Goal: Information Seeking & Learning: Understand process/instructions

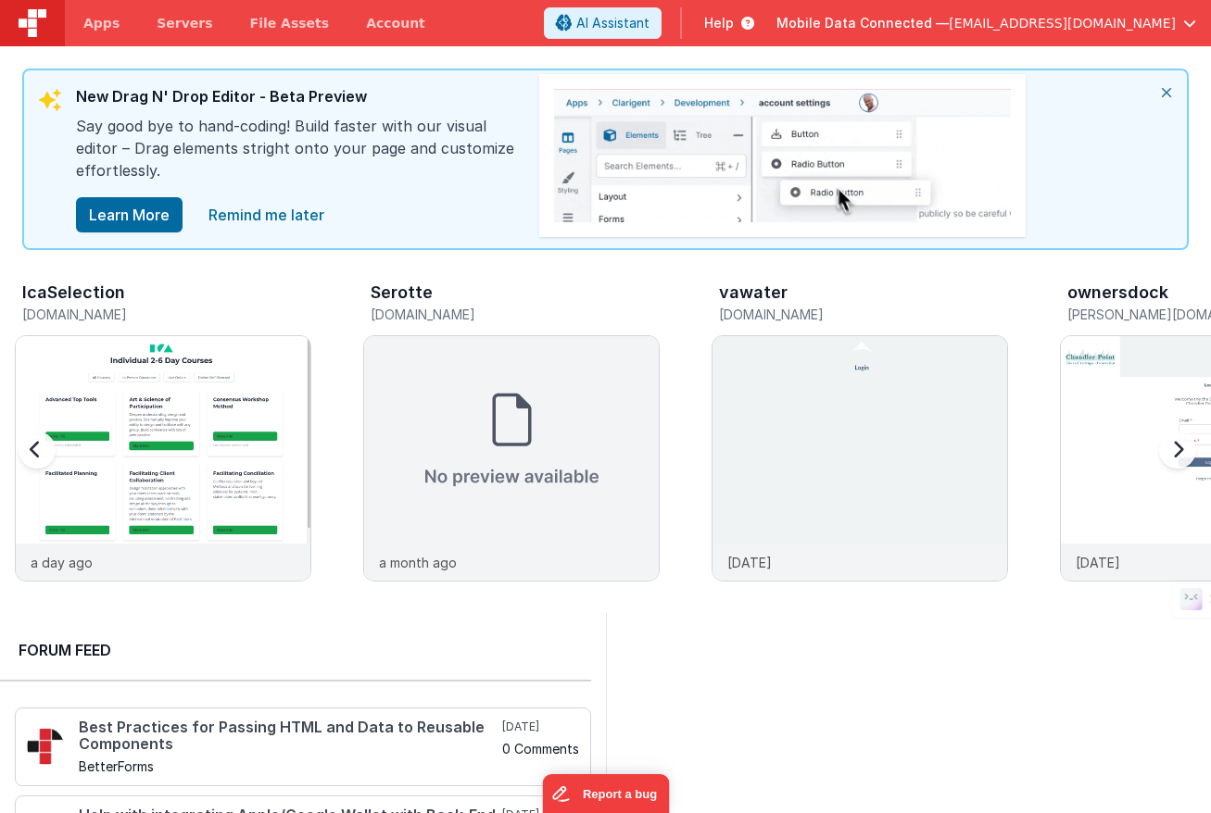
click at [1186, 447] on div at bounding box center [1174, 461] width 74 height 267
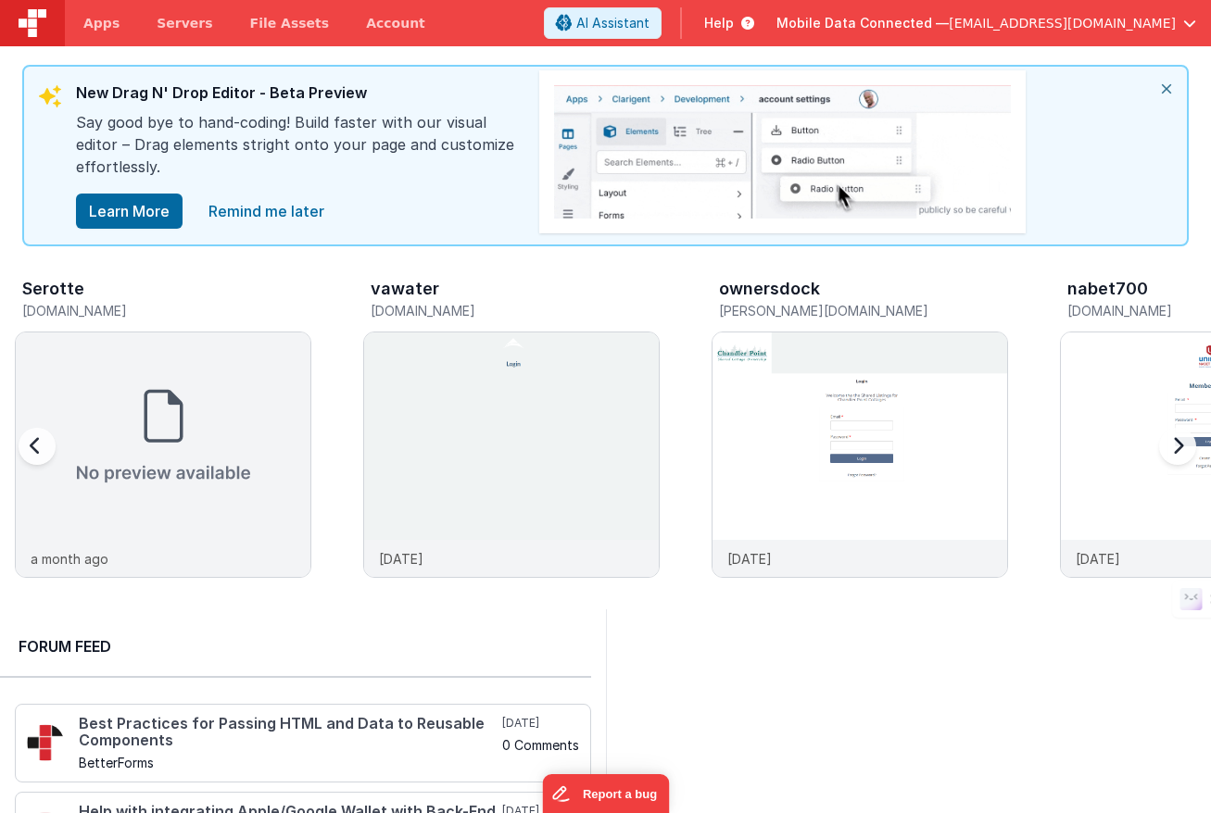
scroll to position [7, 0]
click at [1176, 447] on div at bounding box center [1174, 457] width 74 height 267
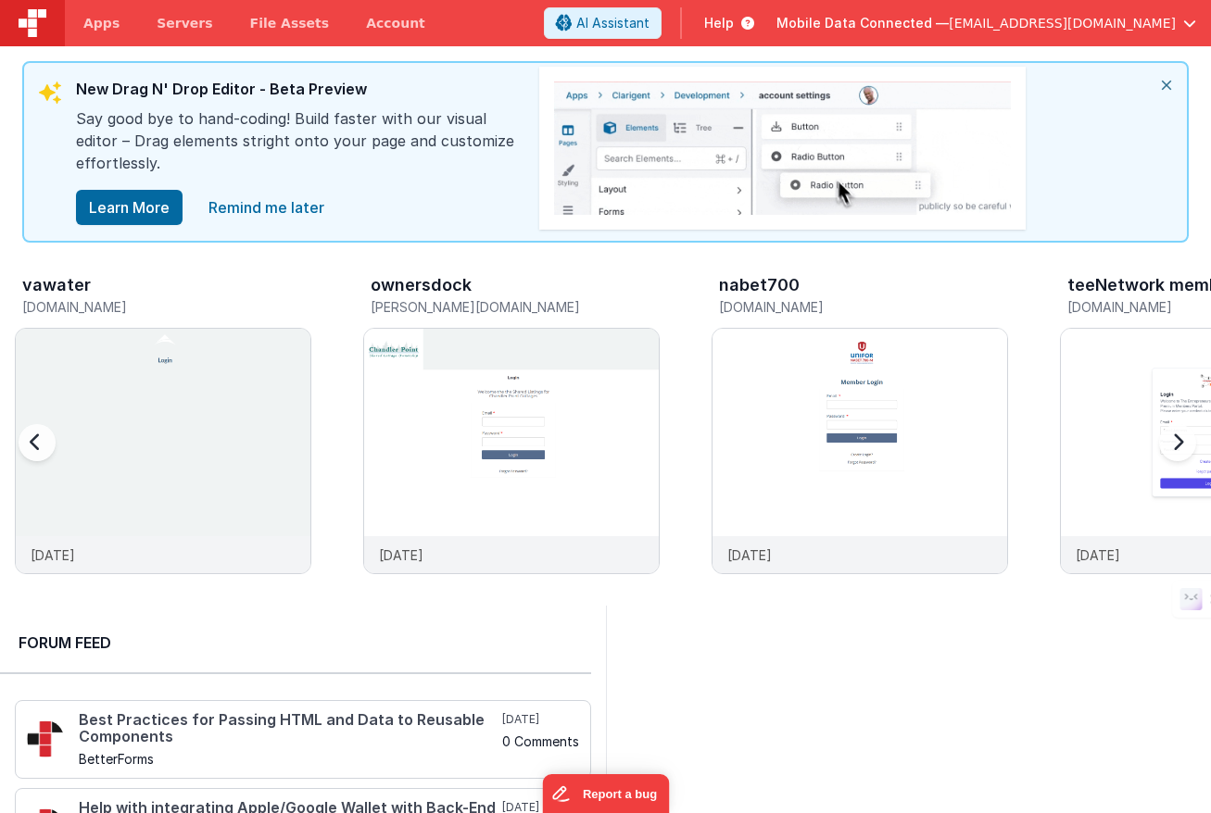
click at [1170, 446] on div at bounding box center [1174, 454] width 74 height 267
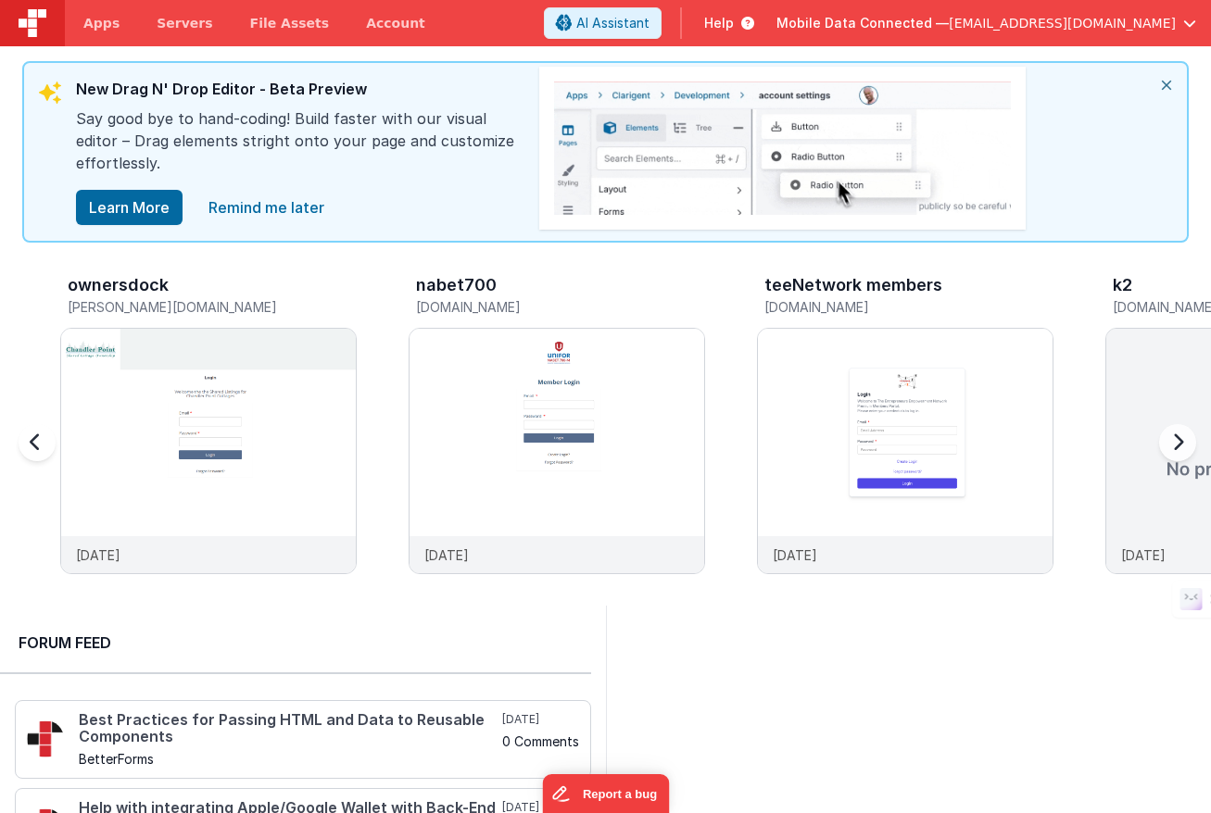
scroll to position [0, 1045]
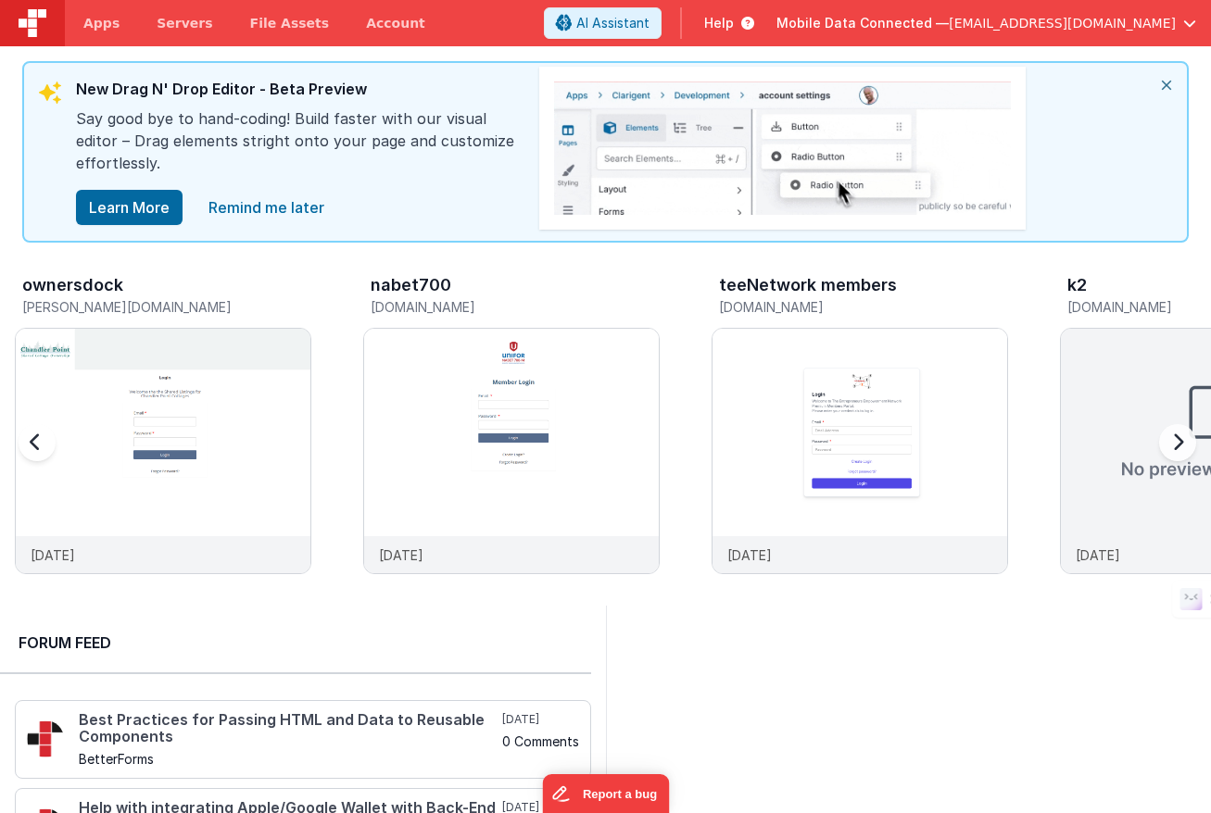
click at [1176, 441] on div at bounding box center [1174, 454] width 74 height 267
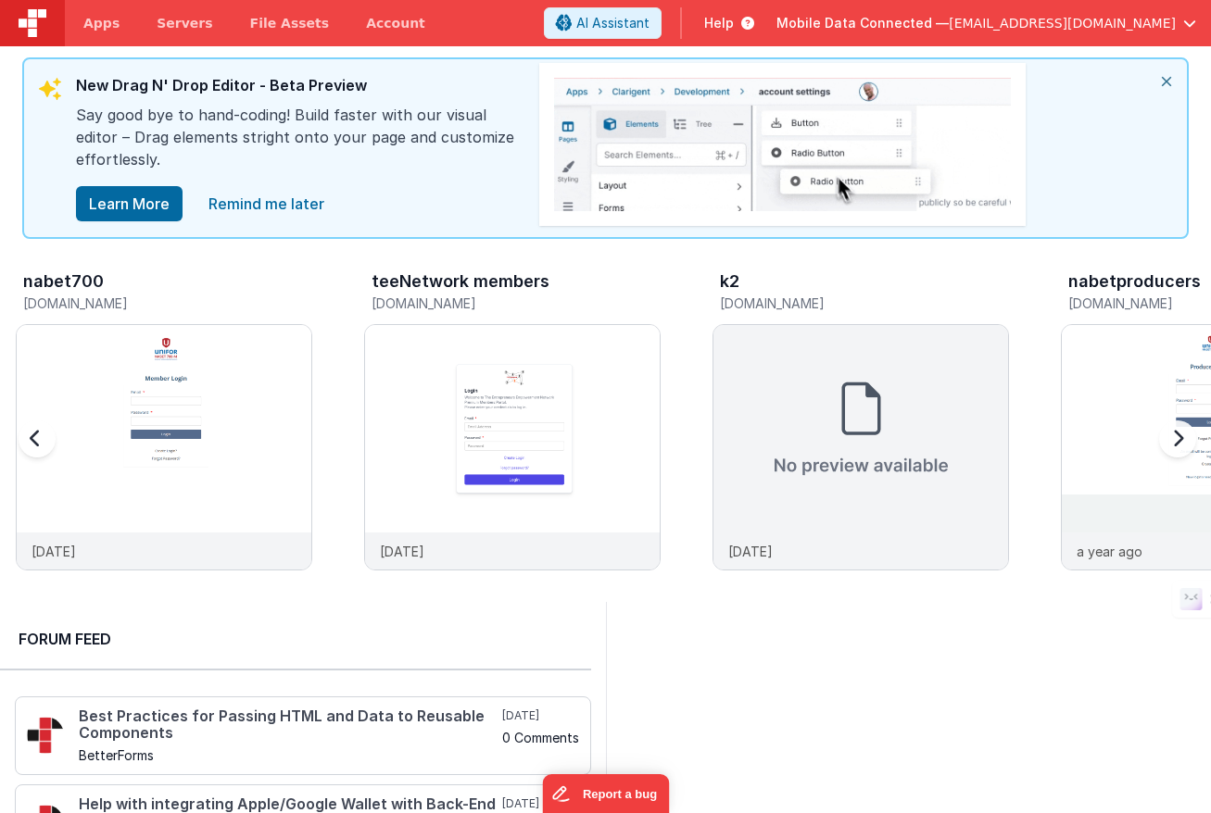
scroll to position [0, 1393]
click at [1176, 441] on div at bounding box center [1174, 450] width 74 height 267
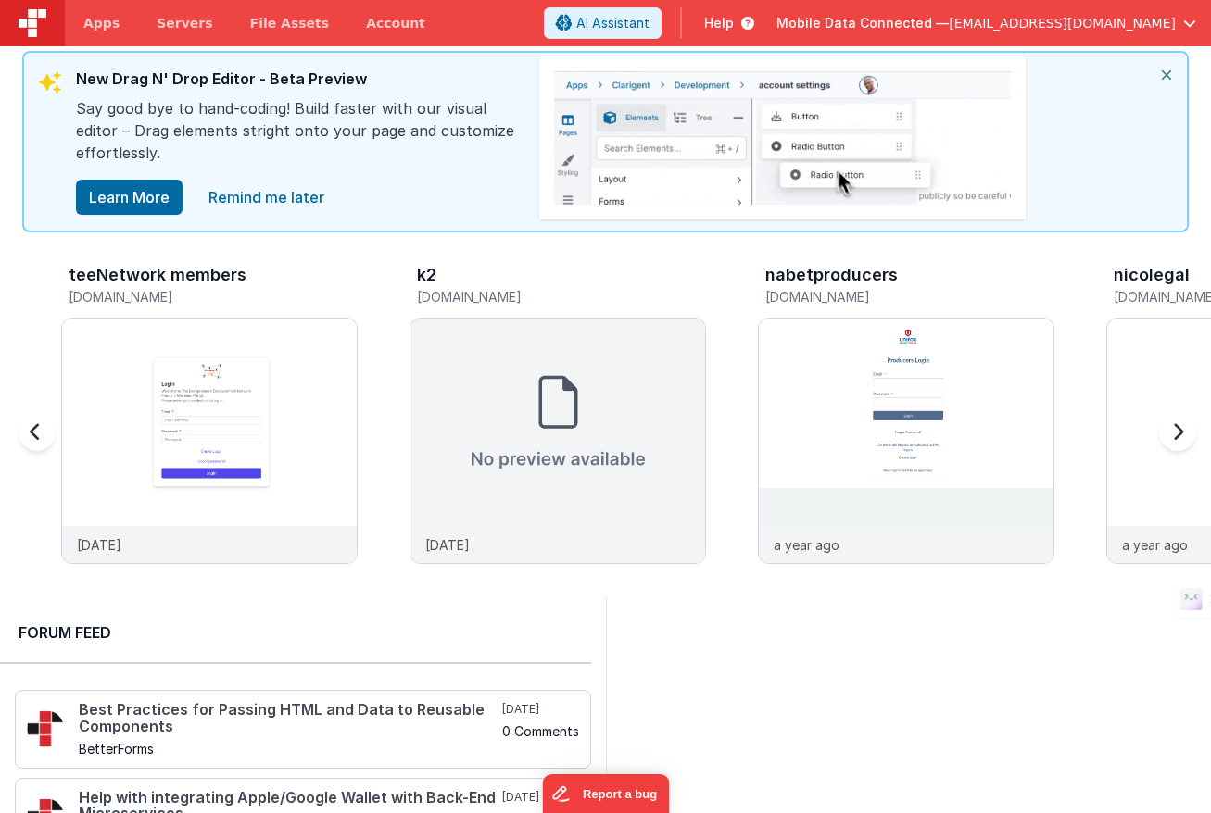
scroll to position [0, 1742]
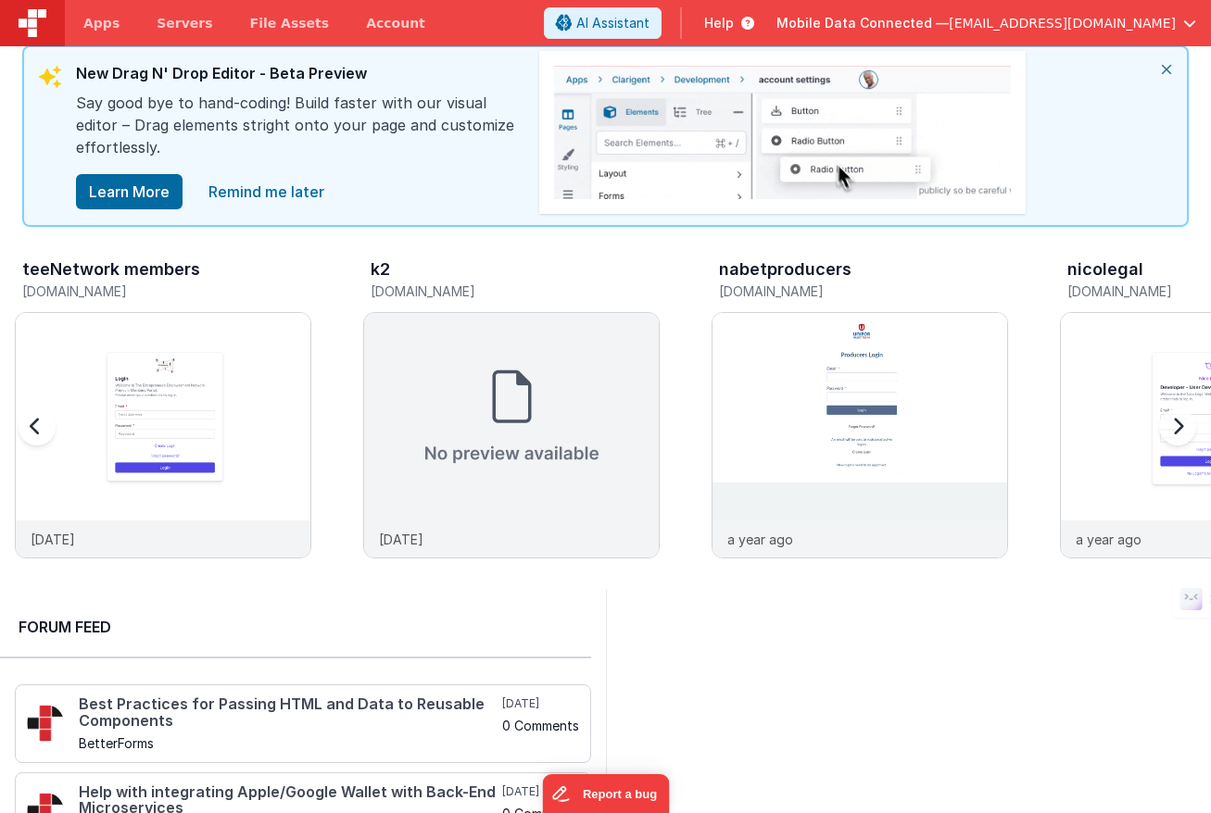
click at [1177, 434] on div at bounding box center [1174, 438] width 74 height 267
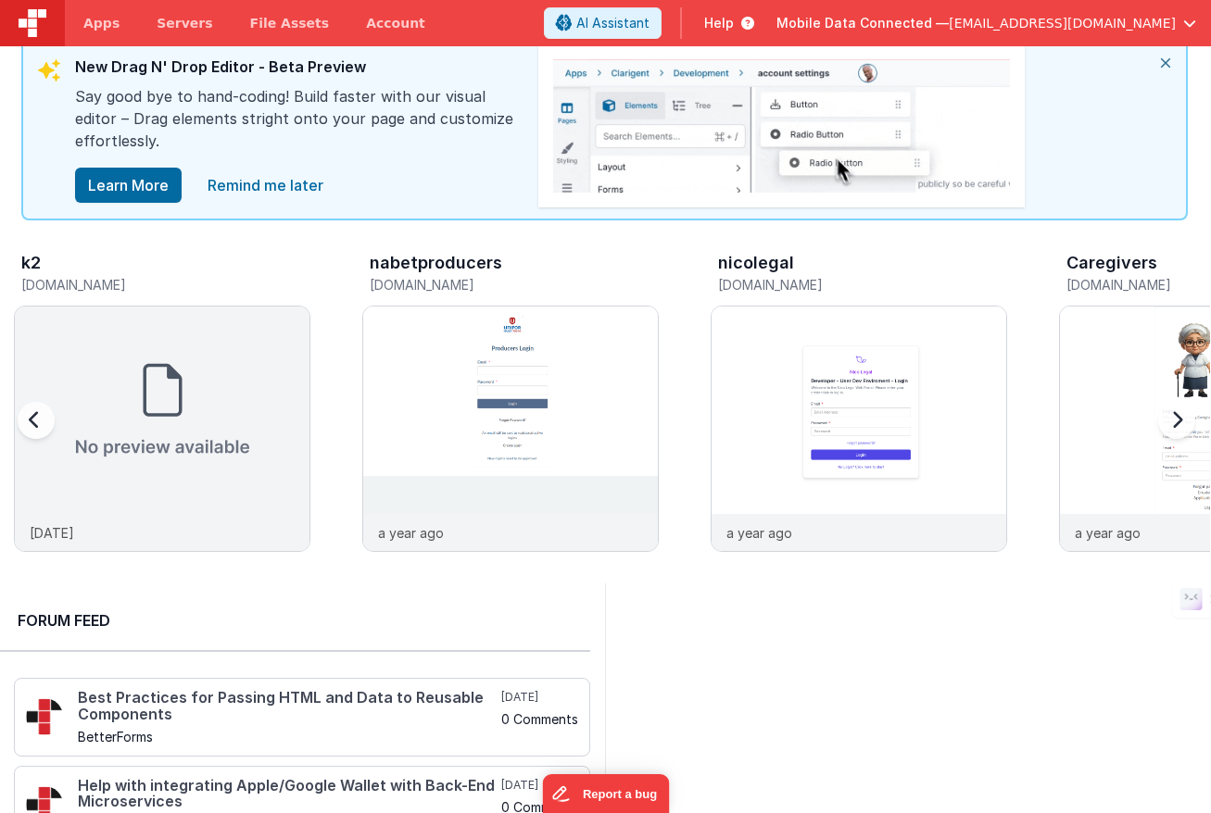
scroll to position [30, 3]
click at [1178, 419] on div at bounding box center [1174, 430] width 74 height 267
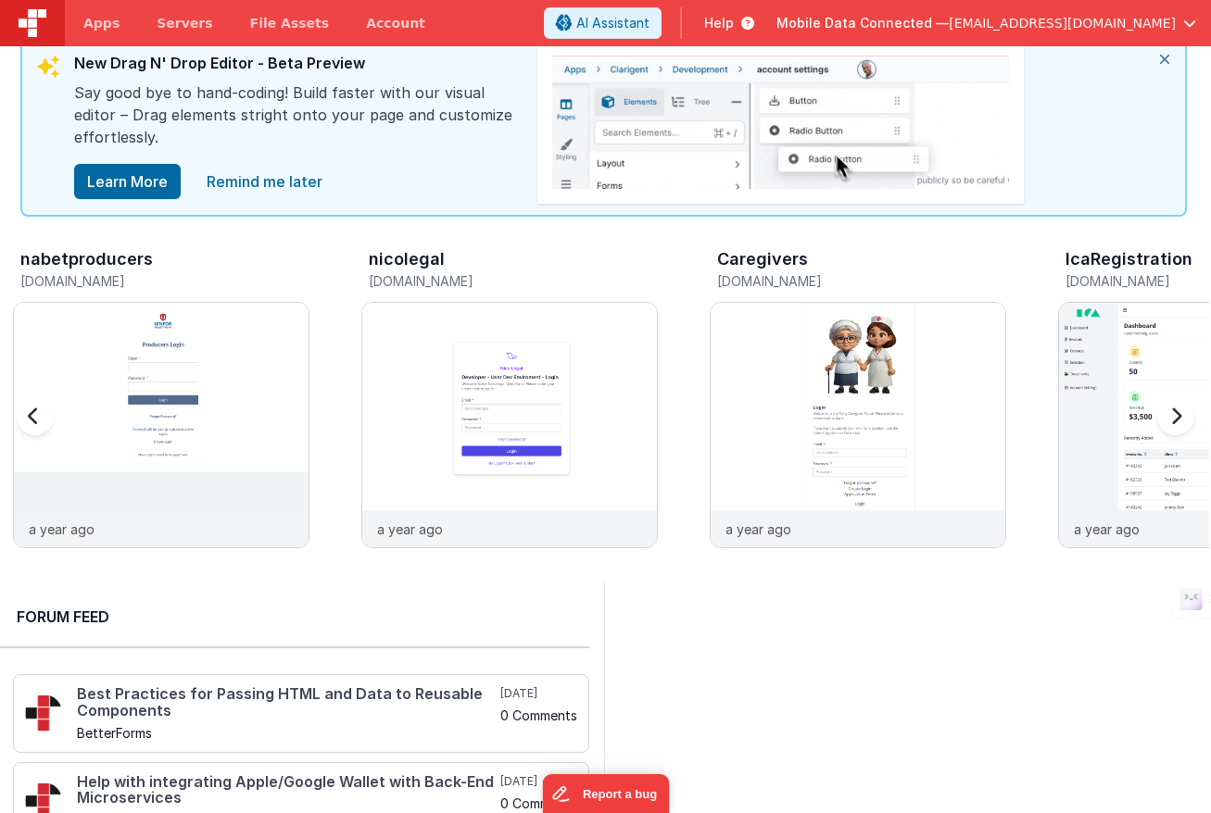
scroll to position [32, 2]
click at [1178, 419] on div at bounding box center [1172, 429] width 74 height 267
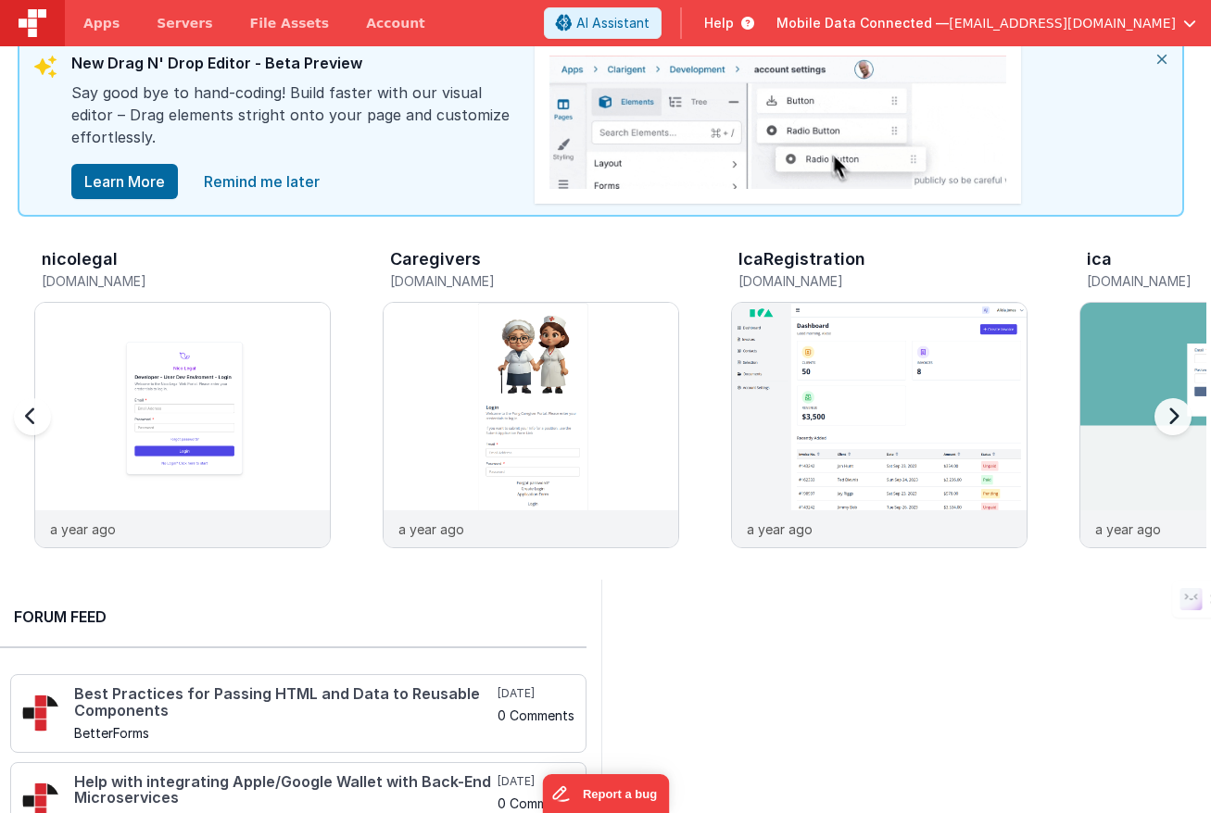
scroll to position [0, 2787]
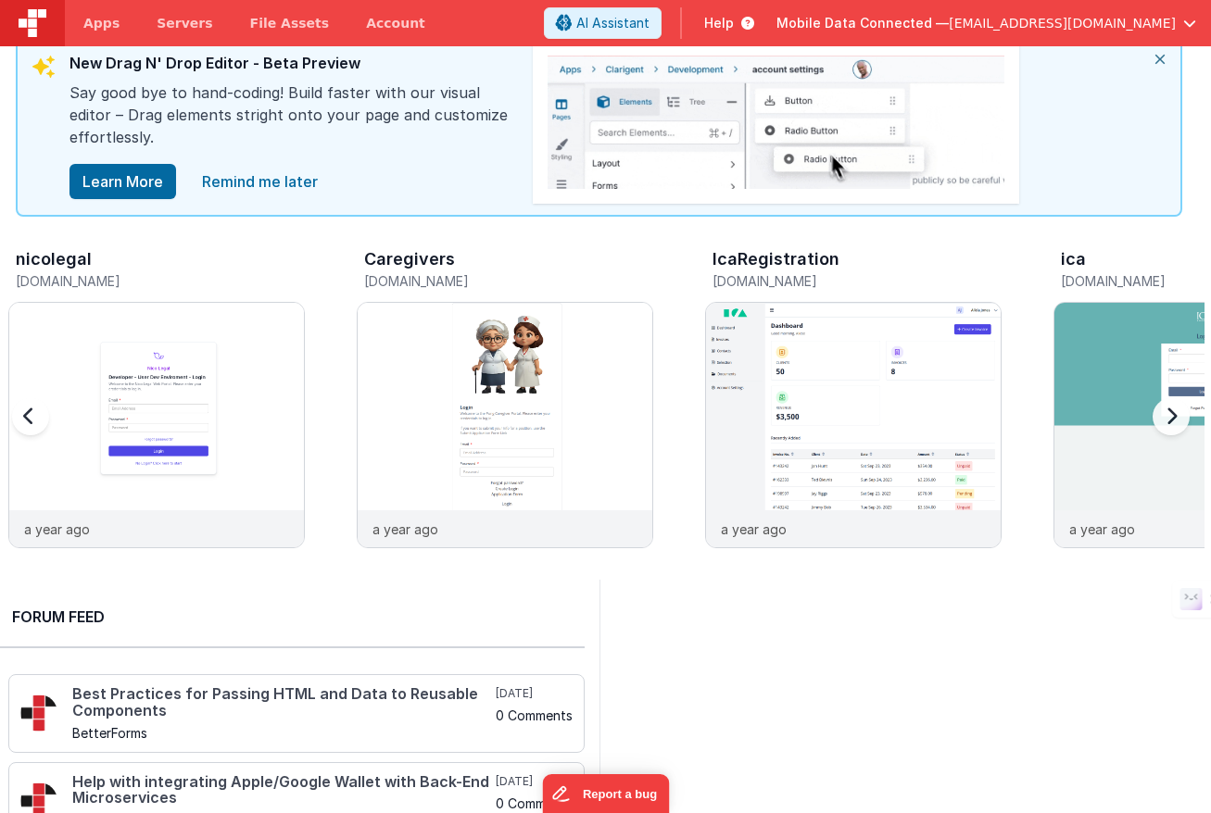
click at [1178, 419] on div at bounding box center [1167, 428] width 74 height 267
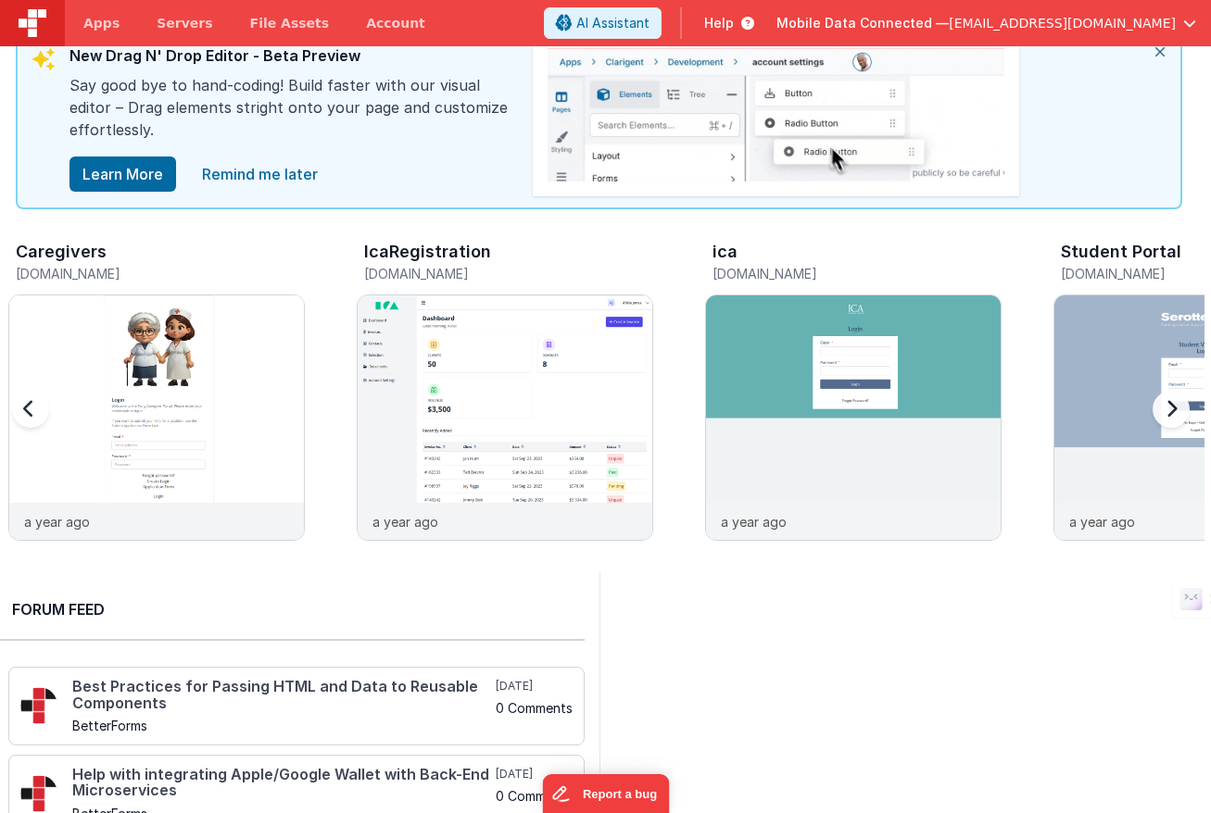
scroll to position [41, 5]
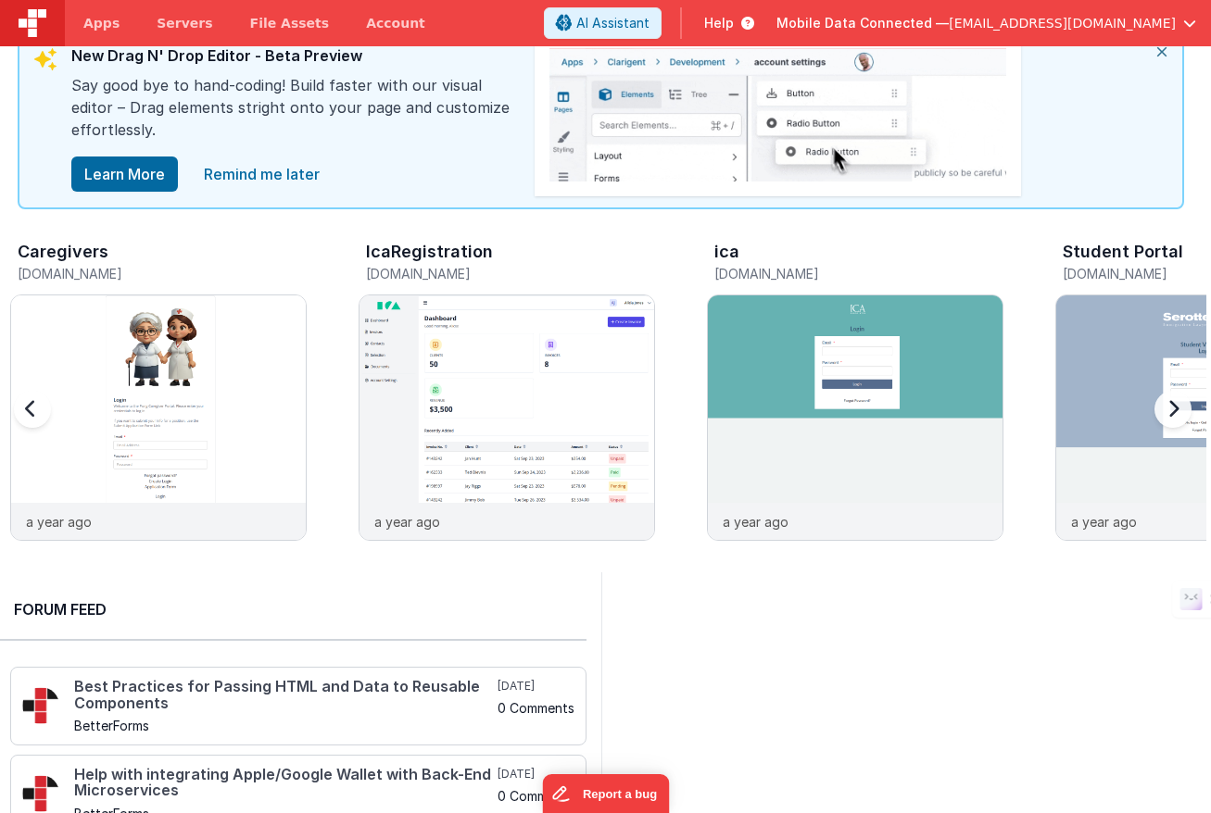
click at [1171, 410] on div at bounding box center [1169, 420] width 74 height 267
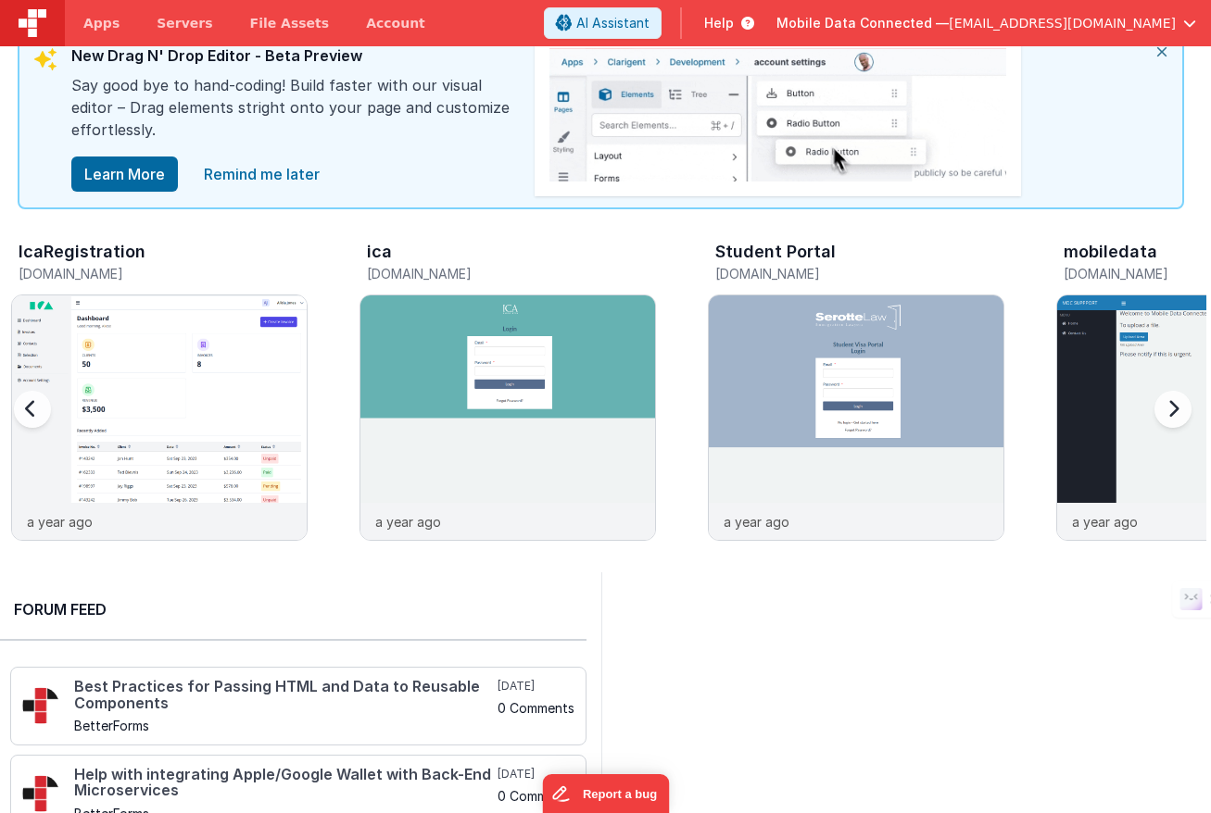
scroll to position [0, 3484]
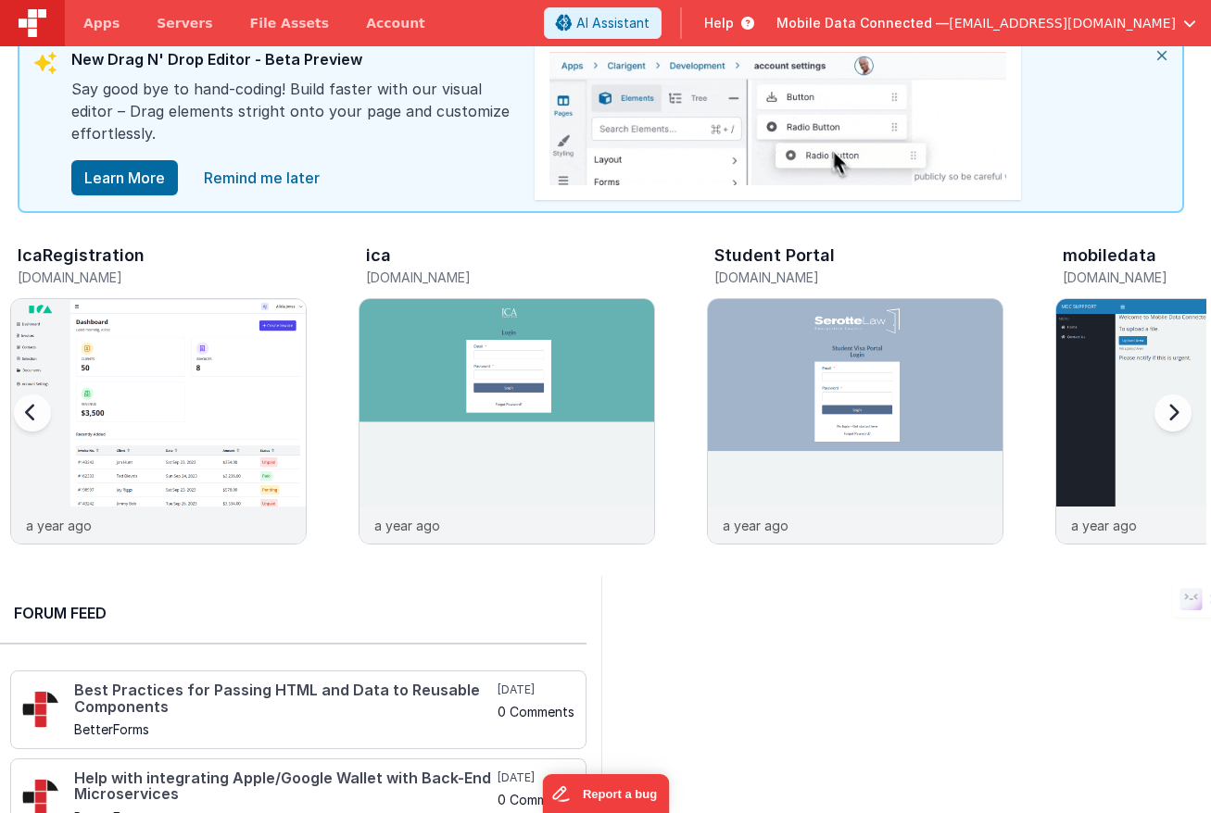
click at [1170, 410] on div at bounding box center [1169, 424] width 74 height 267
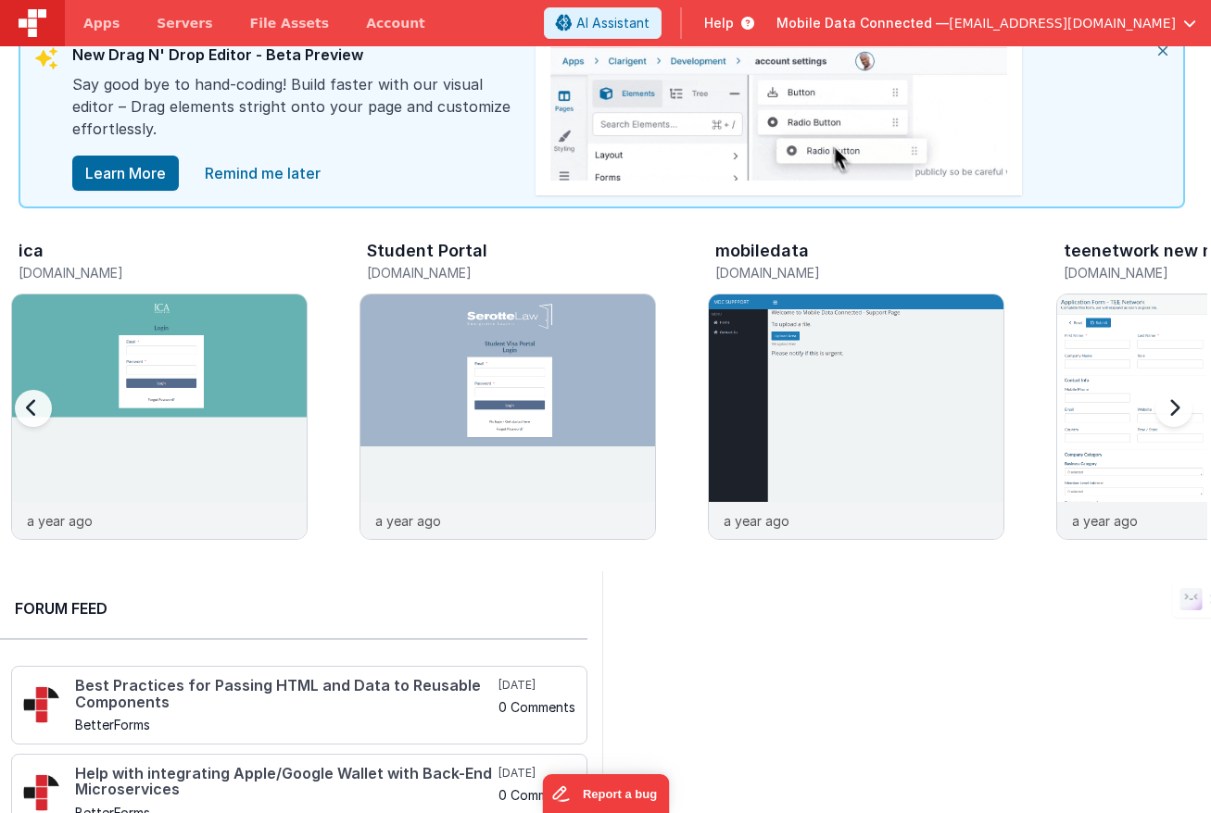
click at [1169, 410] on div at bounding box center [1170, 419] width 74 height 267
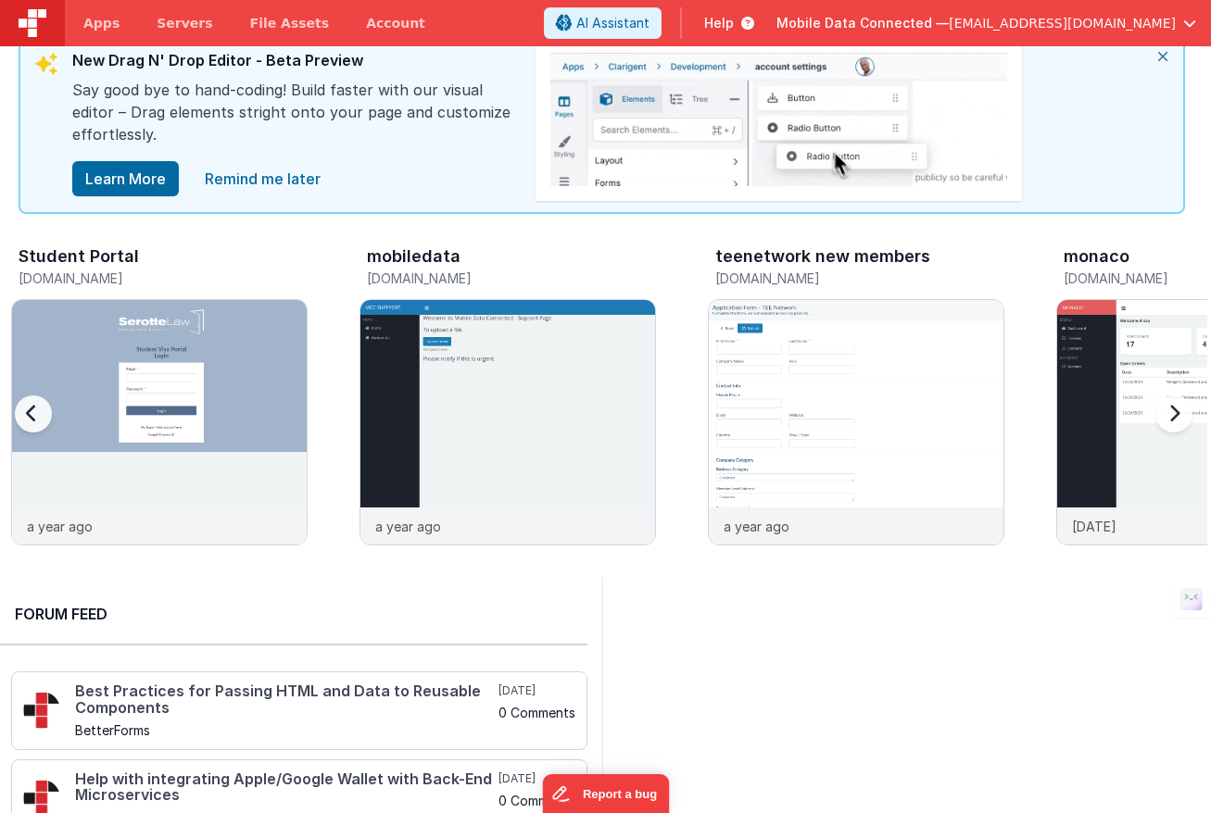
click at [1169, 410] on div at bounding box center [1170, 425] width 74 height 267
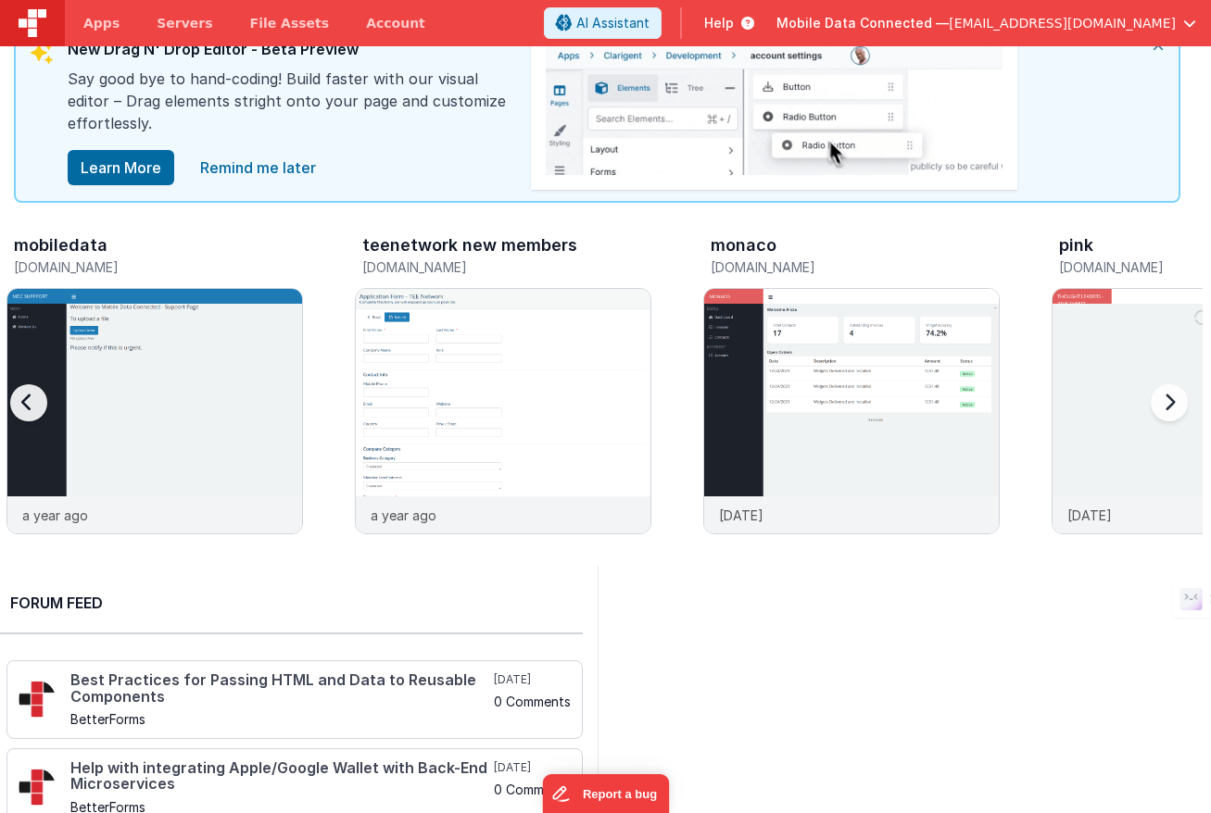
click at [1170, 406] on div at bounding box center [1165, 414] width 74 height 267
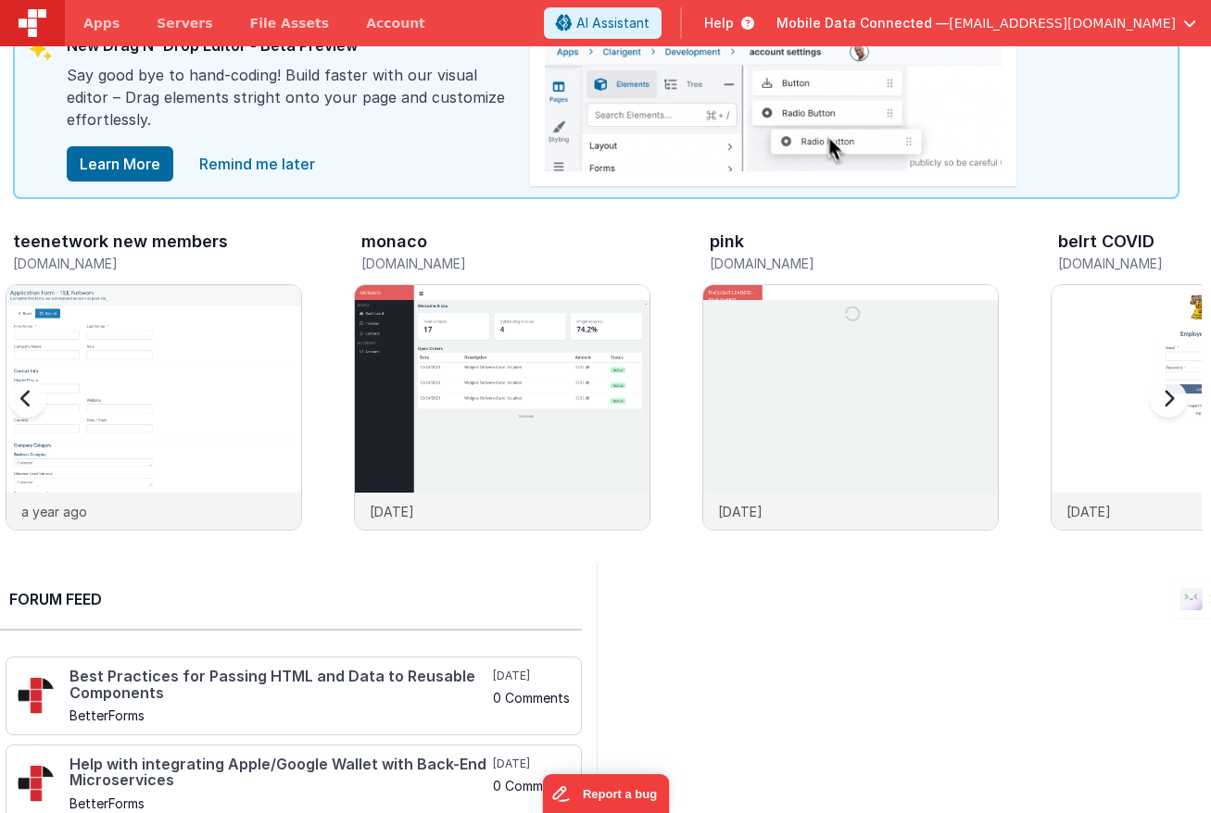
click at [1170, 406] on div at bounding box center [1165, 410] width 74 height 267
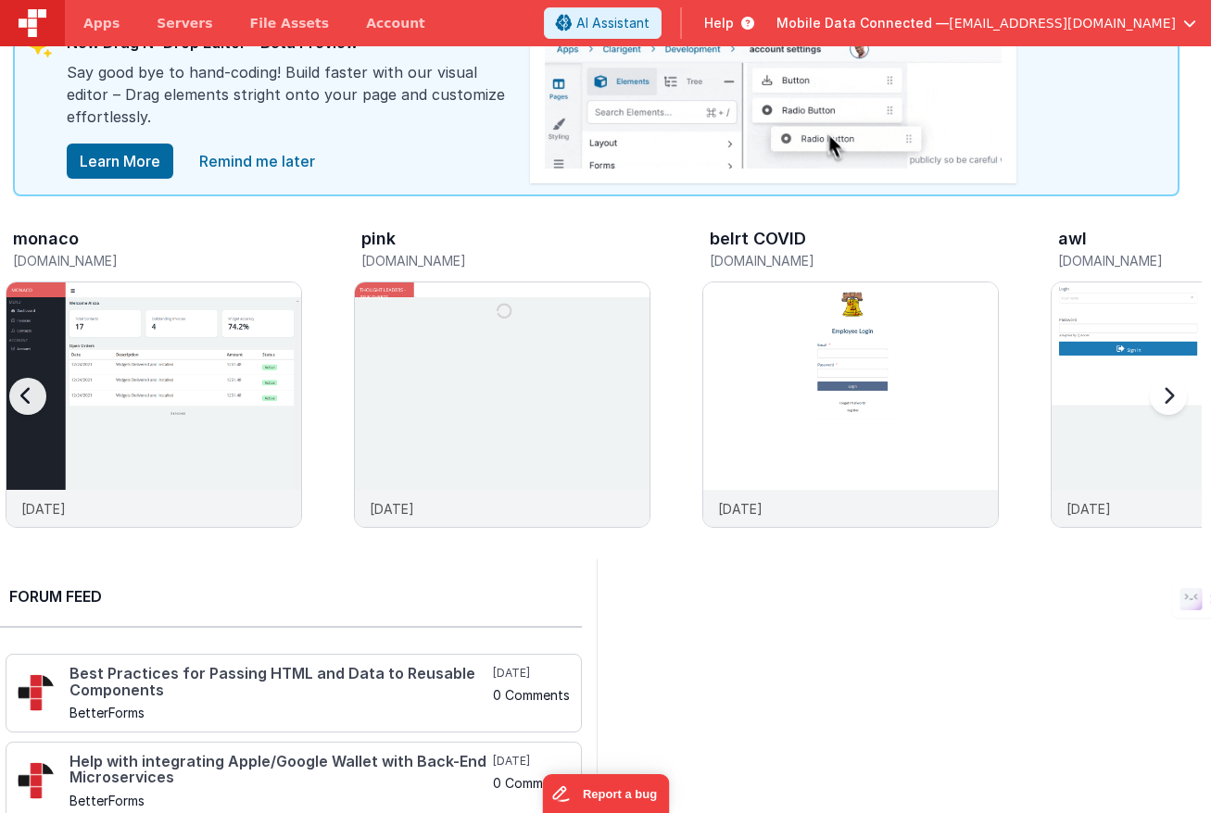
click at [1169, 406] on div at bounding box center [1165, 407] width 74 height 267
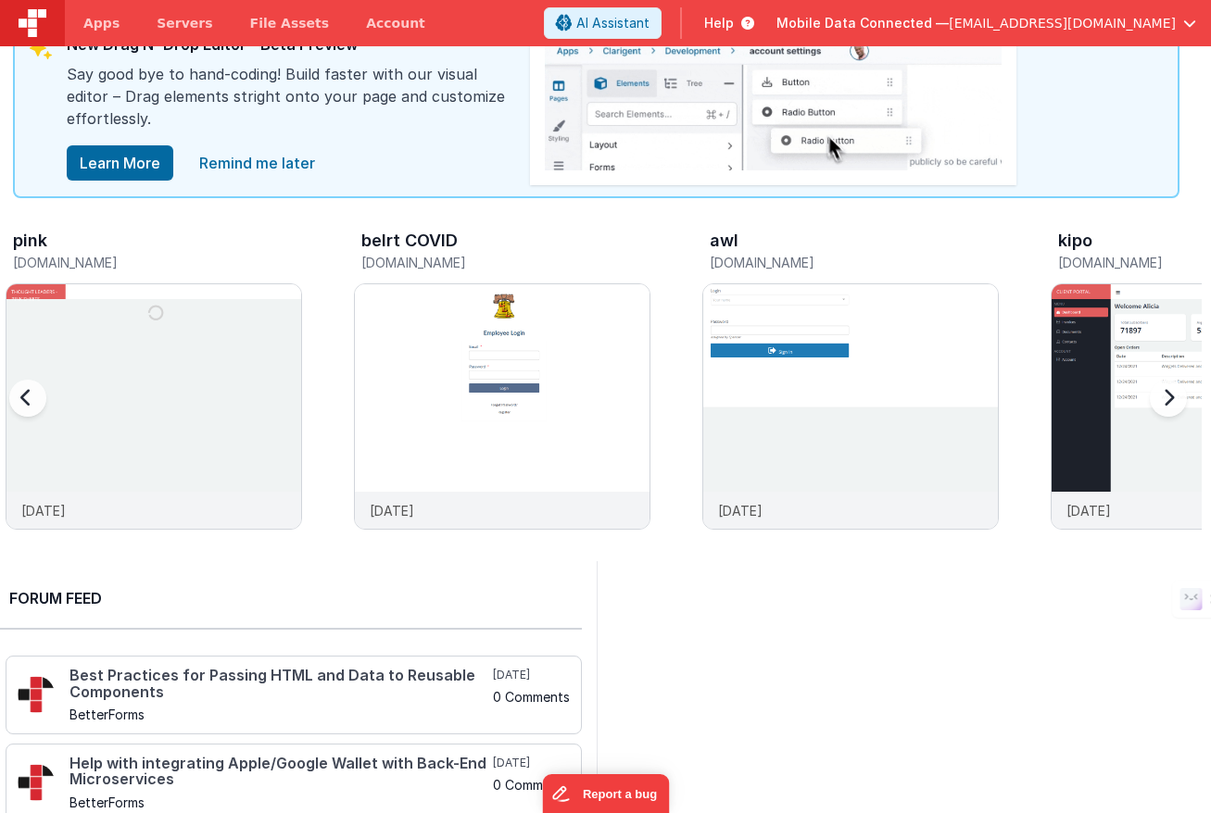
click at [1169, 406] on div at bounding box center [1165, 409] width 74 height 267
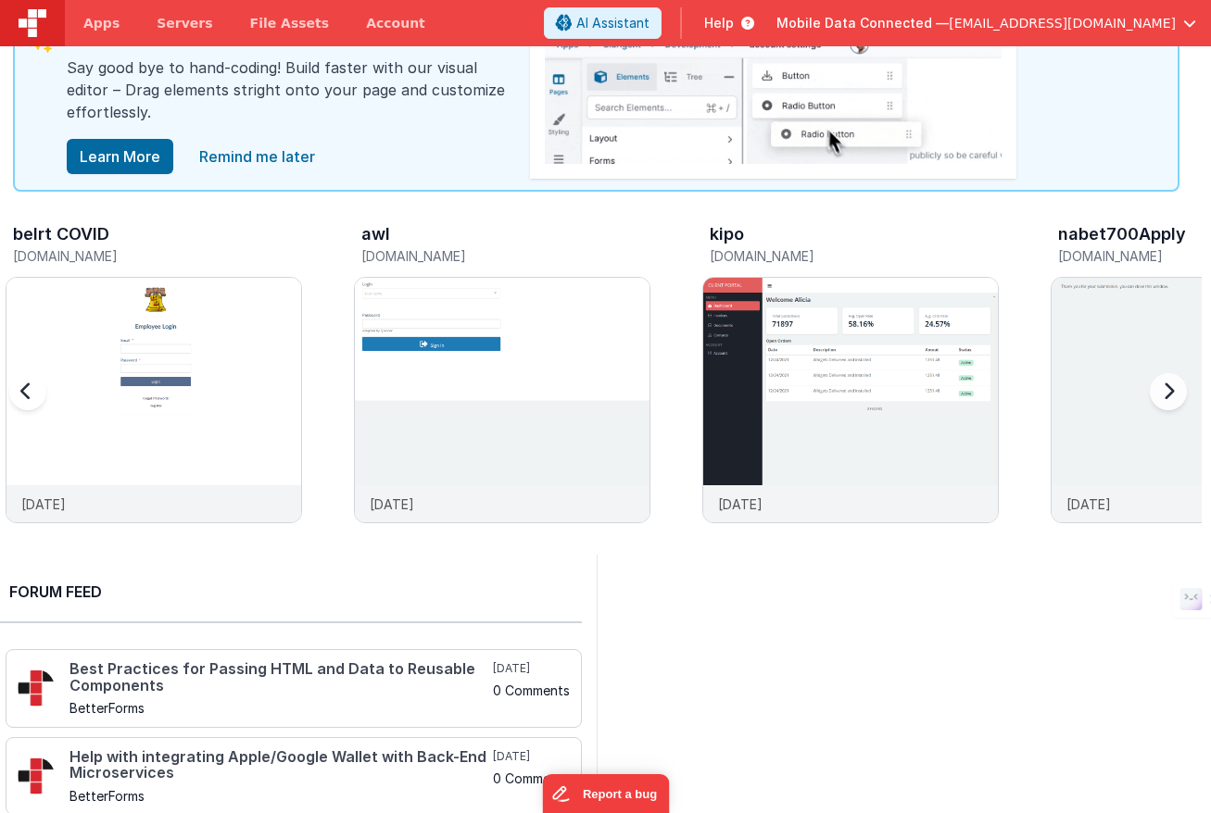
click at [1168, 394] on div at bounding box center [1165, 403] width 74 height 267
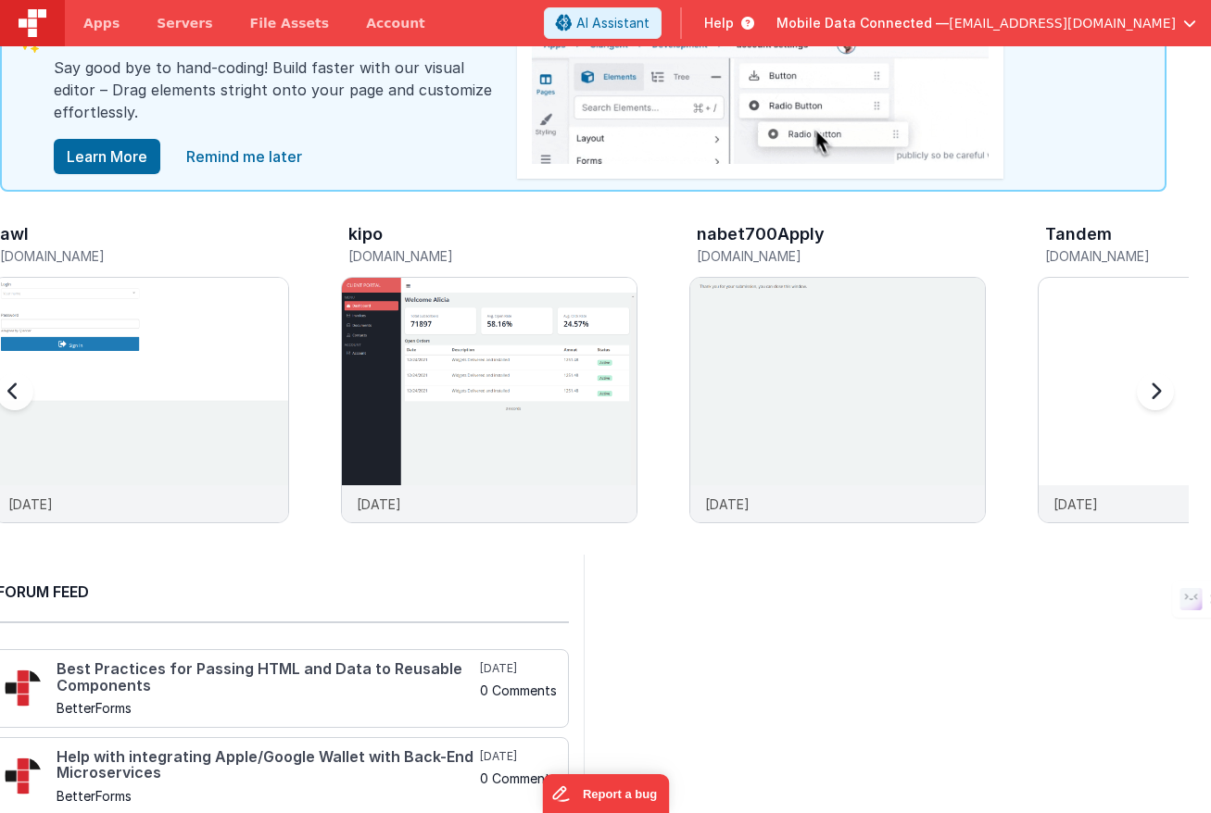
click at [1157, 382] on div at bounding box center [1152, 403] width 74 height 267
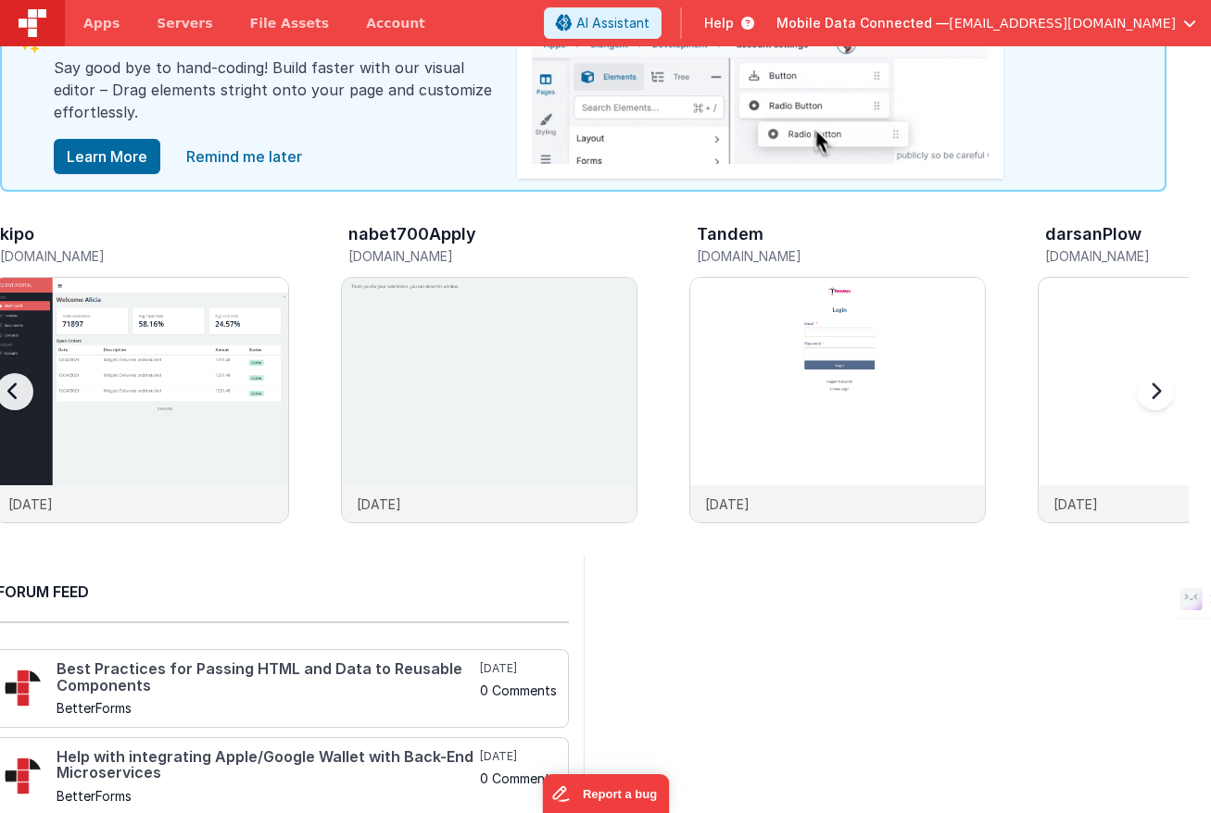
click at [1157, 382] on div at bounding box center [1152, 403] width 74 height 267
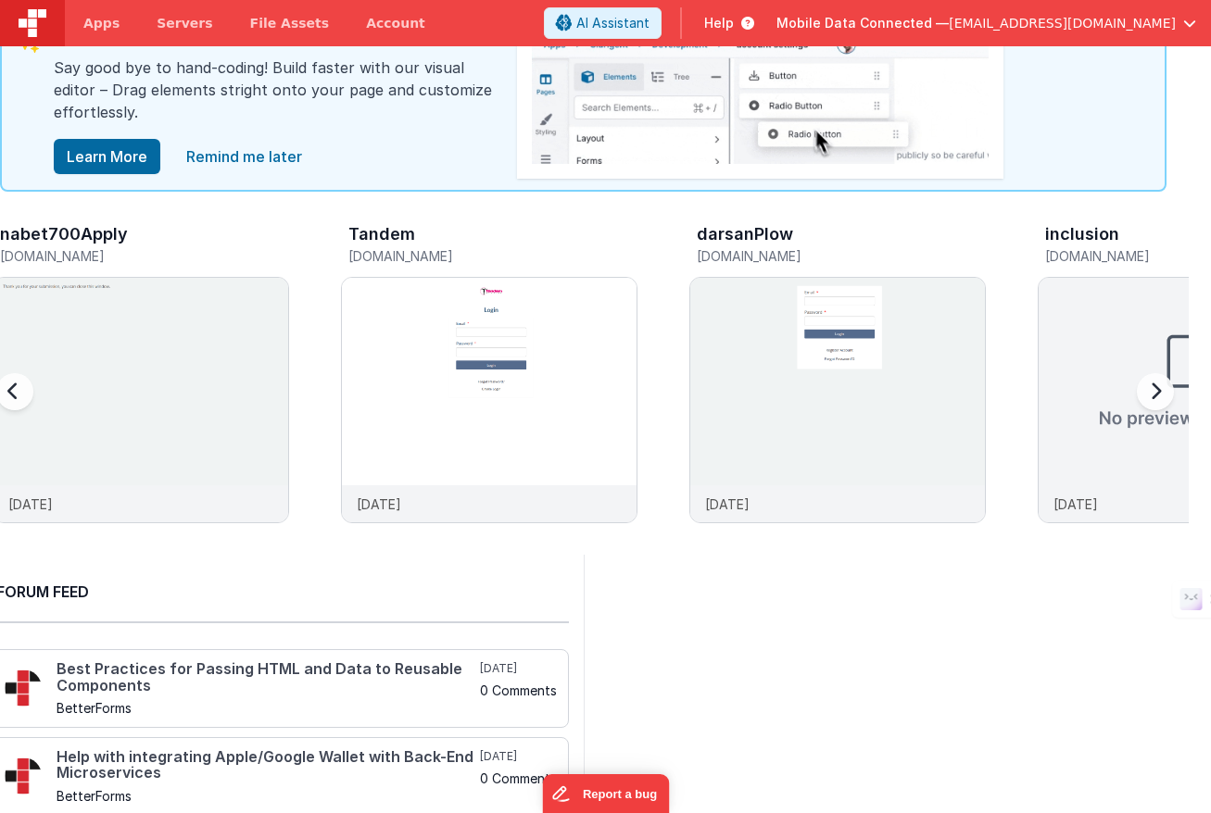
click at [1157, 382] on div at bounding box center [1152, 403] width 74 height 267
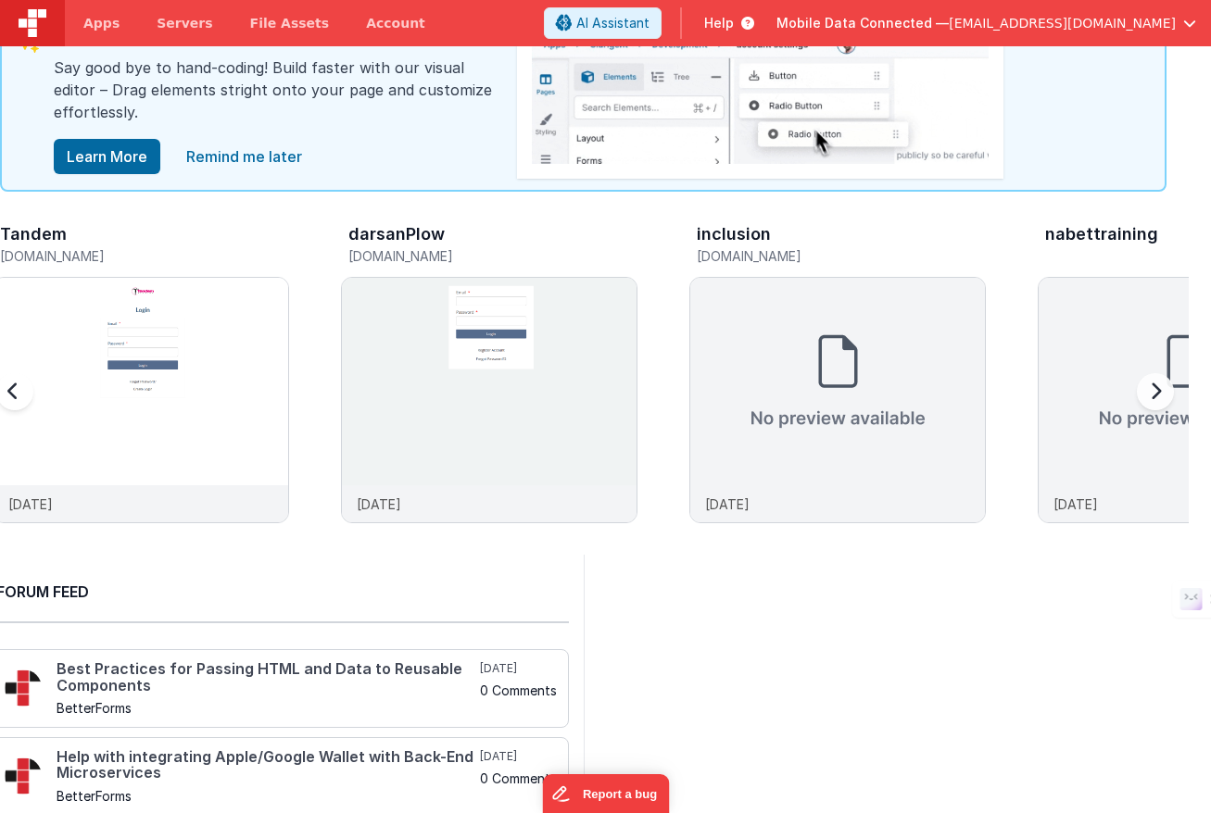
click at [1157, 382] on div at bounding box center [1152, 403] width 74 height 267
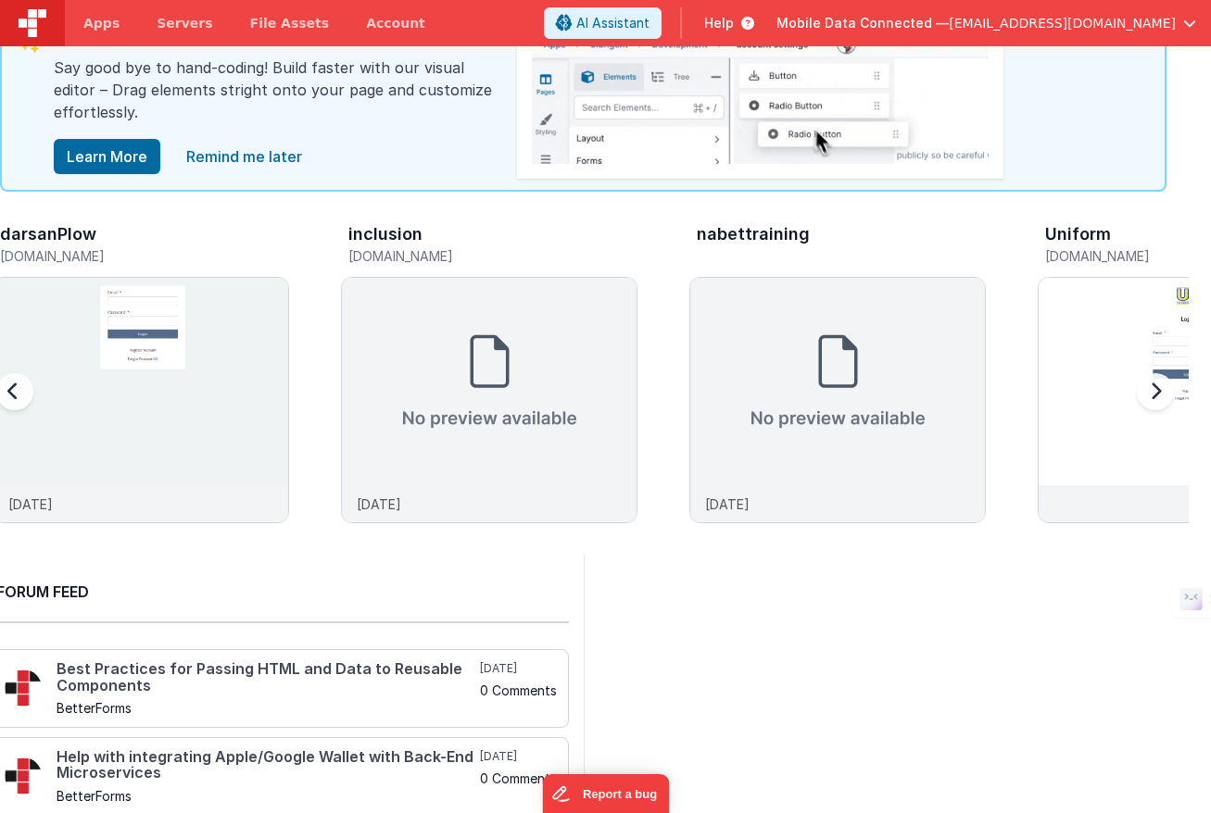
click at [1157, 382] on div at bounding box center [1152, 403] width 74 height 267
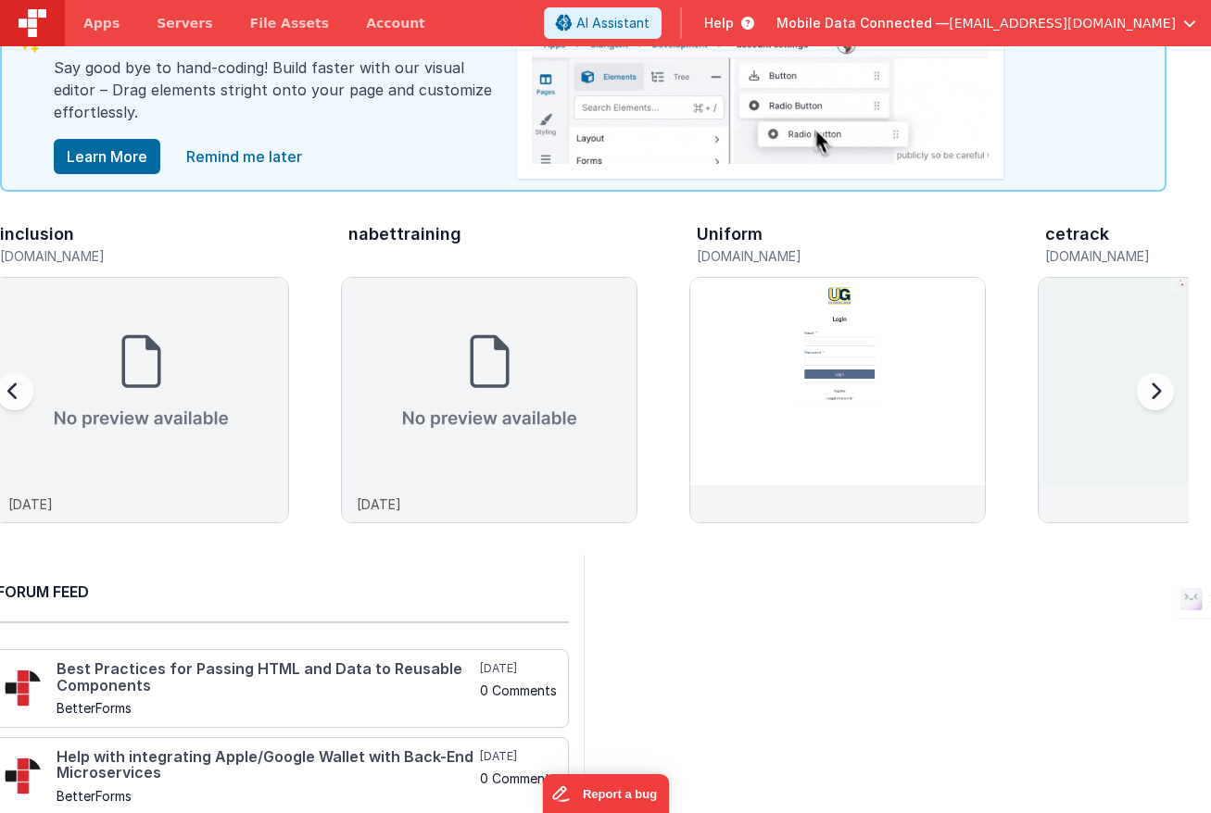
click at [1157, 382] on div at bounding box center [1152, 403] width 74 height 267
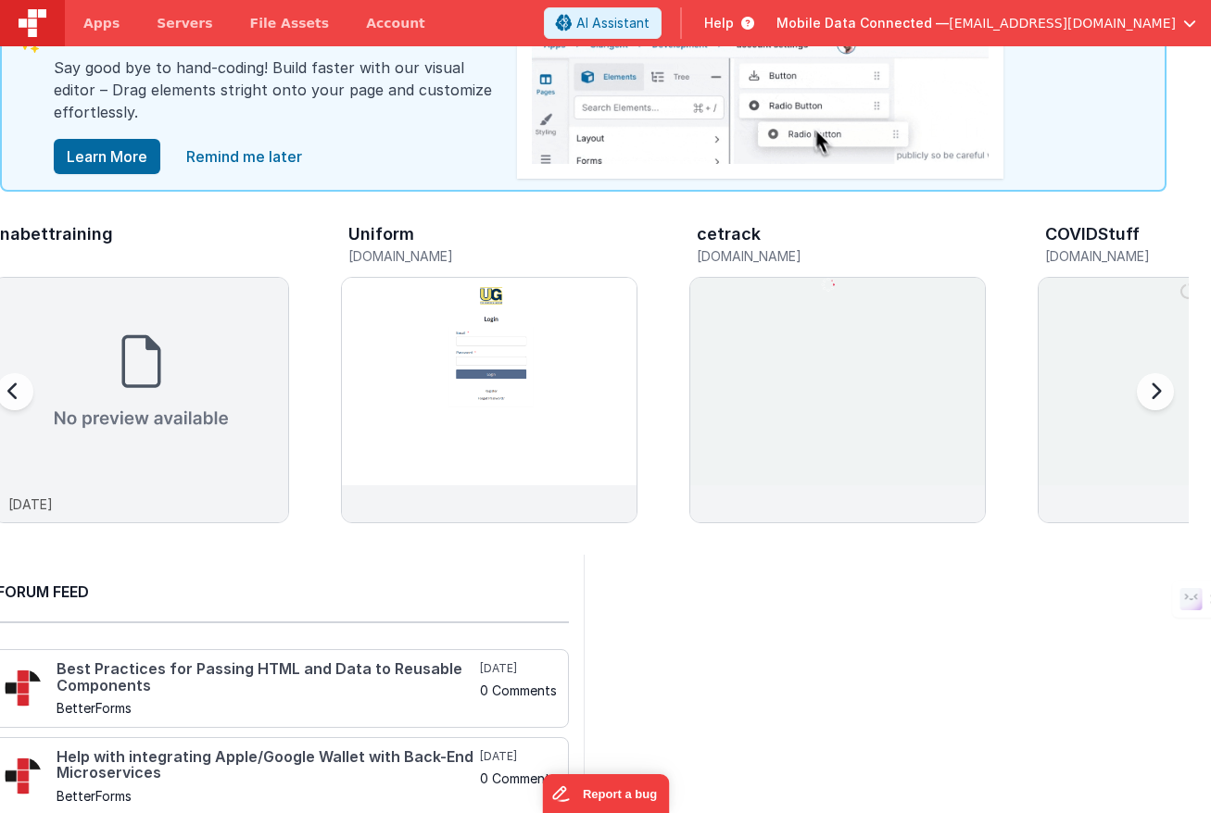
click at [1157, 382] on div at bounding box center [1152, 403] width 74 height 267
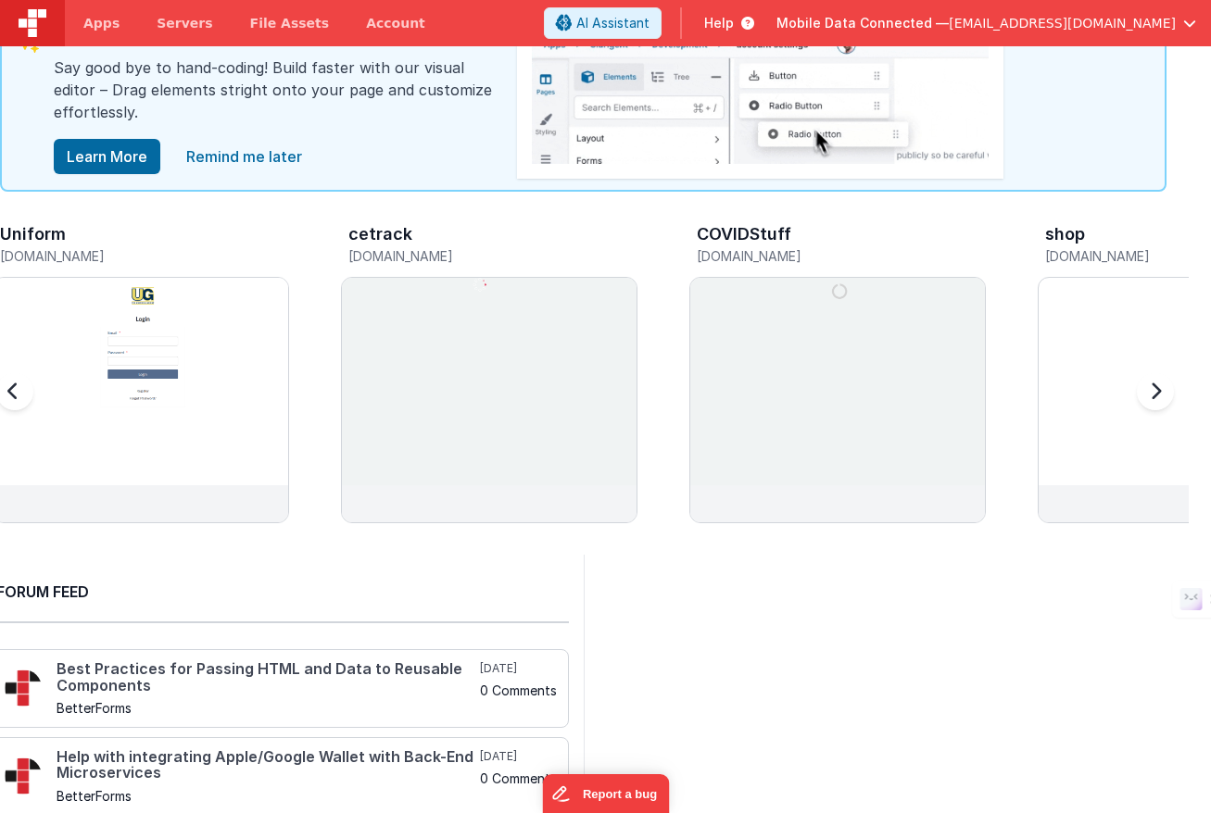
click at [1157, 382] on div at bounding box center [1152, 403] width 74 height 267
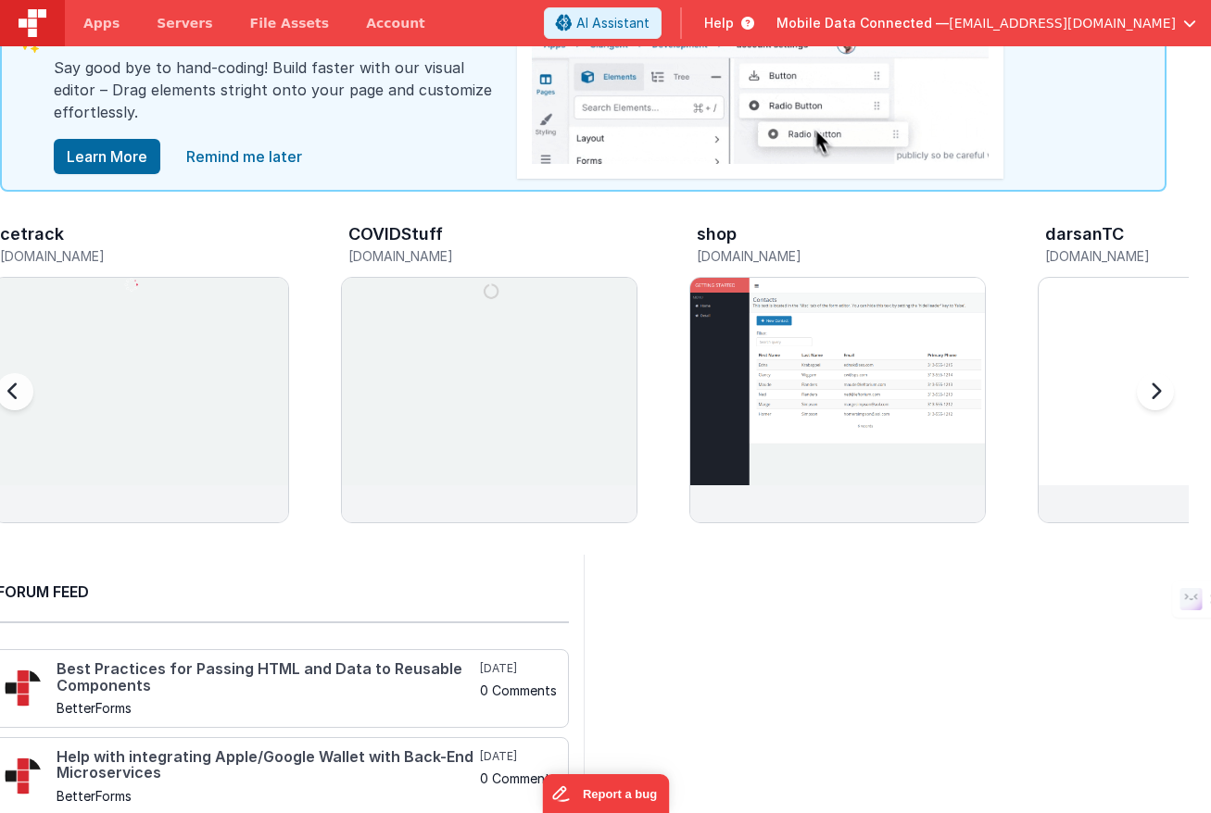
click at [1157, 382] on div at bounding box center [1152, 403] width 74 height 267
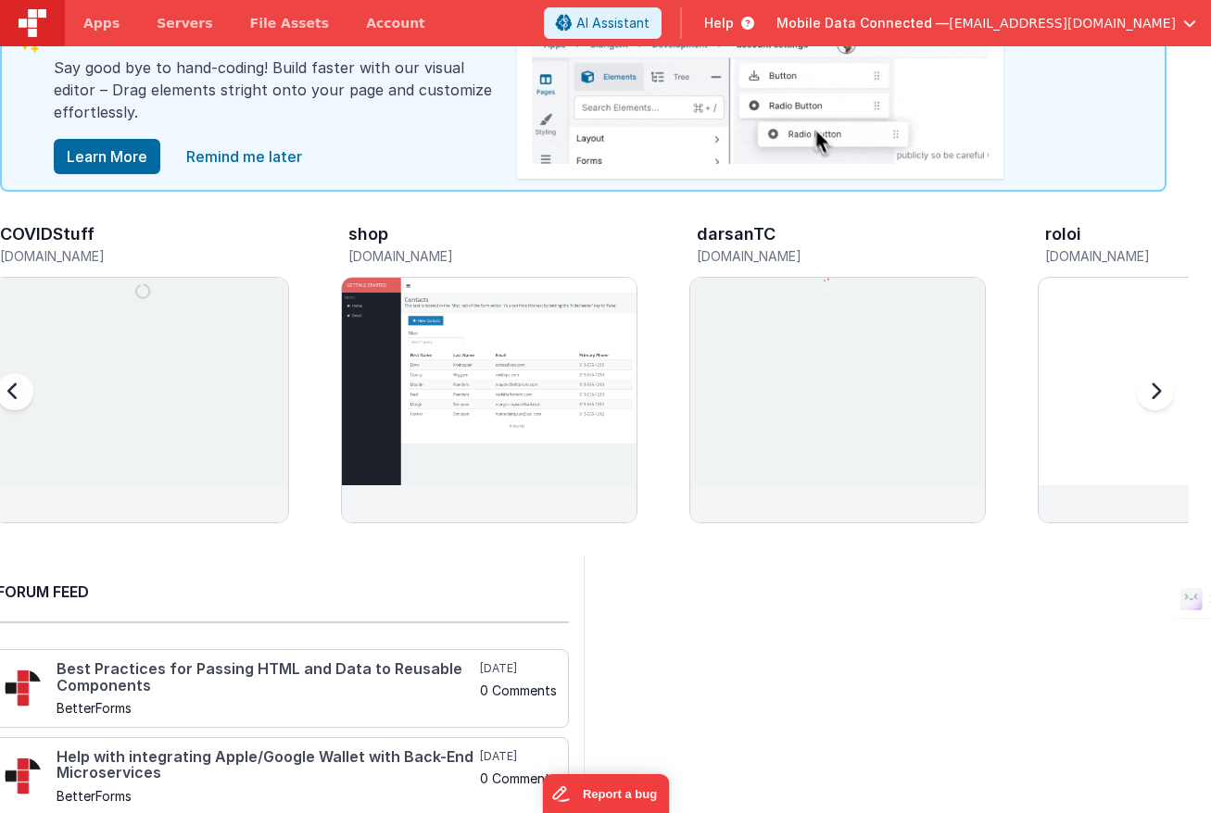
click at [1157, 382] on div at bounding box center [1152, 403] width 74 height 267
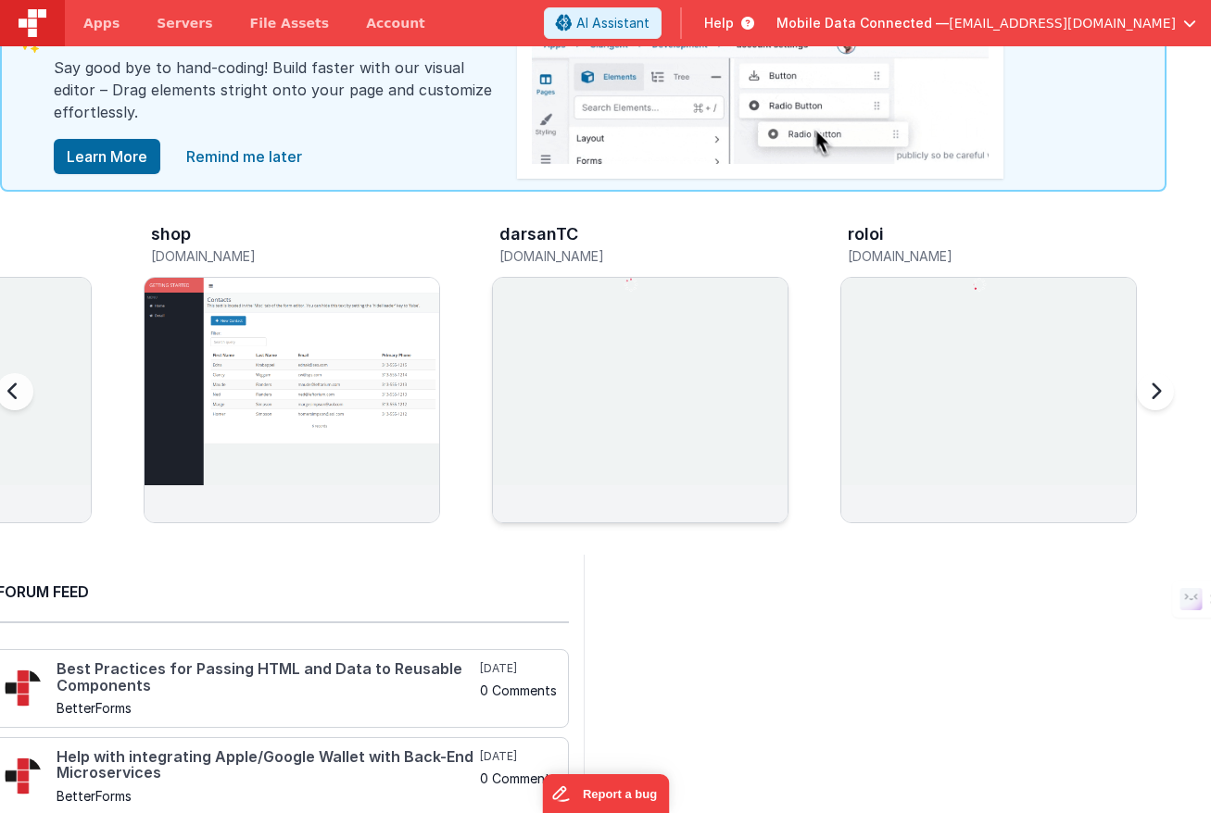
click at [674, 325] on img at bounding box center [640, 425] width 295 height 295
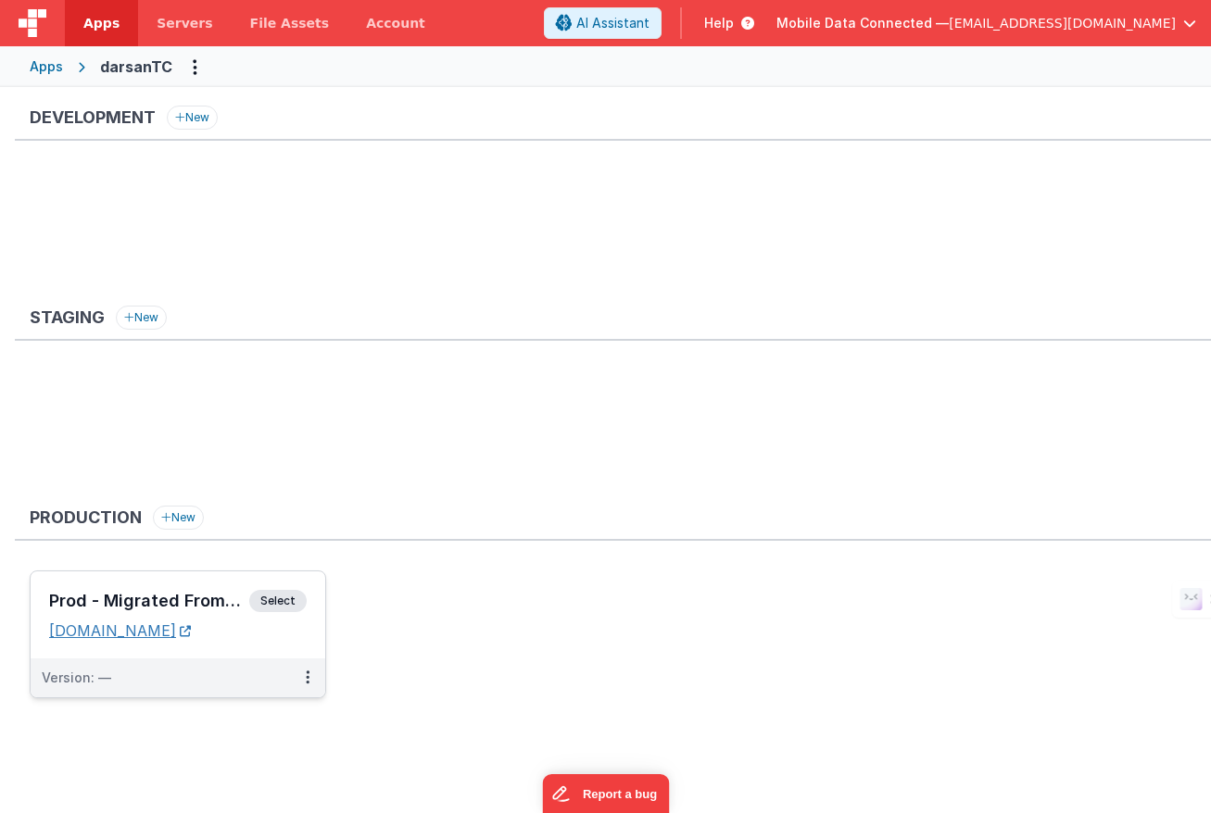
click at [135, 634] on link "[DOMAIN_NAME]" at bounding box center [120, 631] width 142 height 19
click at [308, 678] on icon at bounding box center [308, 677] width 4 height 1
click at [261, 718] on link "Edit" at bounding box center [243, 719] width 163 height 33
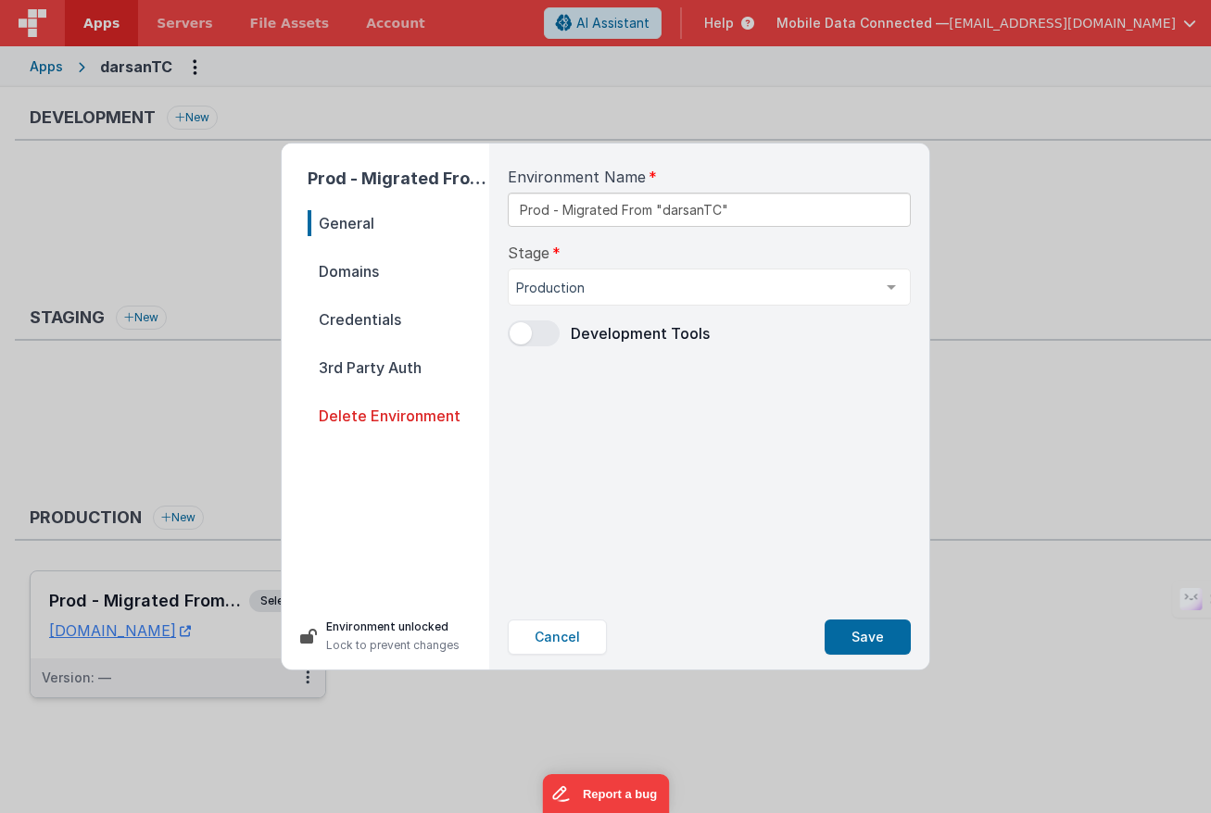
click at [415, 415] on span "Delete Environment" at bounding box center [399, 416] width 182 height 26
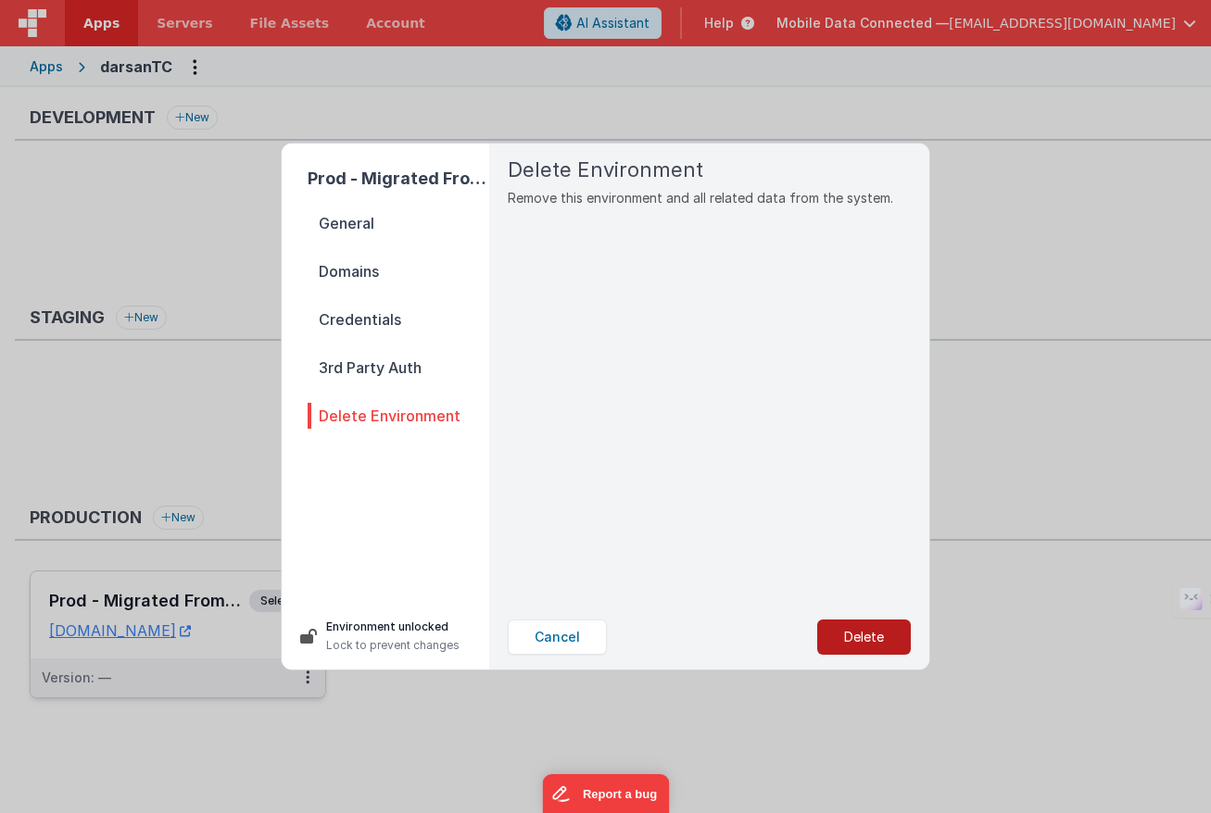
click at [856, 636] on button "Delete" at bounding box center [864, 637] width 94 height 35
click at [785, 638] on button "Yes, Delete" at bounding box center [771, 637] width 122 height 35
click at [753, 637] on button "Yes, Delete" at bounding box center [771, 637] width 122 height 35
click at [569, 660] on div "Are you sure? Yes, Delete No" at bounding box center [709, 637] width 433 height 65
click at [1012, 469] on div "Prod - Migrated From "darsanTC" General Domains Credentials 3rd Party Auth Dele…" at bounding box center [605, 406] width 1211 height 813
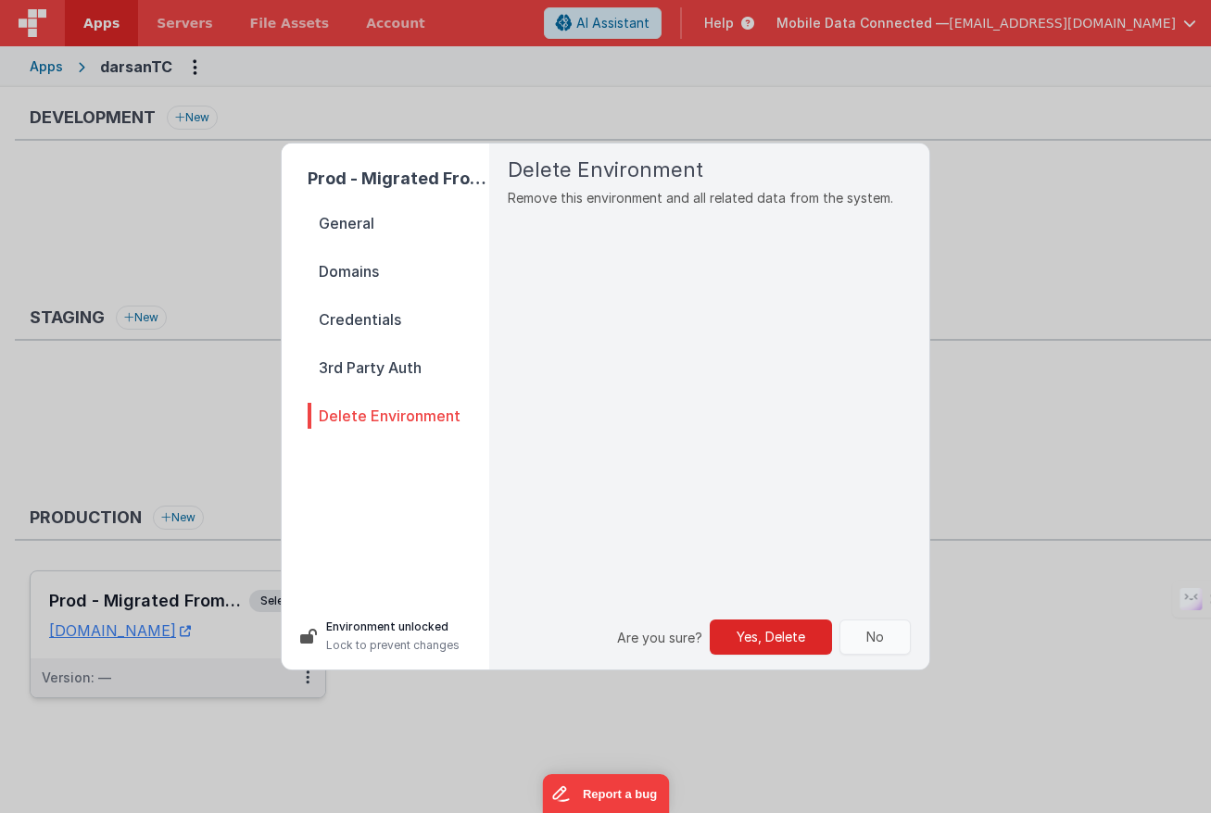
click at [882, 624] on button "No" at bounding box center [874, 637] width 71 height 35
click at [348, 225] on span "General" at bounding box center [399, 223] width 182 height 26
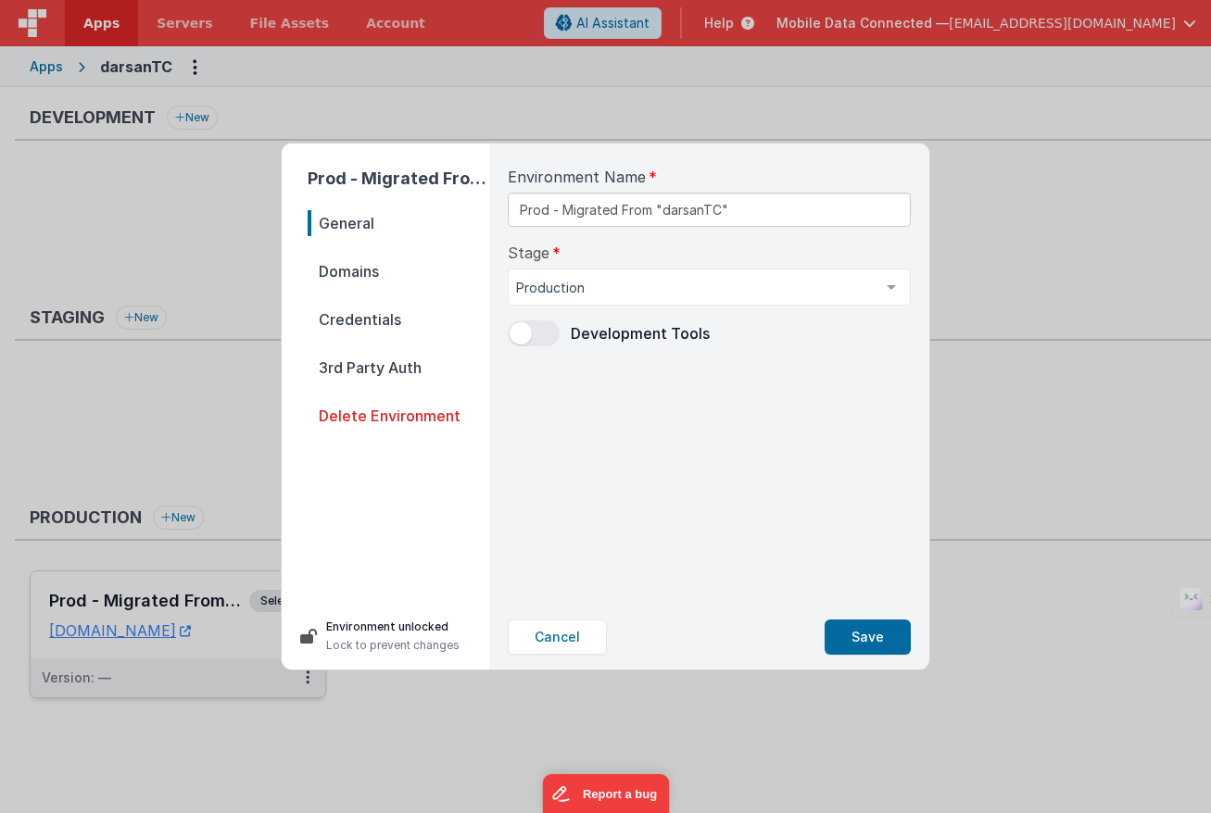
click at [990, 363] on div "Prod - Migrated From "darsanTC" General Domains Credentials 3rd Party Auth Dele…" at bounding box center [605, 406] width 1211 height 813
click at [561, 627] on button "Cancel" at bounding box center [557, 637] width 99 height 35
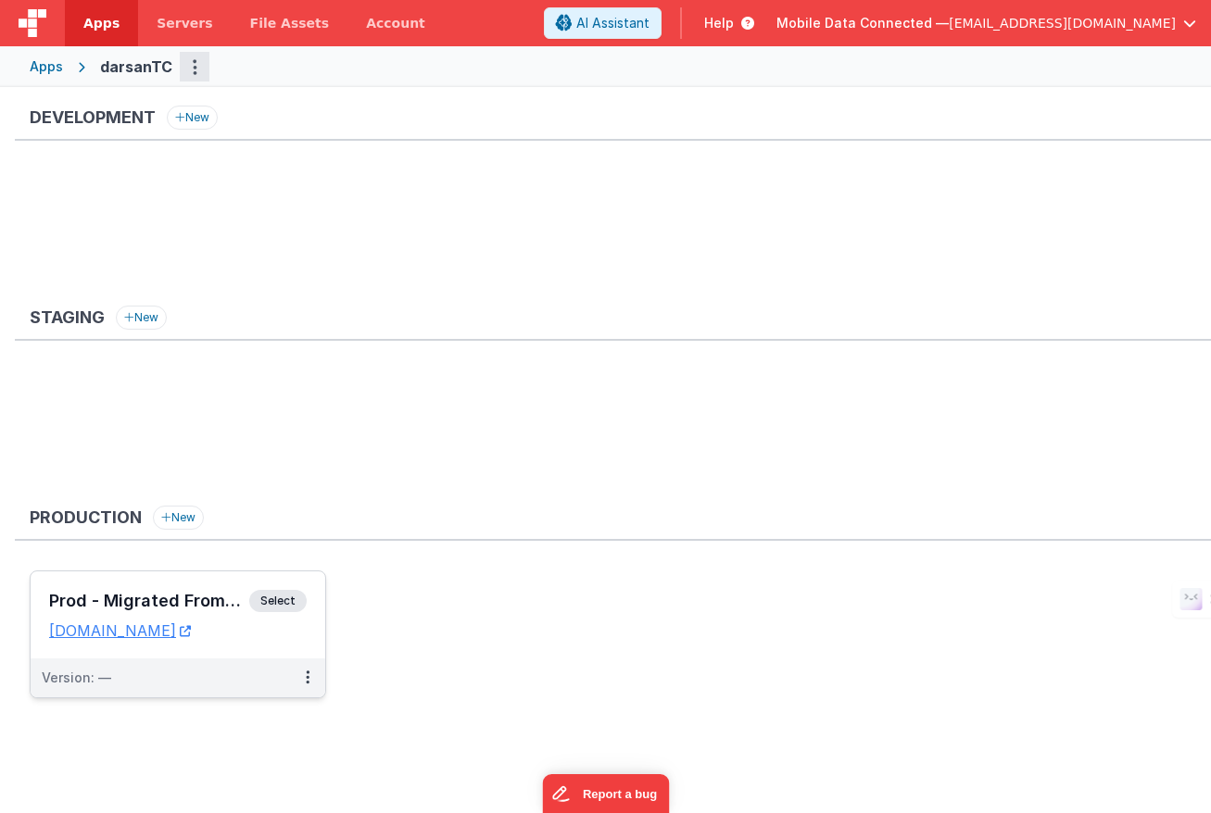
click at [193, 68] on icon "Options" at bounding box center [195, 67] width 5 height 1
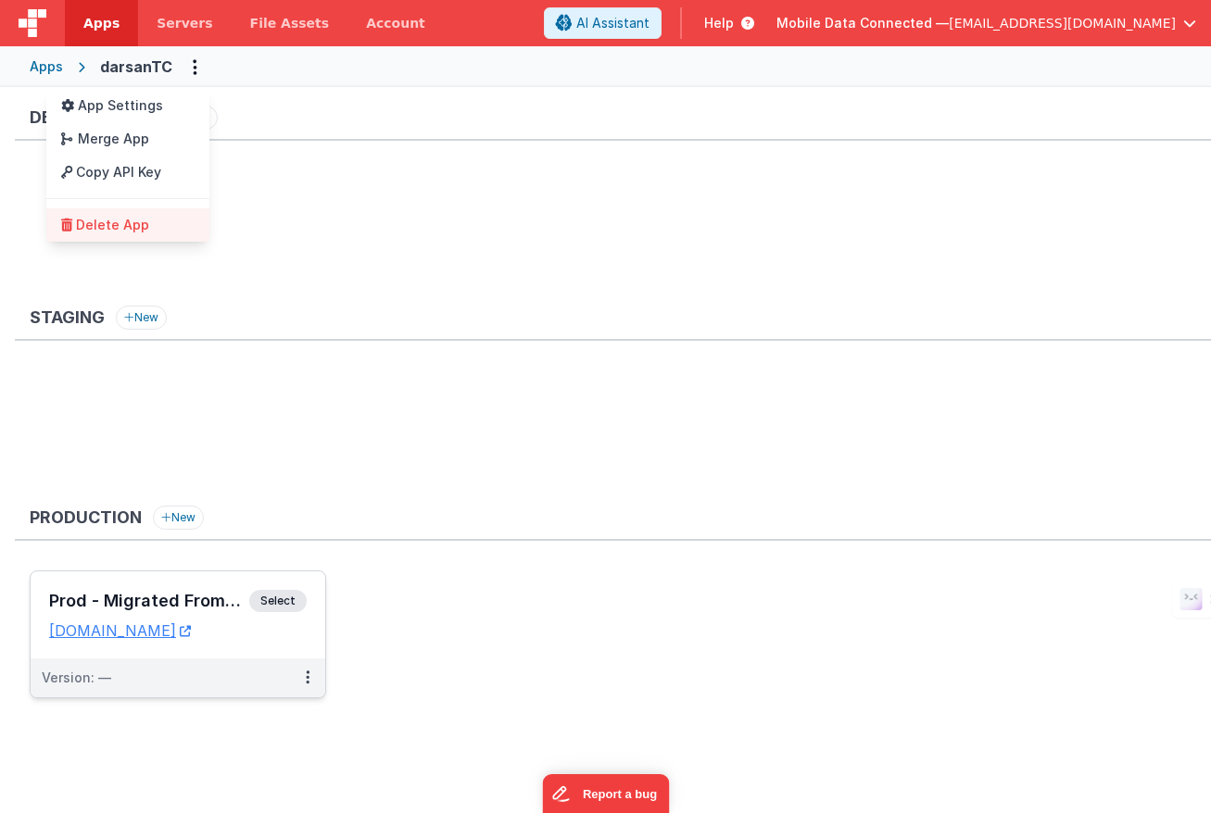
click at [129, 226] on link "Delete App" at bounding box center [127, 224] width 163 height 33
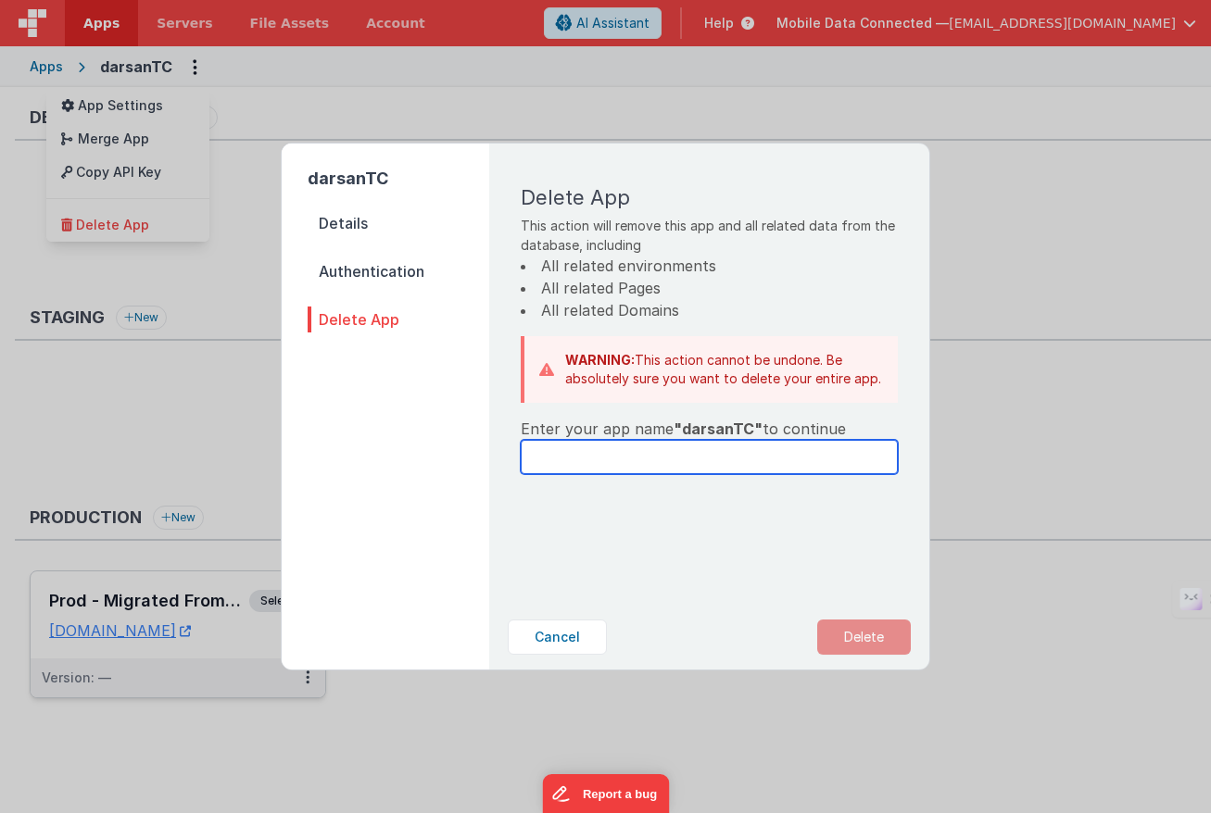
click at [605, 452] on input "text" at bounding box center [709, 457] width 377 height 34
type input "darsanTC"
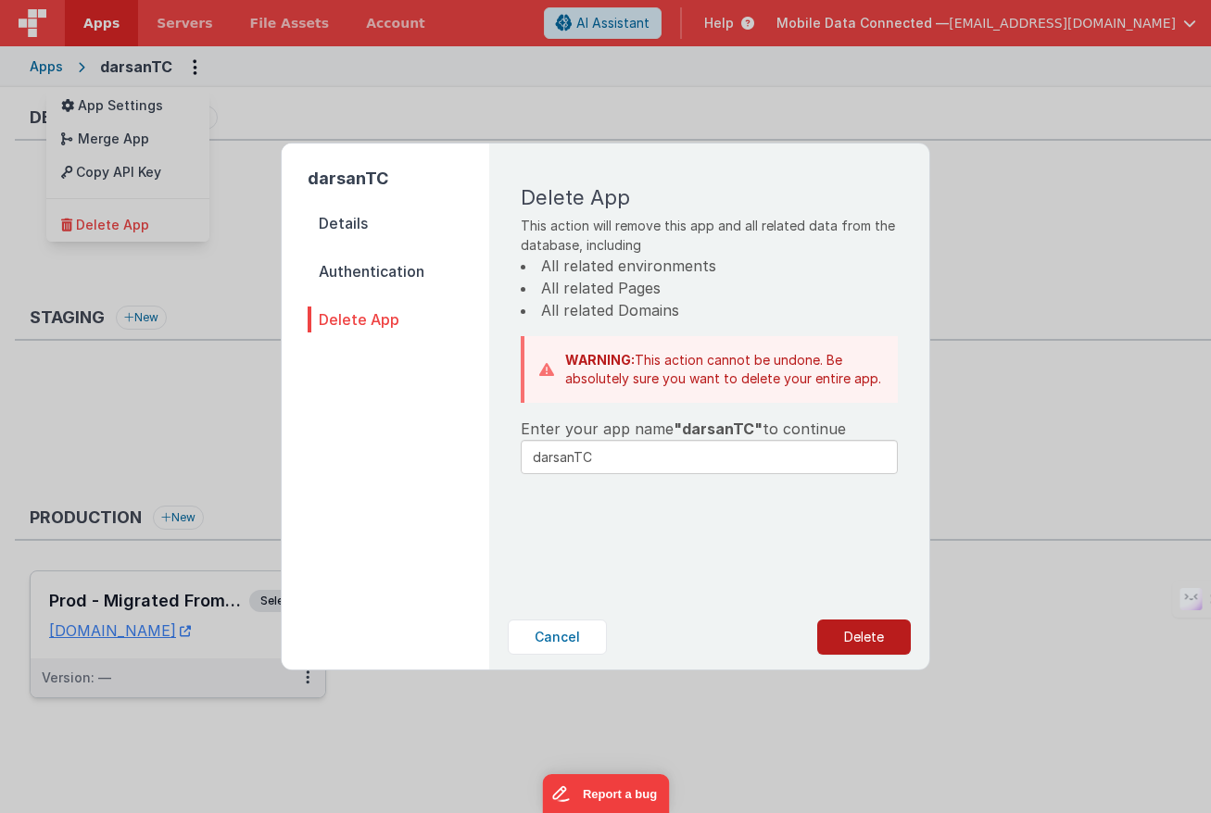
click at [856, 637] on button "Delete" at bounding box center [864, 637] width 94 height 35
click at [776, 638] on button "Yes, Delete" at bounding box center [771, 637] width 122 height 35
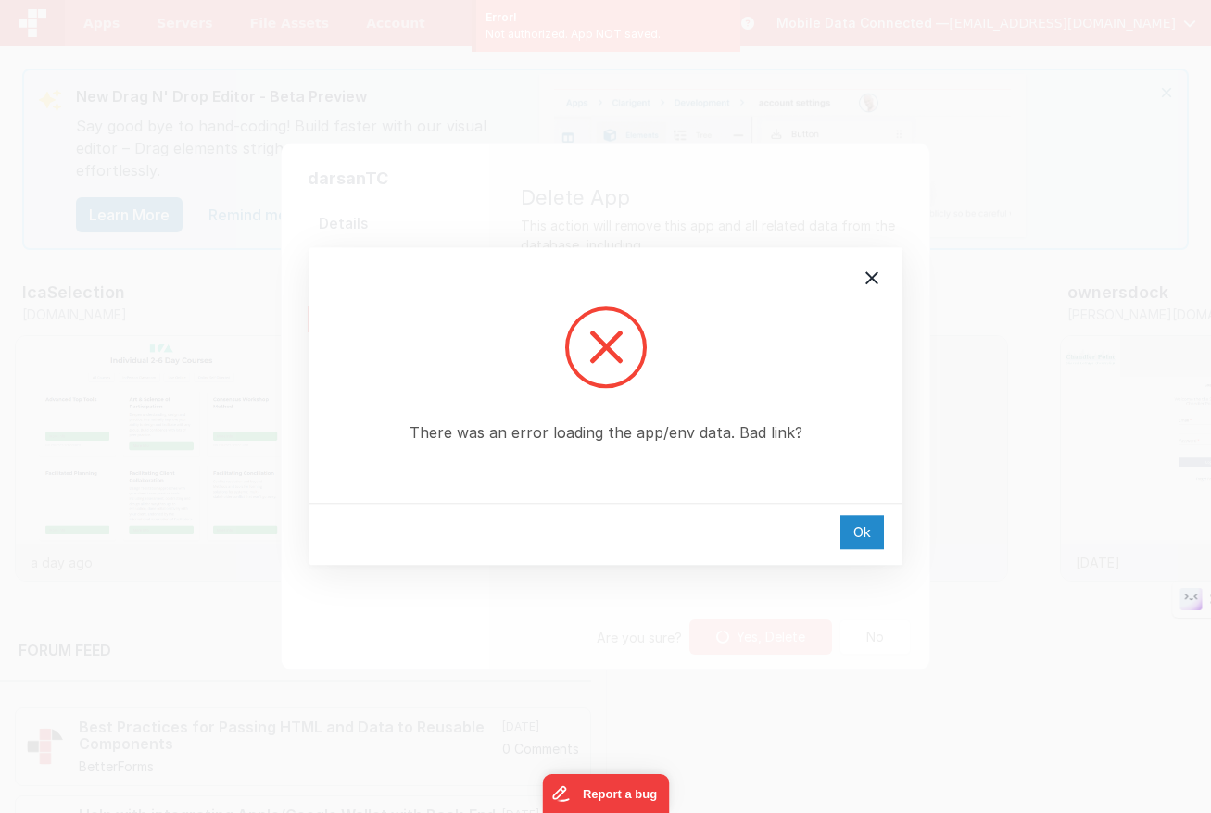
click at [863, 526] on div "Ok" at bounding box center [862, 532] width 44 height 34
click at [861, 523] on div "Ok" at bounding box center [862, 532] width 44 height 34
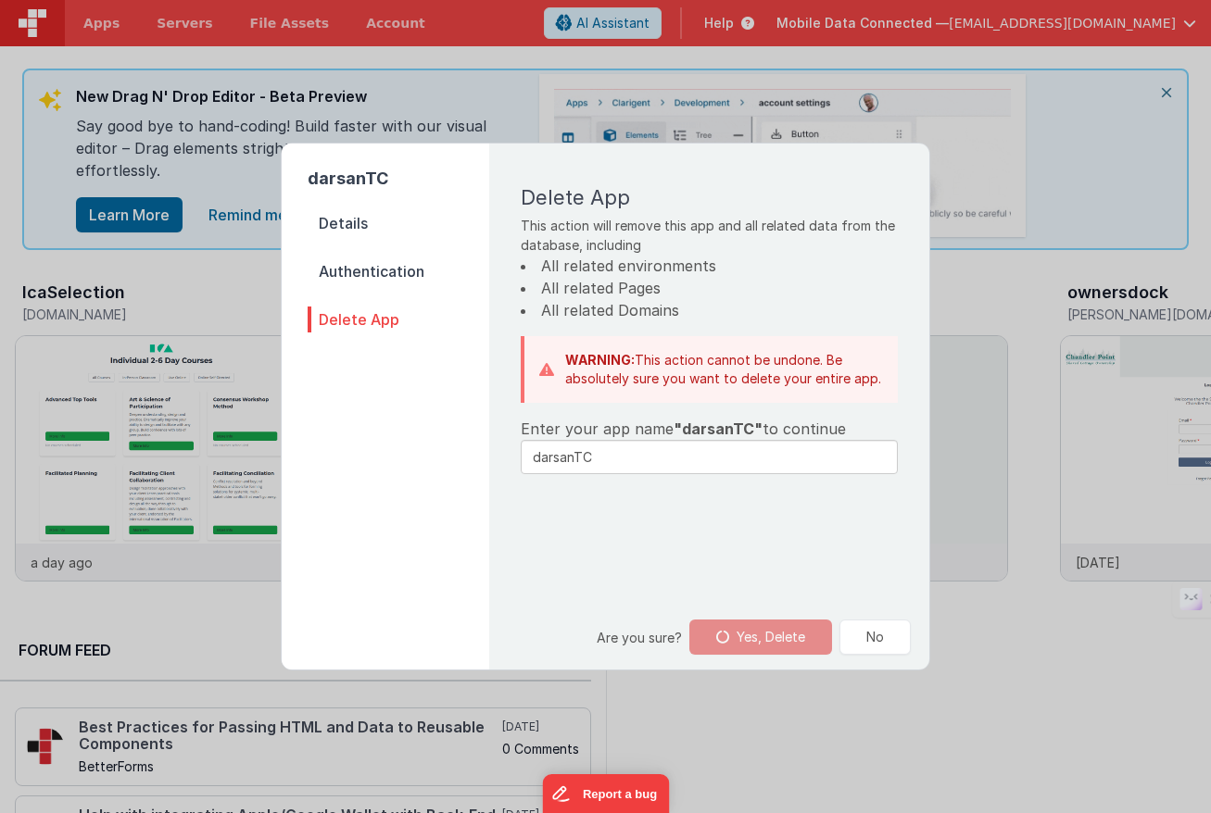
click at [404, 681] on div "darsanTC Details Authentication Delete App Delete App This action will remove t…" at bounding box center [605, 406] width 1211 height 813
click at [997, 476] on div "darsanTC Details Authentication Delete App Delete App This action will remove t…" at bounding box center [605, 406] width 1211 height 813
click at [199, 292] on div "darsanTC Details Authentication Delete App Delete App This action will remove t…" at bounding box center [605, 406] width 1211 height 813
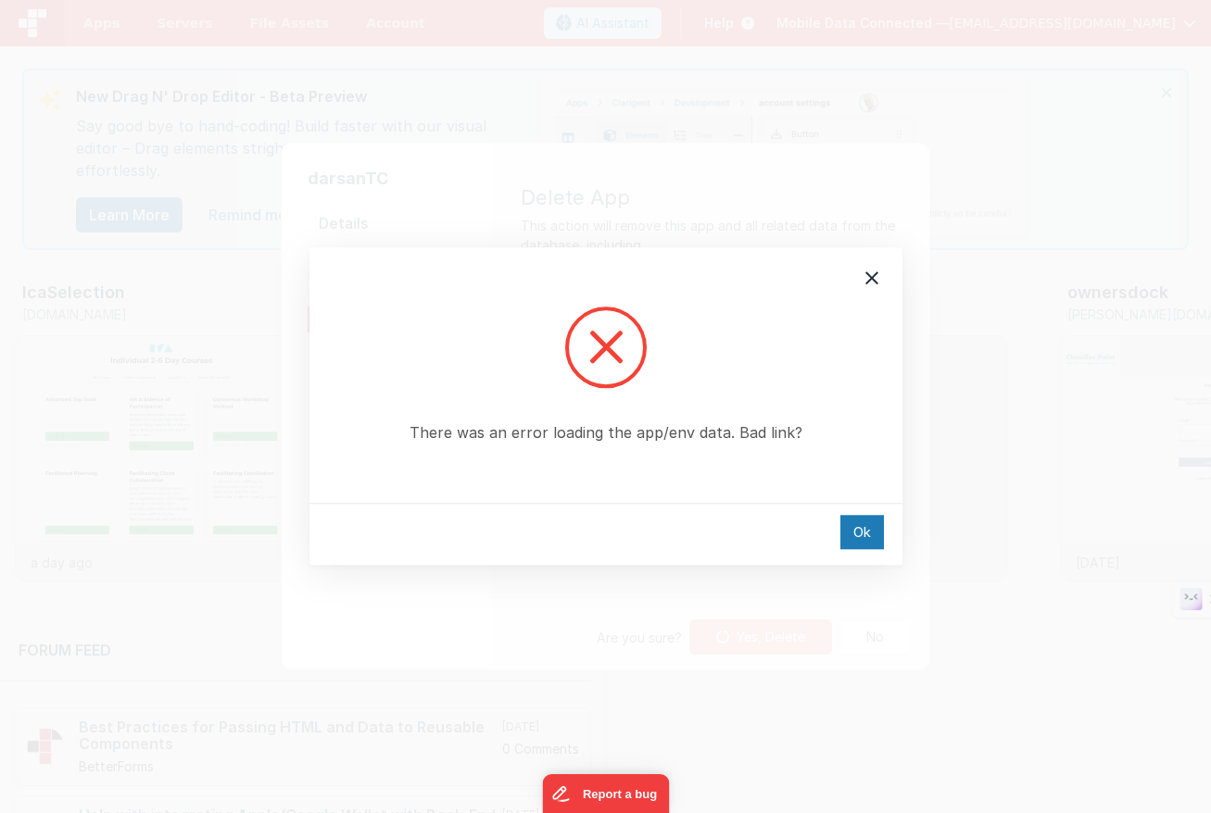
click at [870, 280] on icon at bounding box center [872, 278] width 22 height 22
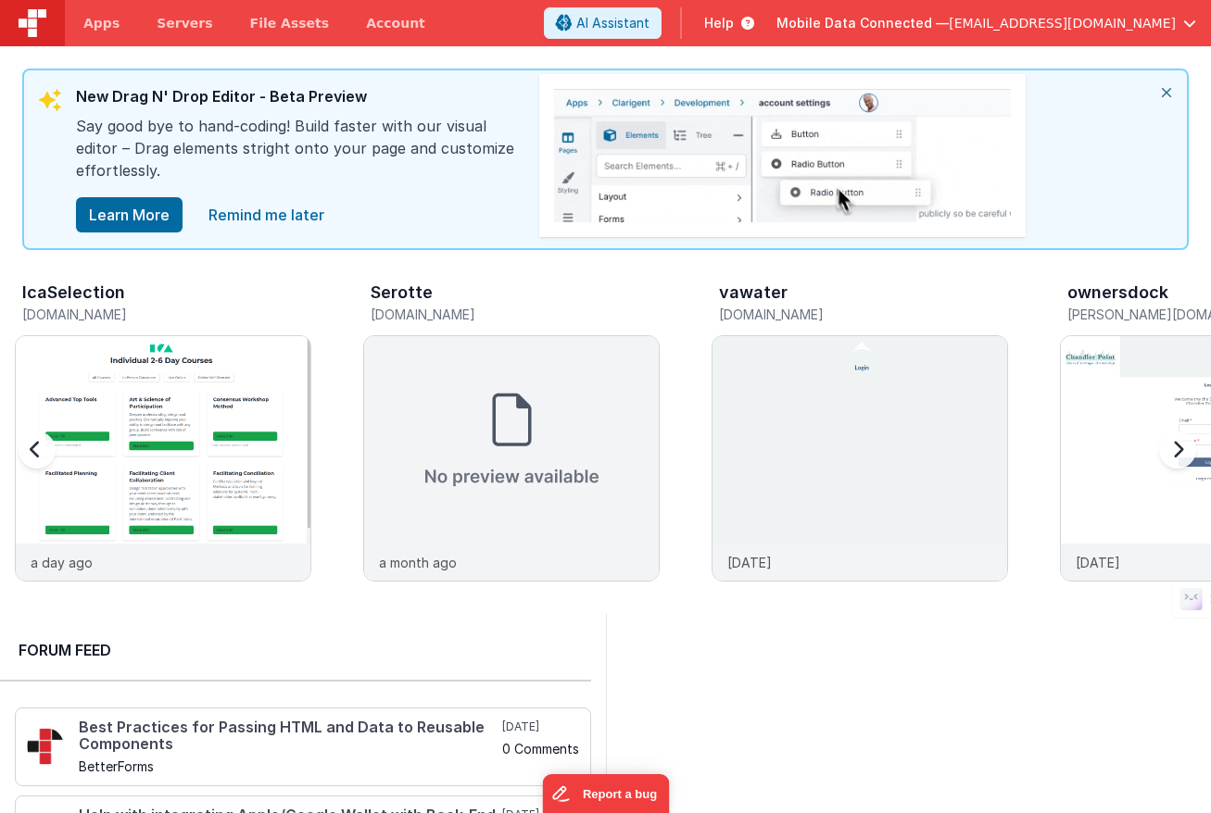
click at [1171, 450] on div at bounding box center [1174, 461] width 74 height 267
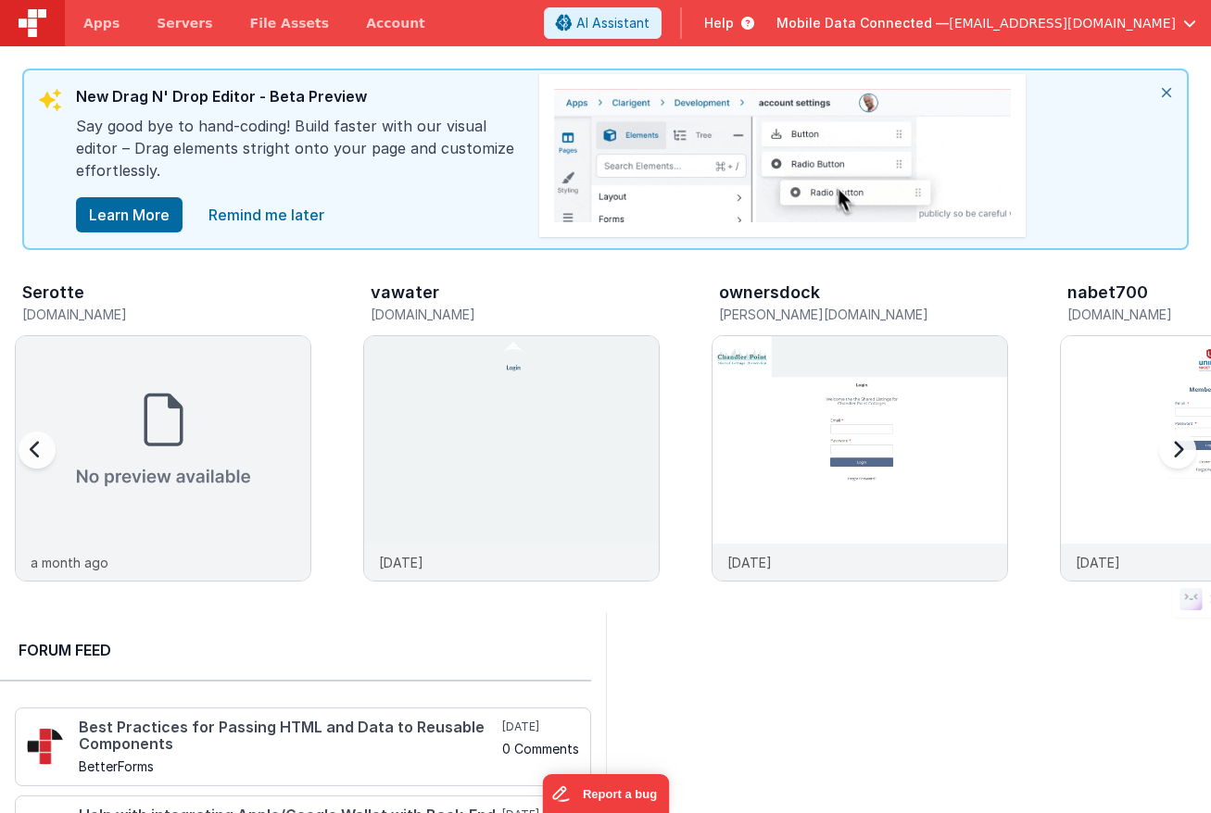
click at [1171, 450] on div at bounding box center [1174, 461] width 74 height 267
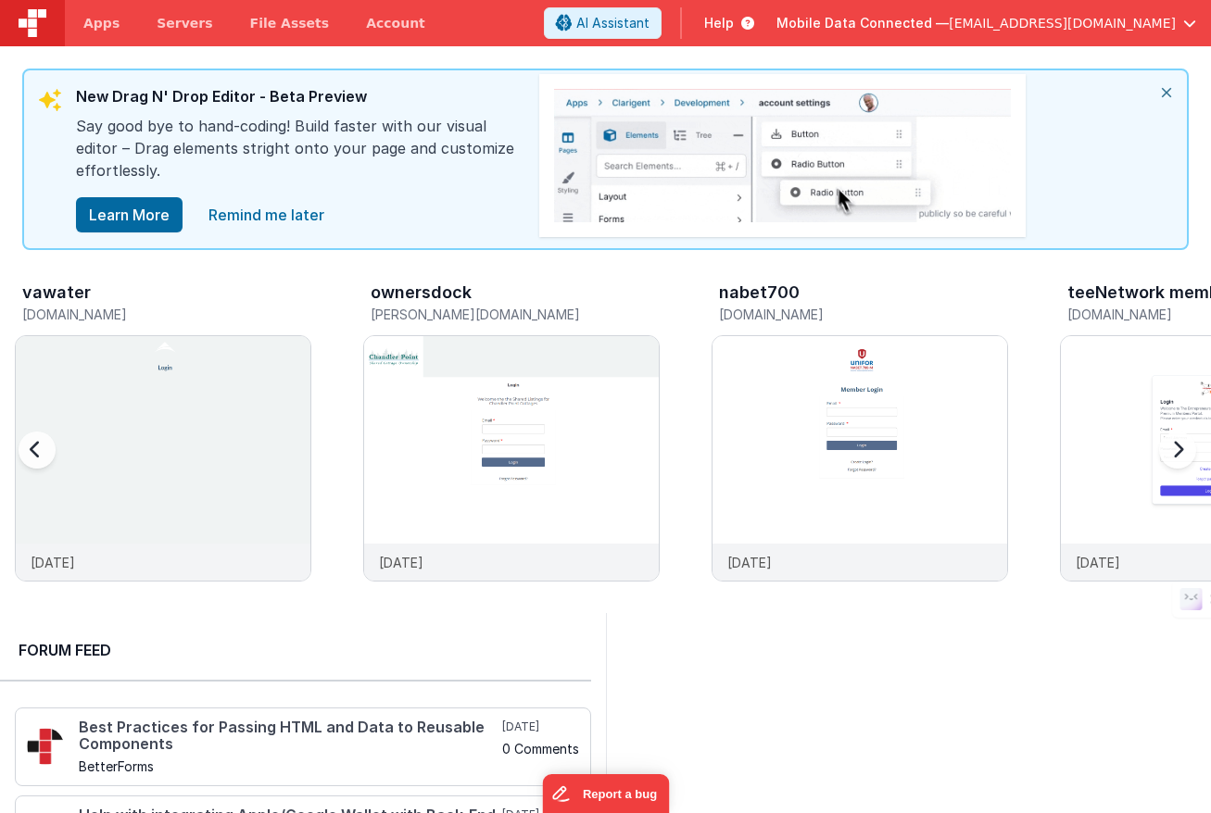
click at [1171, 450] on div at bounding box center [1174, 461] width 74 height 267
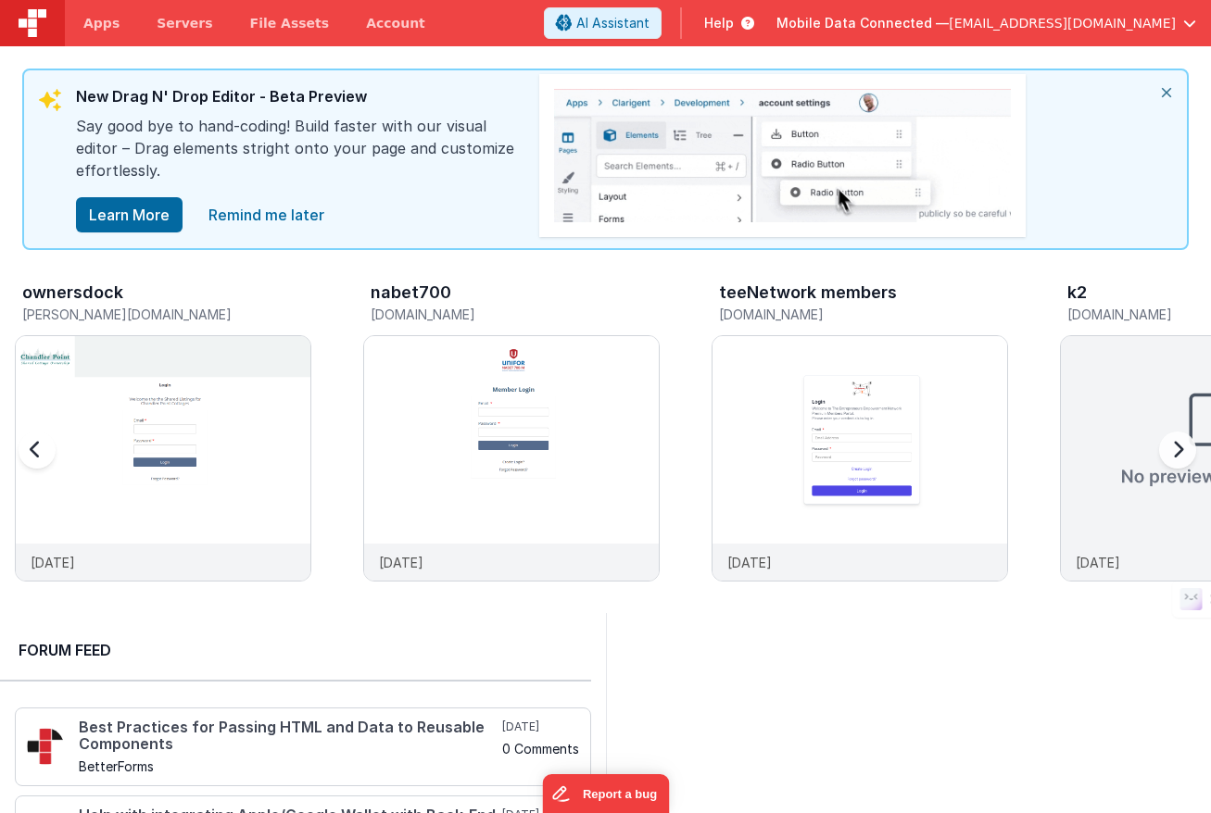
click at [1171, 450] on div at bounding box center [1174, 461] width 74 height 267
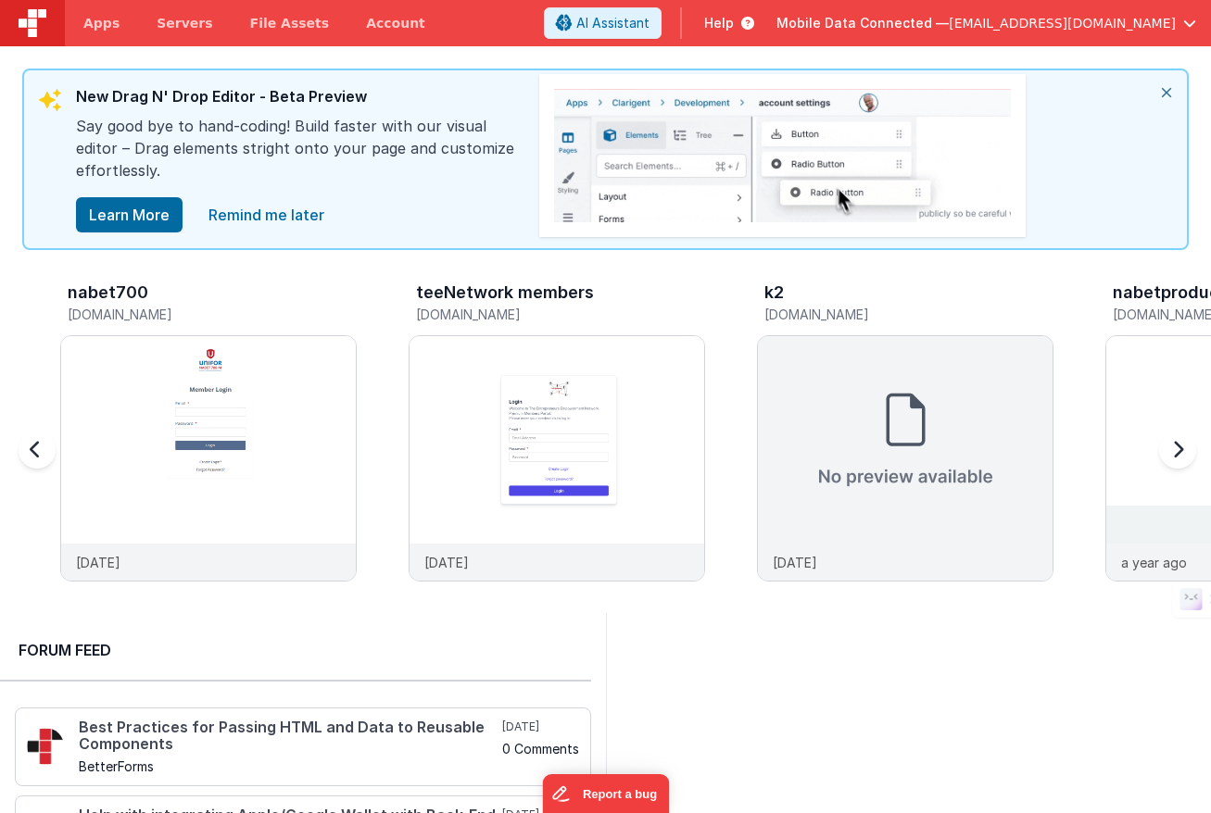
scroll to position [0, 1393]
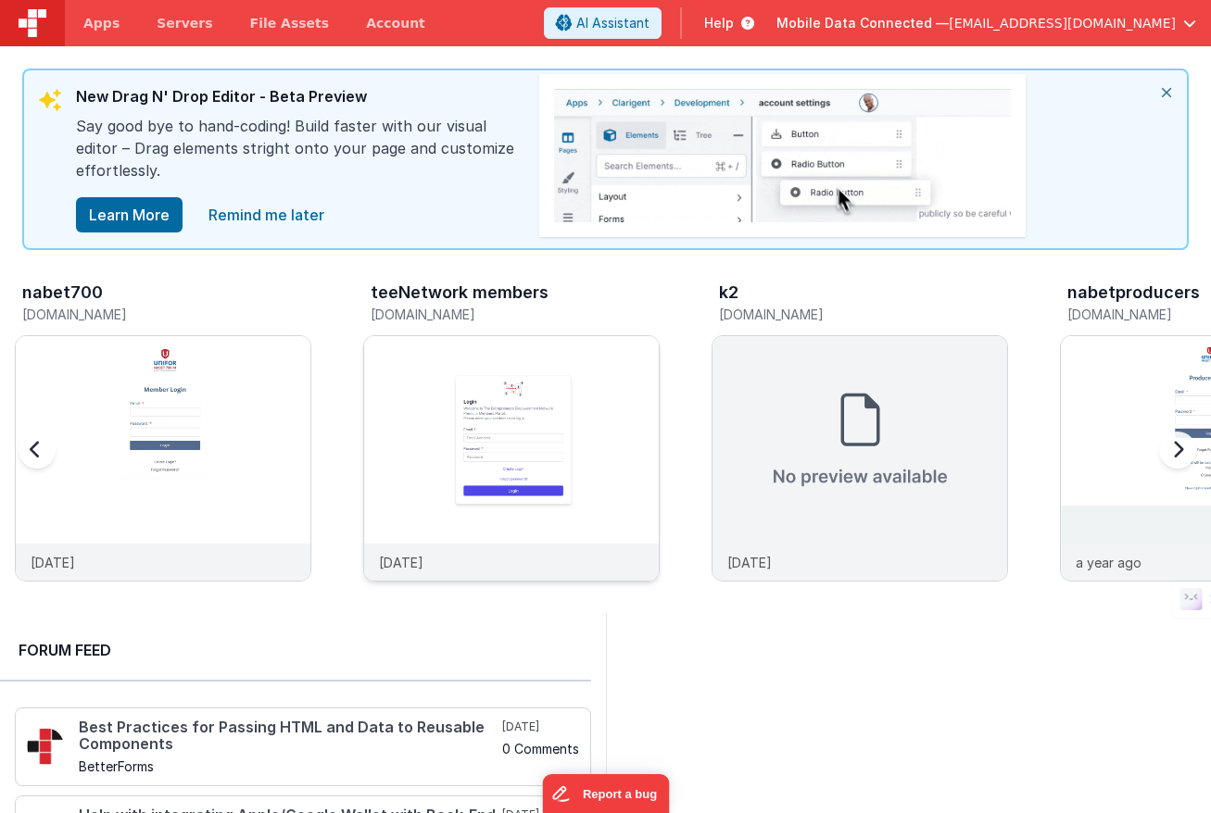
click at [519, 473] on img at bounding box center [511, 483] width 295 height 295
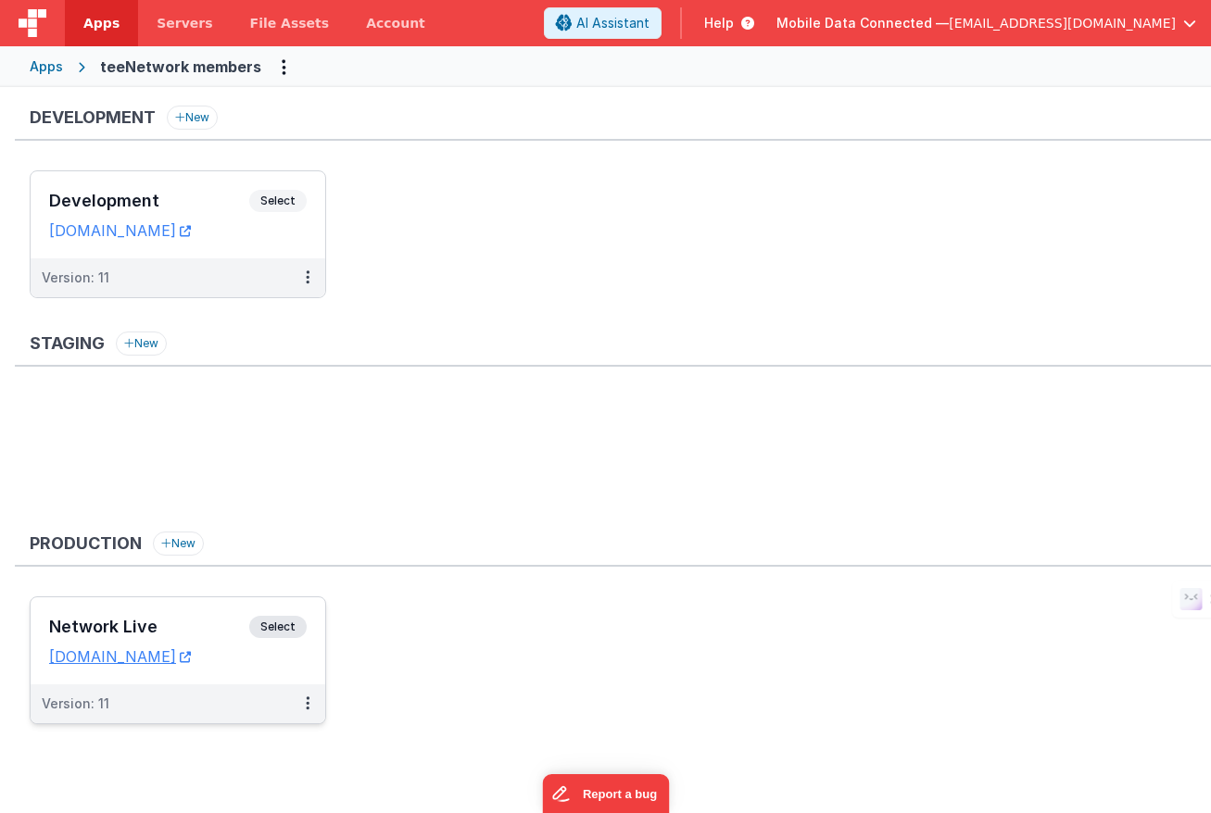
click at [268, 625] on span "Select" at bounding box center [277, 627] width 57 height 22
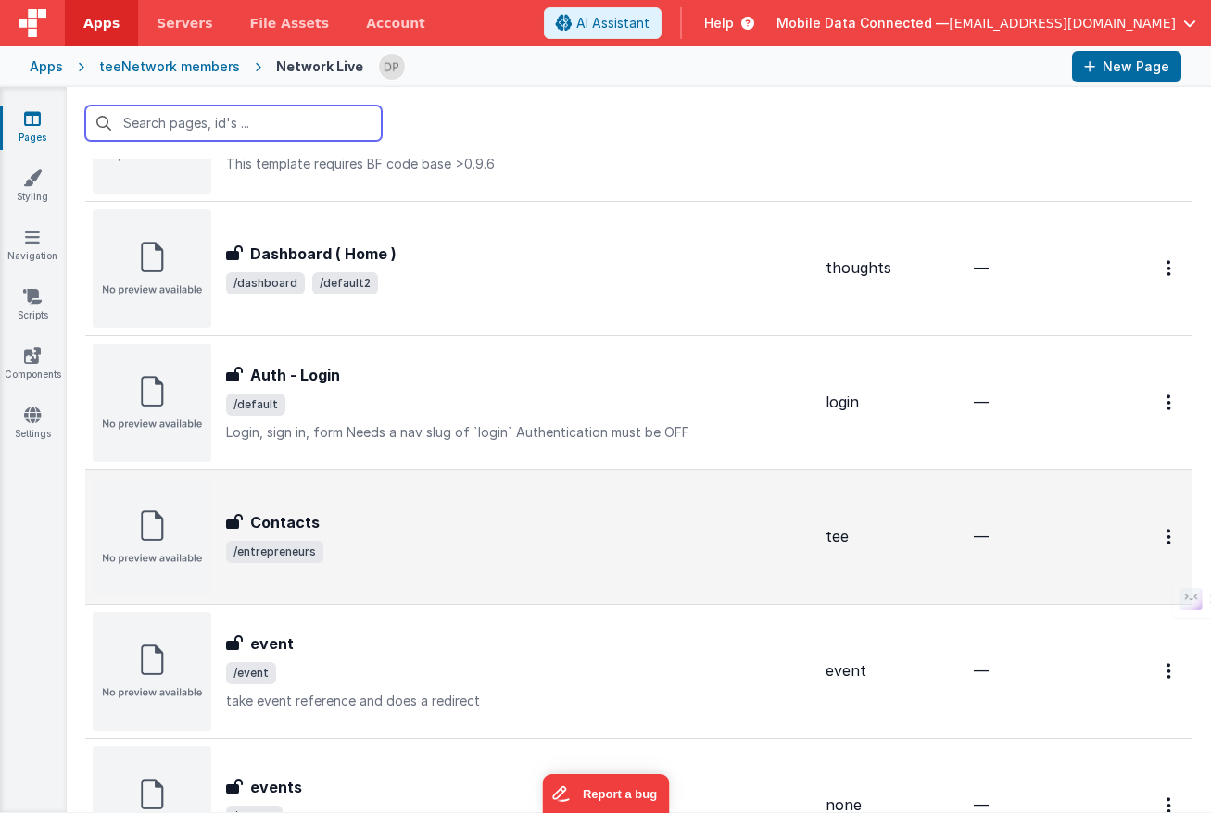
scroll to position [1200, 0]
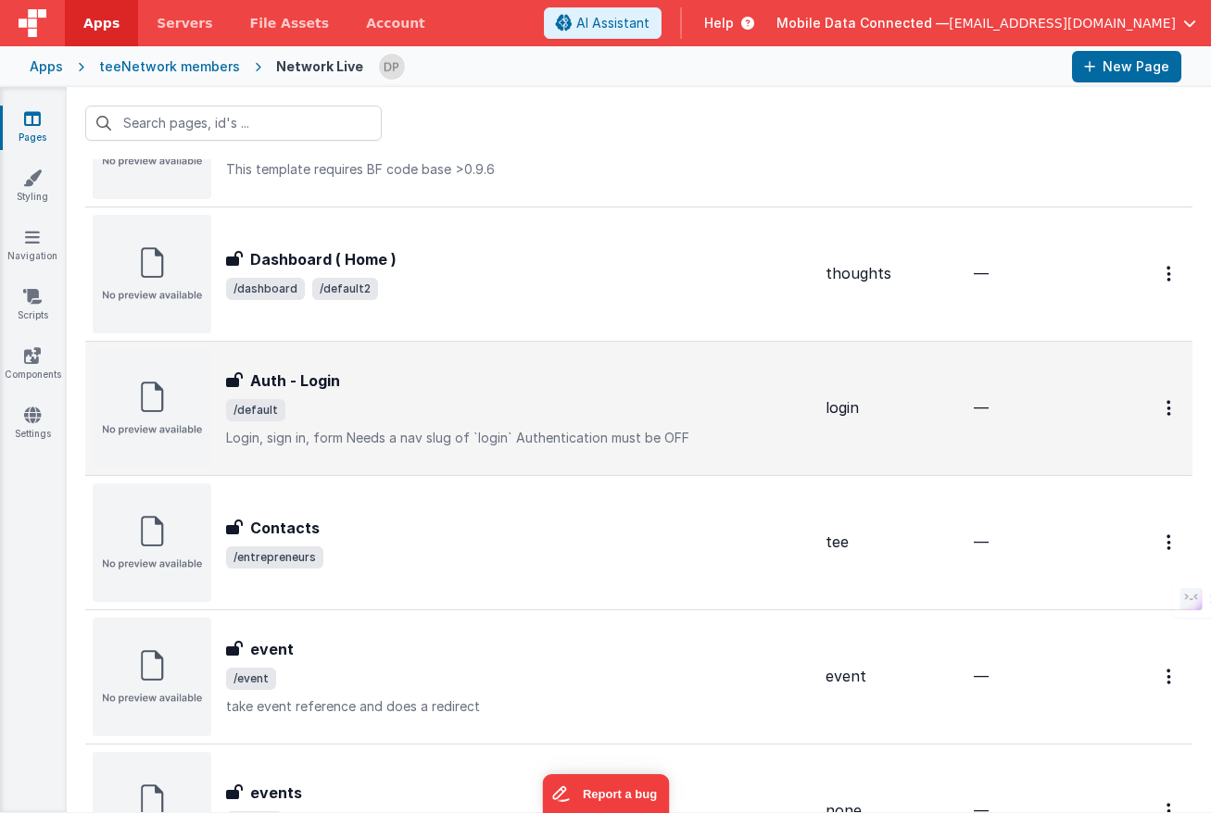
click at [445, 413] on span "/default" at bounding box center [518, 410] width 585 height 22
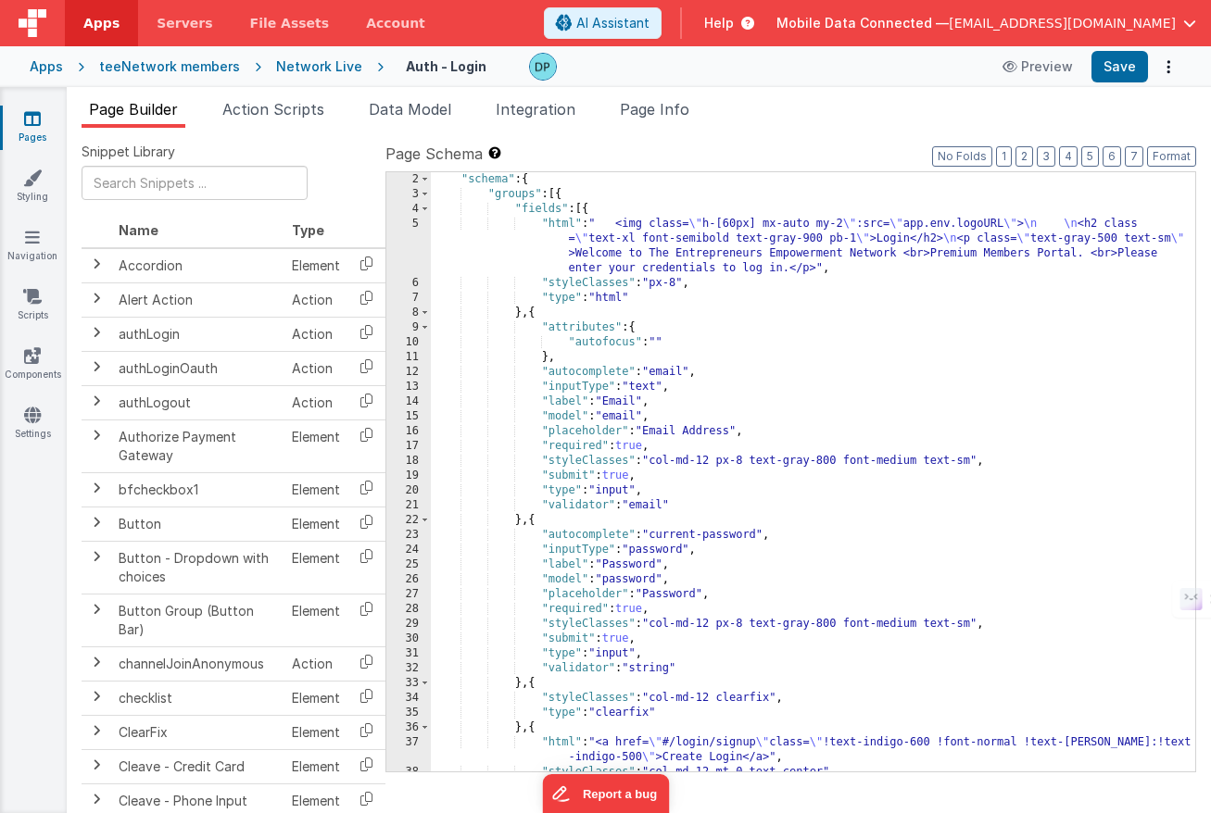
scroll to position [15, 0]
click at [662, 102] on span "Page Info" at bounding box center [654, 109] width 69 height 19
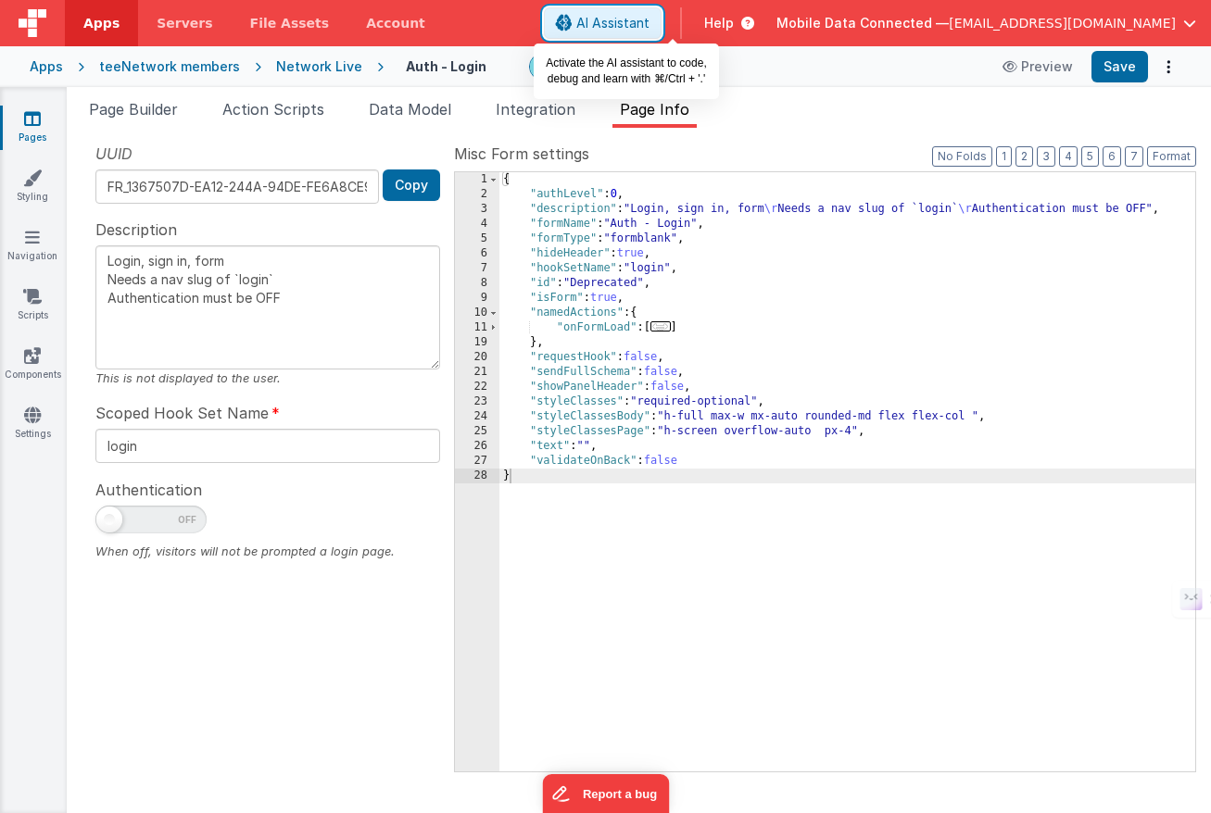
click at [649, 26] on span "AI Assistant" at bounding box center [612, 23] width 73 height 19
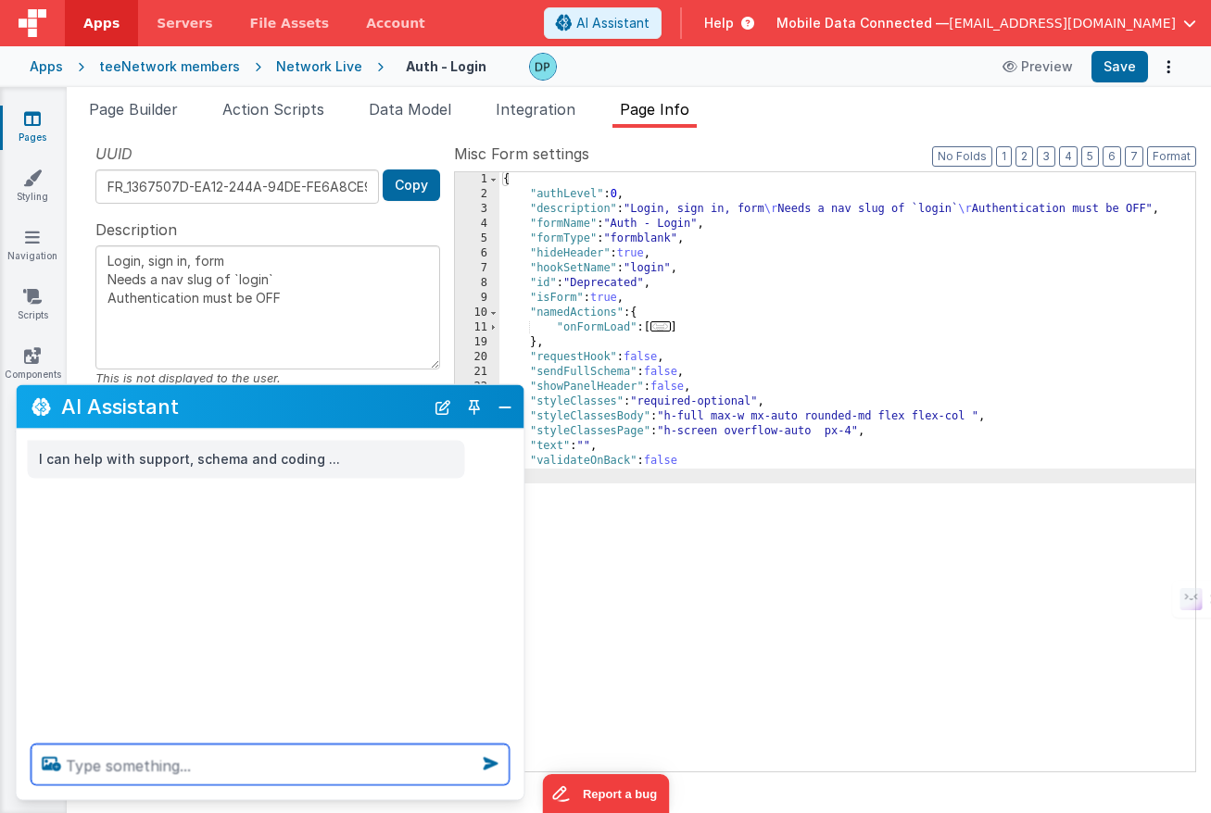
click at [106, 757] on textarea at bounding box center [271, 765] width 478 height 41
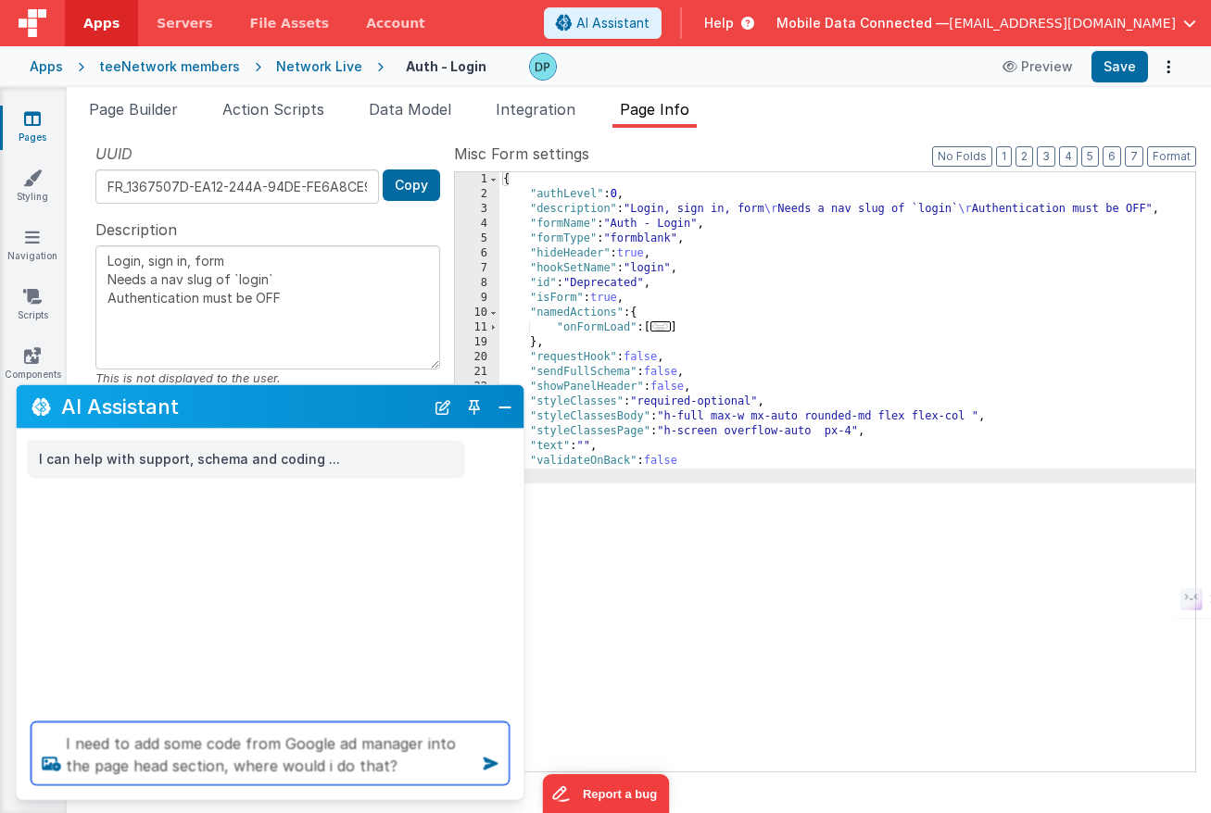
type textarea "I need to add some code from Google ad manager into the page head section, wher…"
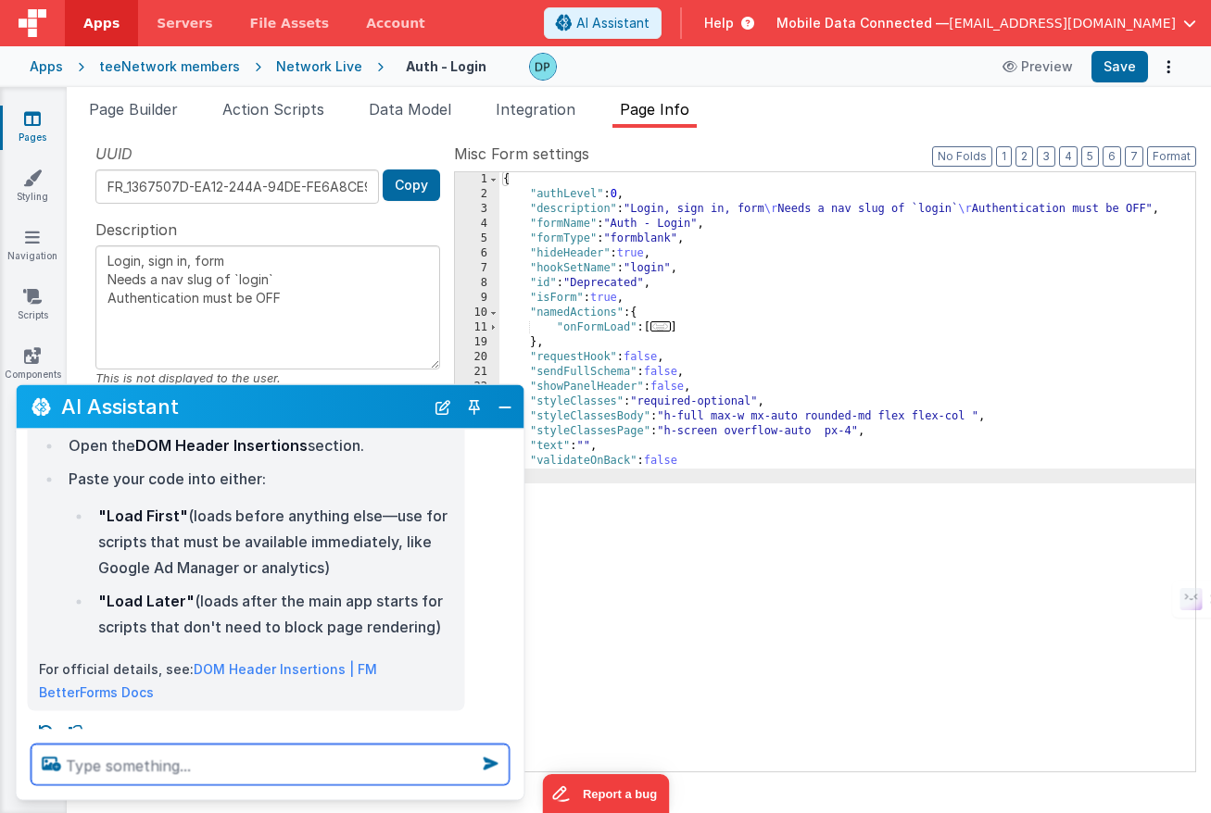
scroll to position [345, 0]
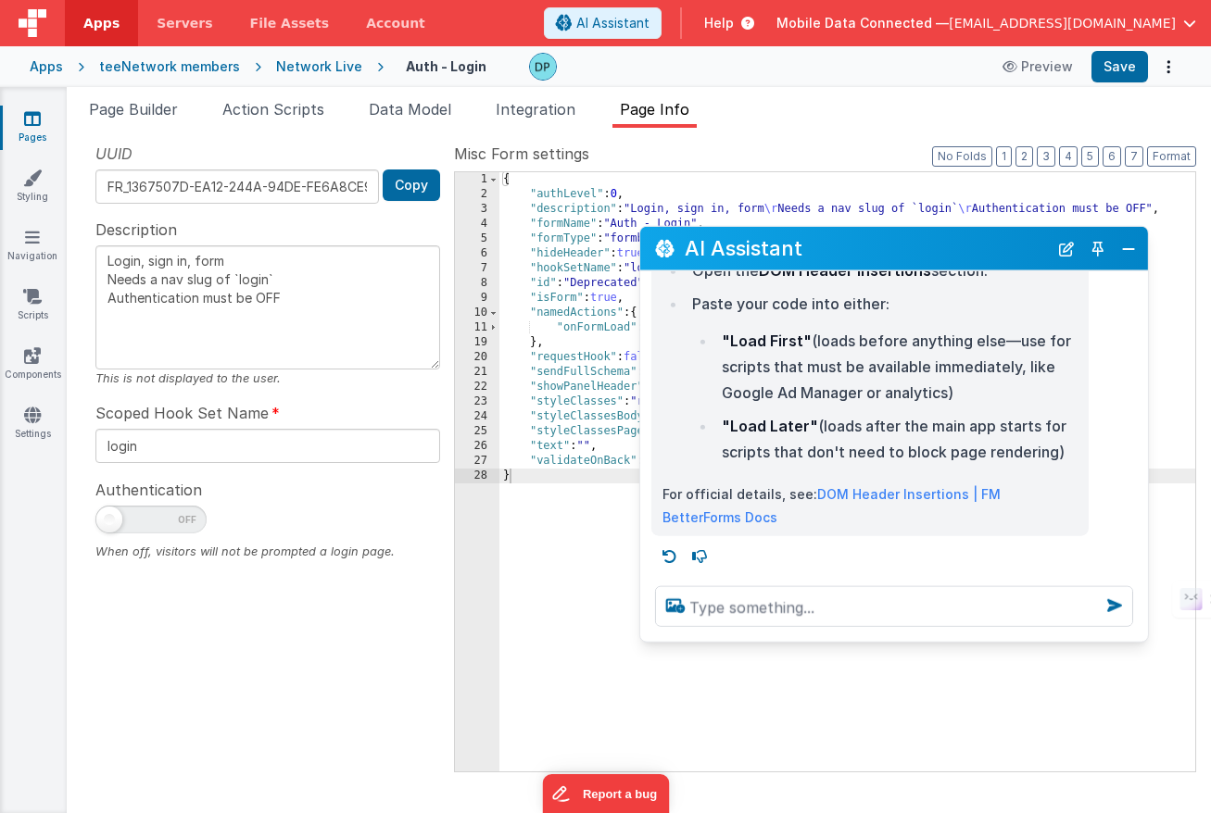
drag, startPoint x: 349, startPoint y: 405, endPoint x: 973, endPoint y: 246, distance: 643.6
click at [973, 246] on h2 "AI Assistant" at bounding box center [866, 248] width 363 height 22
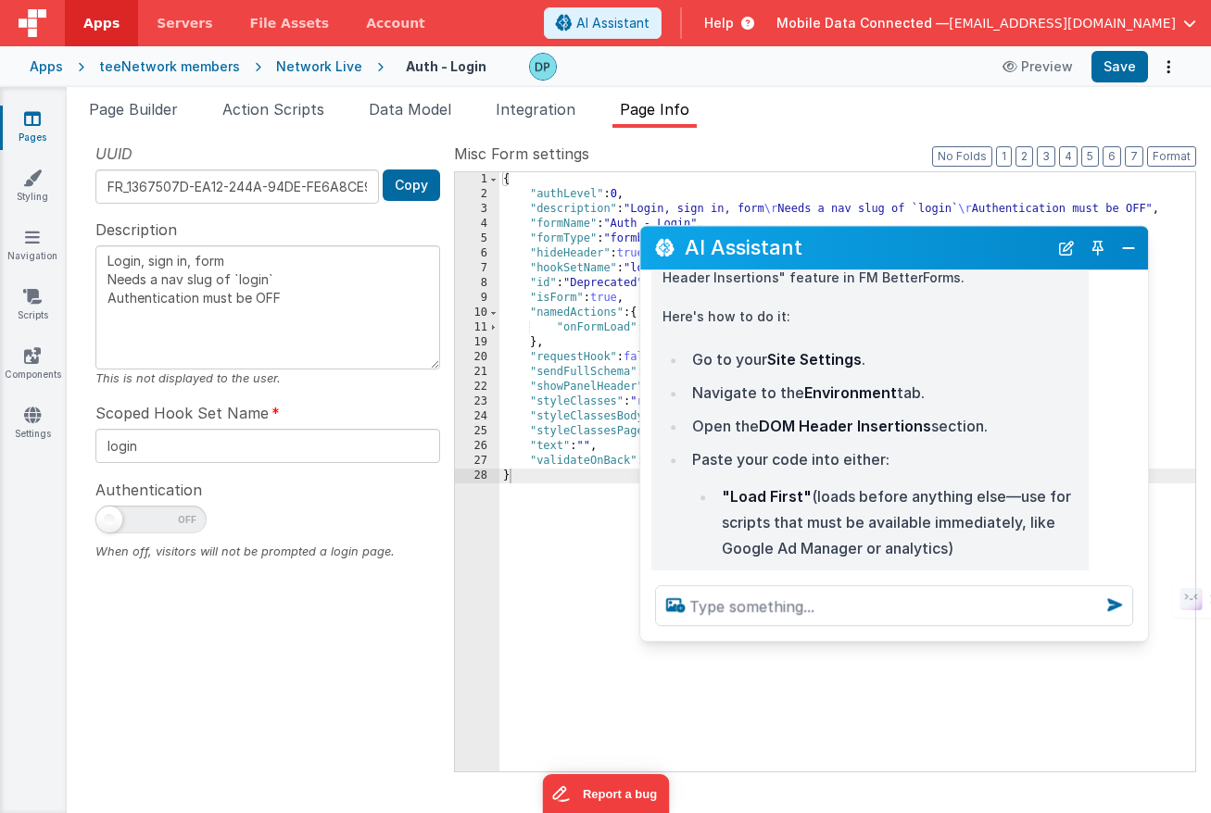
scroll to position [185, 0]
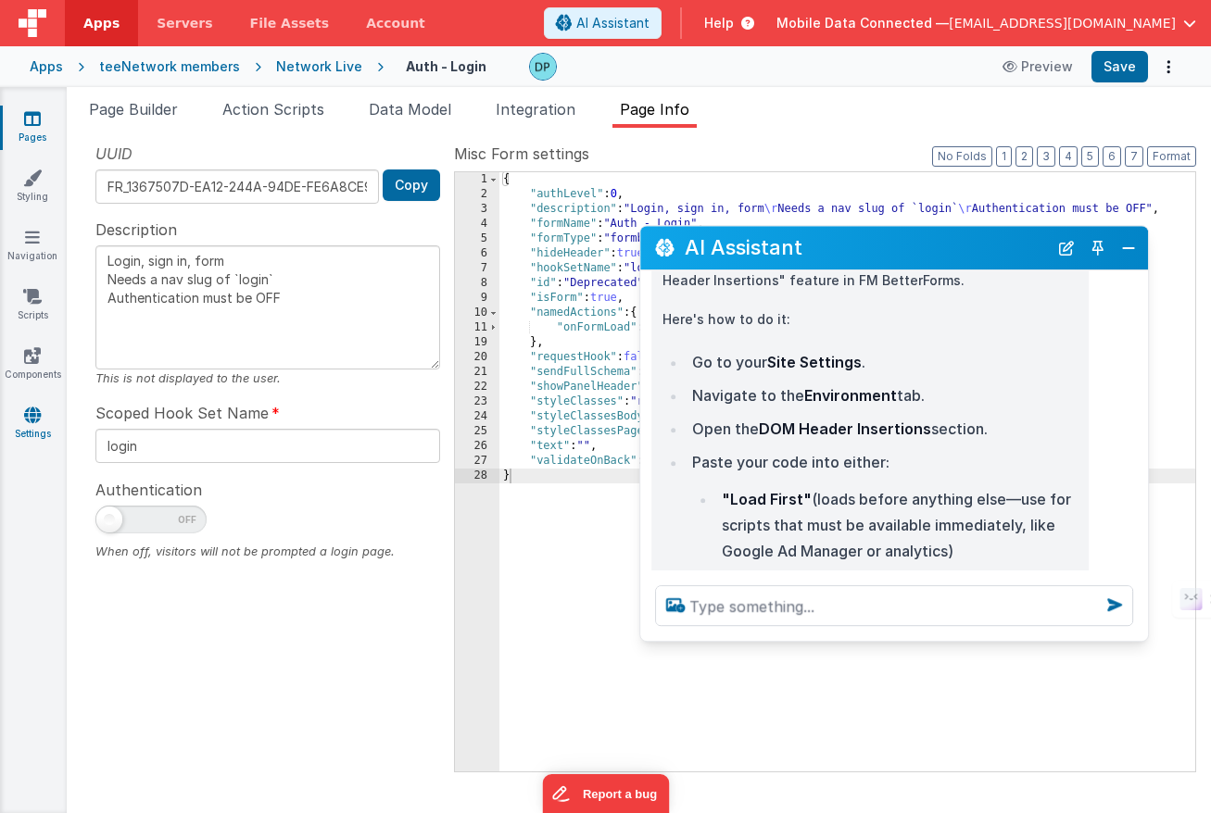
click at [32, 412] on icon at bounding box center [32, 415] width 17 height 19
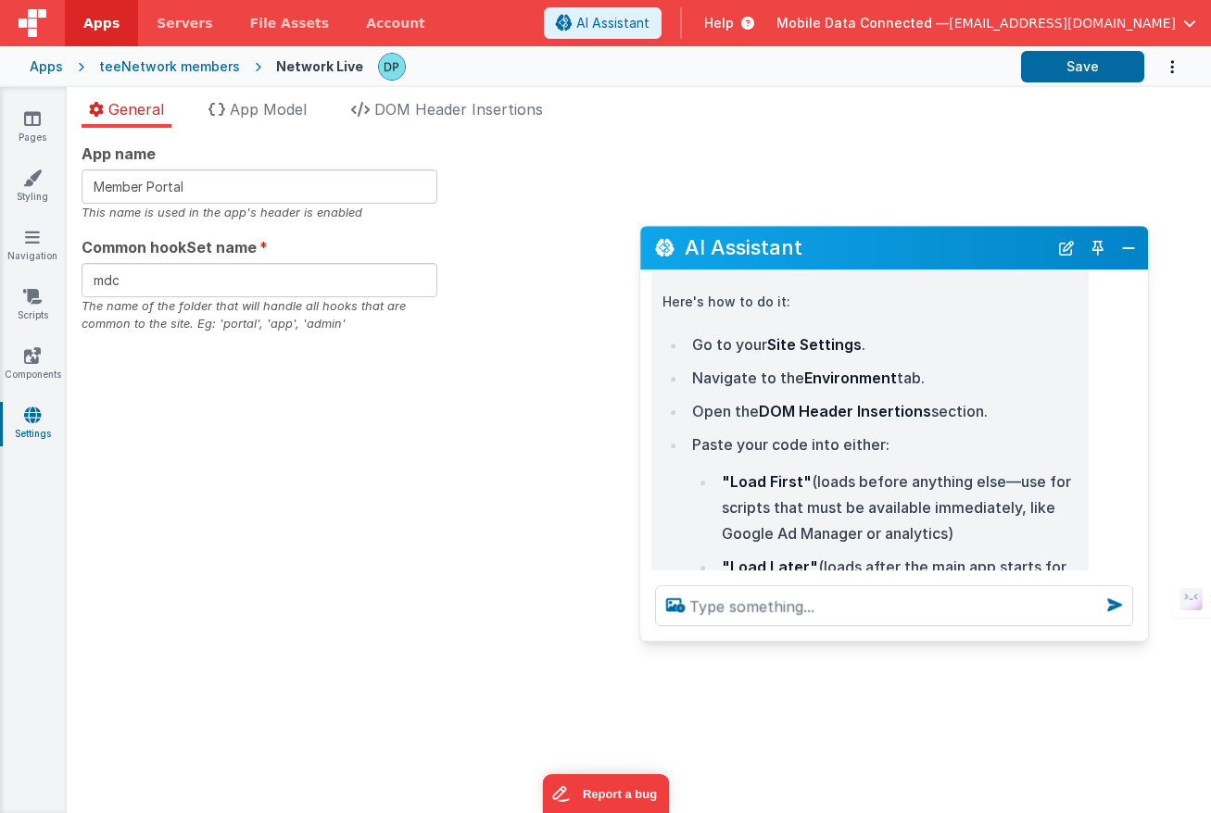
scroll to position [206, 0]
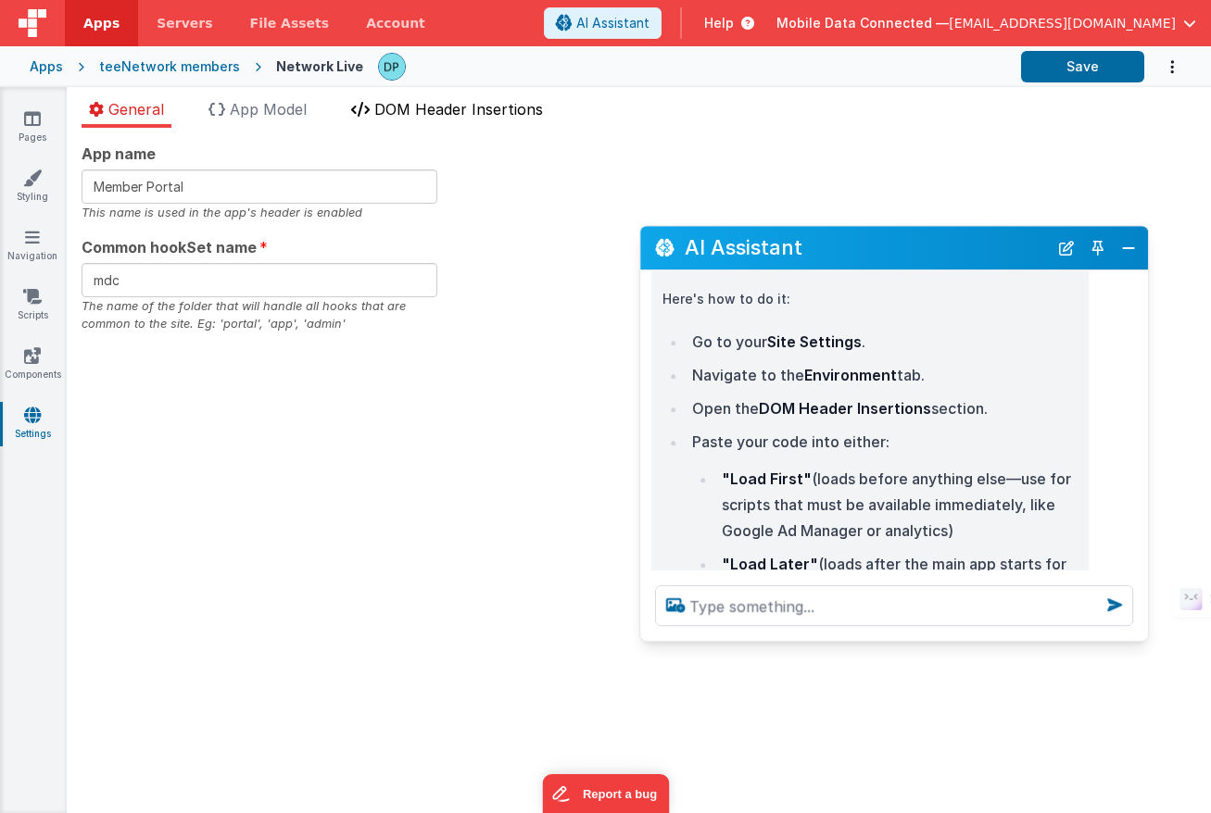
click at [462, 116] on span "DOM Header Insertions" at bounding box center [458, 109] width 169 height 19
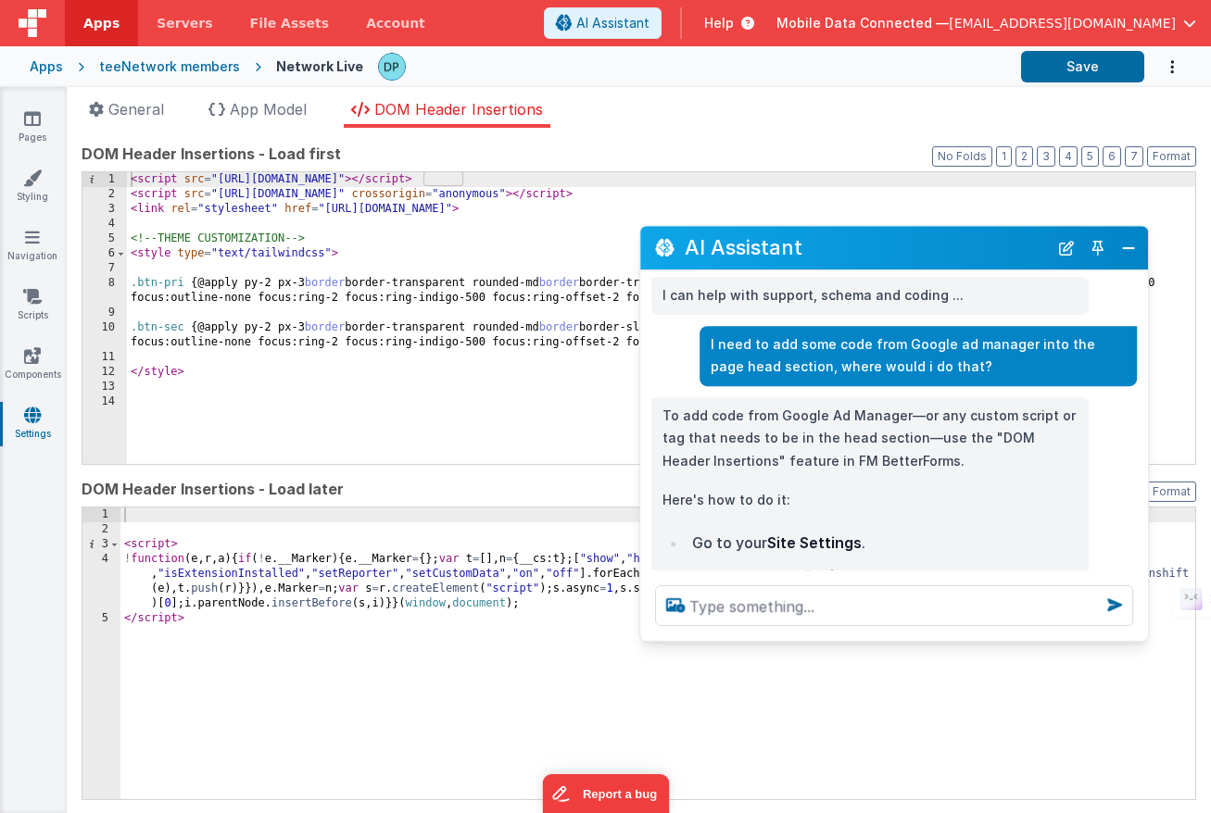
scroll to position [4, 0]
click at [502, 184] on div "< script src = "[URL][DOMAIN_NAME]" > </ script > < script src = "[URL][DOMAIN_…" at bounding box center [661, 332] width 1068 height 321
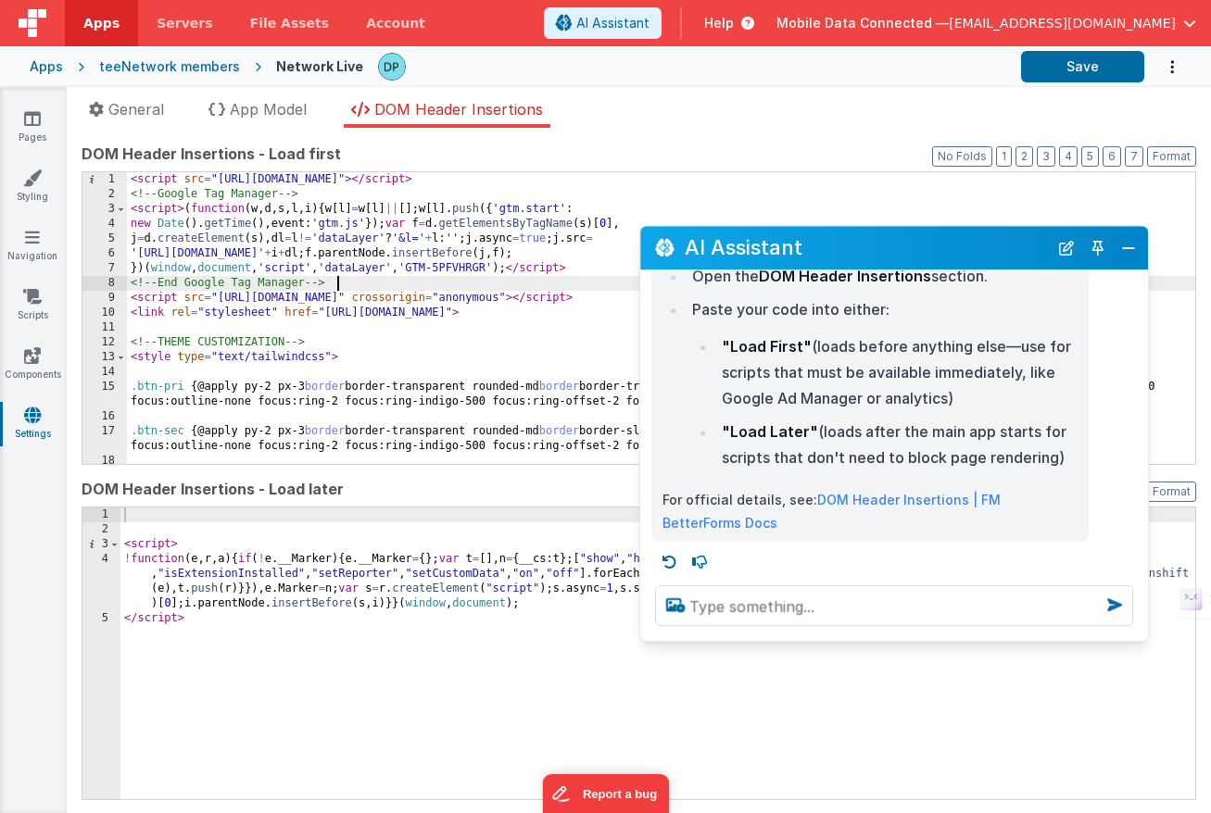
scroll to position [345, 0]
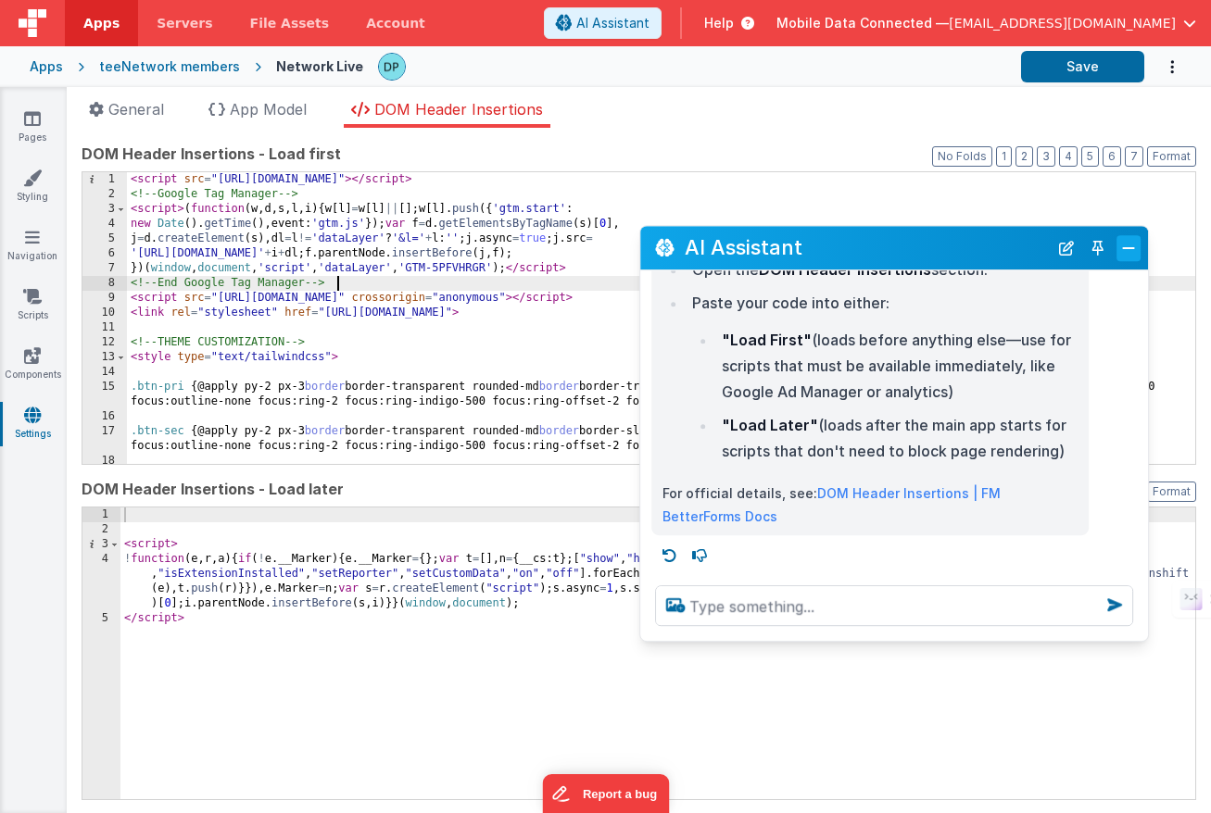
click at [1130, 245] on button "Close" at bounding box center [1128, 248] width 24 height 26
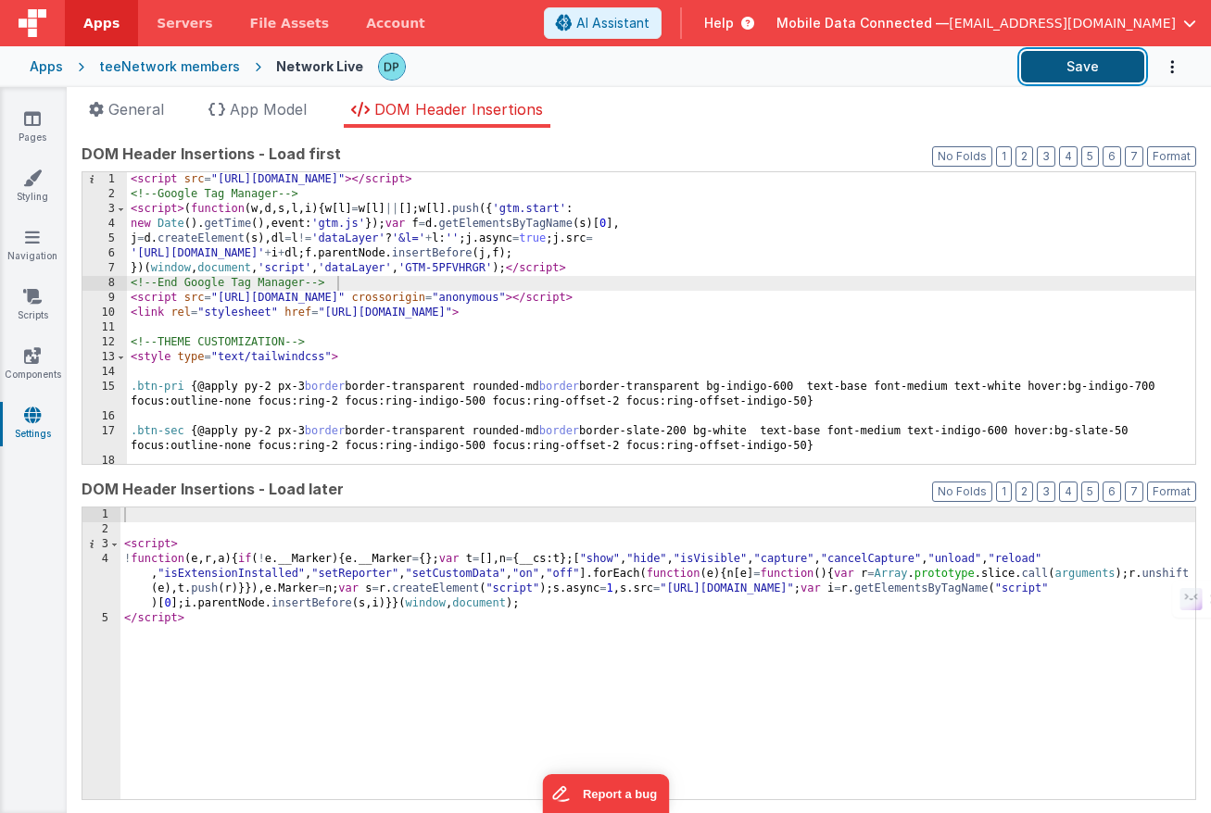
click at [1079, 71] on button "Save" at bounding box center [1082, 67] width 123 height 32
click at [208, 67] on div "teeNetwork members" at bounding box center [169, 66] width 141 height 19
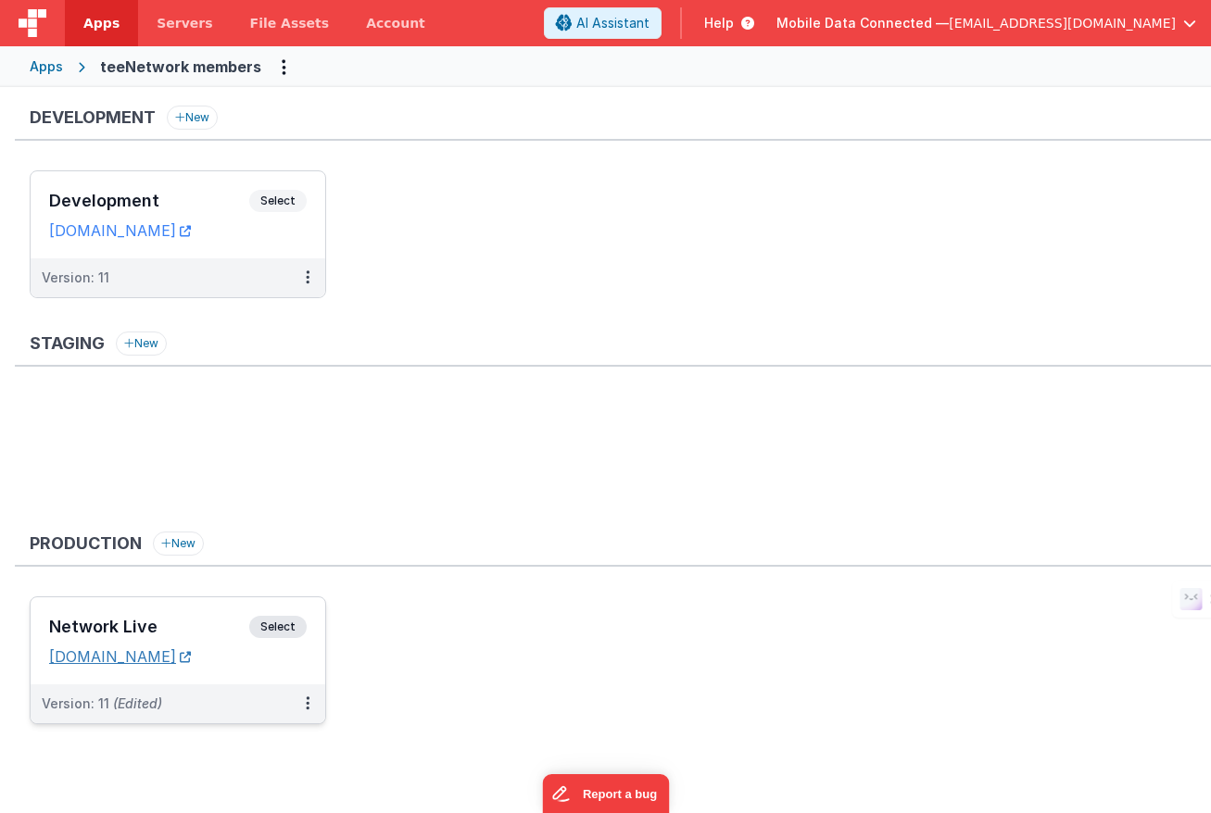
click at [172, 659] on link "[DOMAIN_NAME]" at bounding box center [120, 657] width 142 height 19
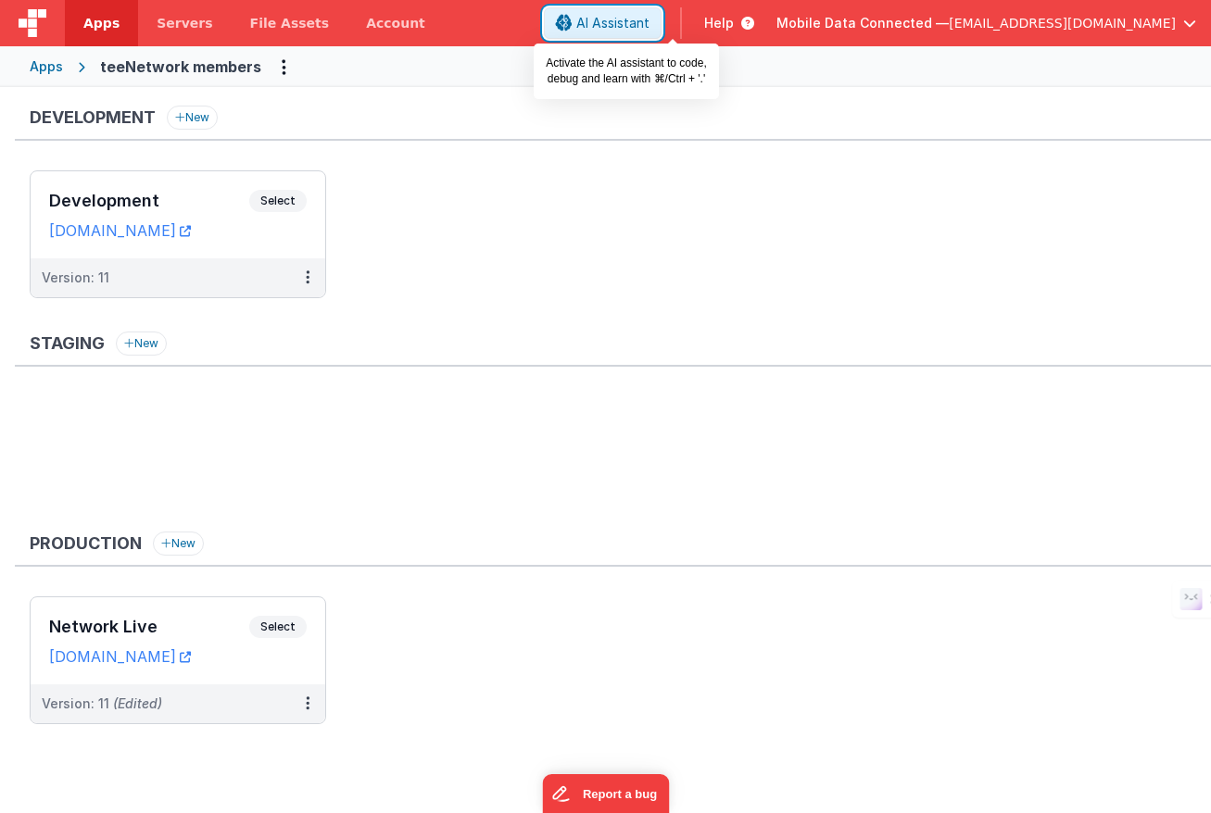
click at [662, 11] on button "AI Assistant" at bounding box center [603, 23] width 118 height 32
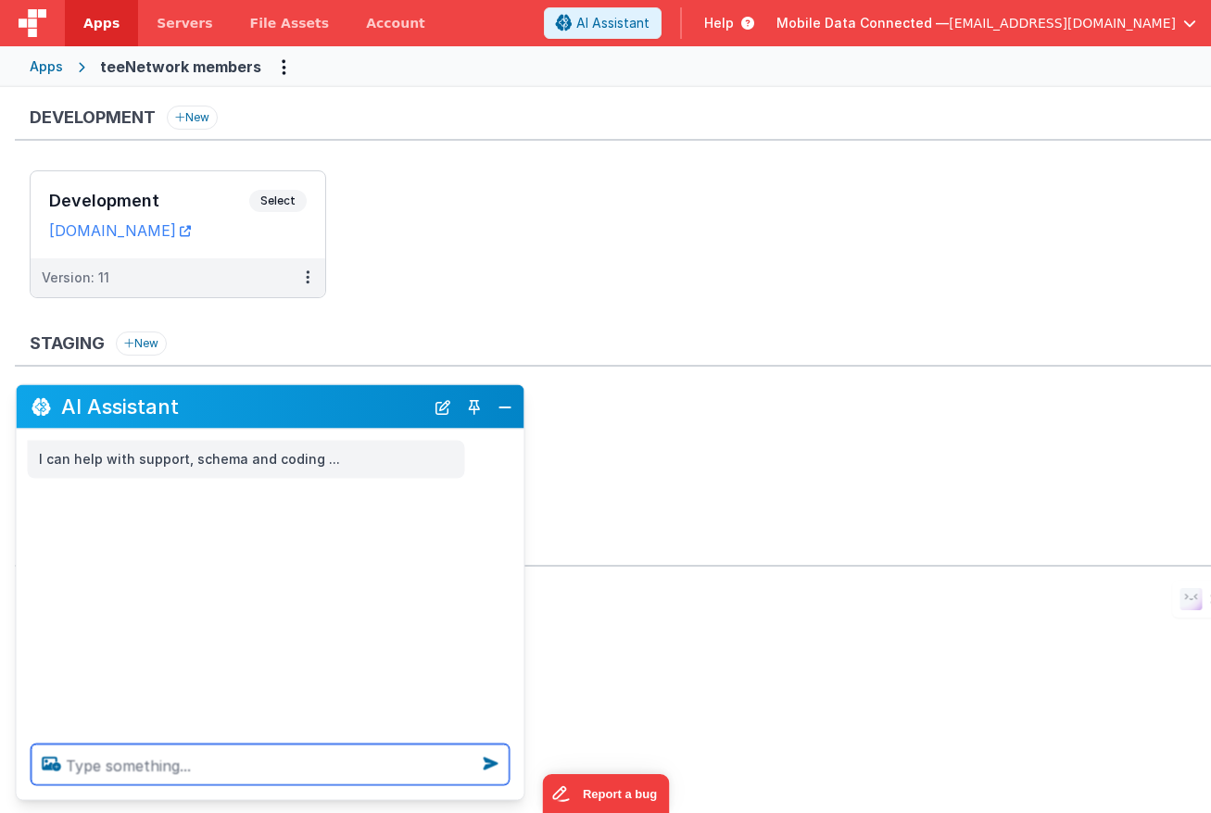
click at [206, 771] on textarea at bounding box center [271, 765] width 478 height 41
type textarea "i"
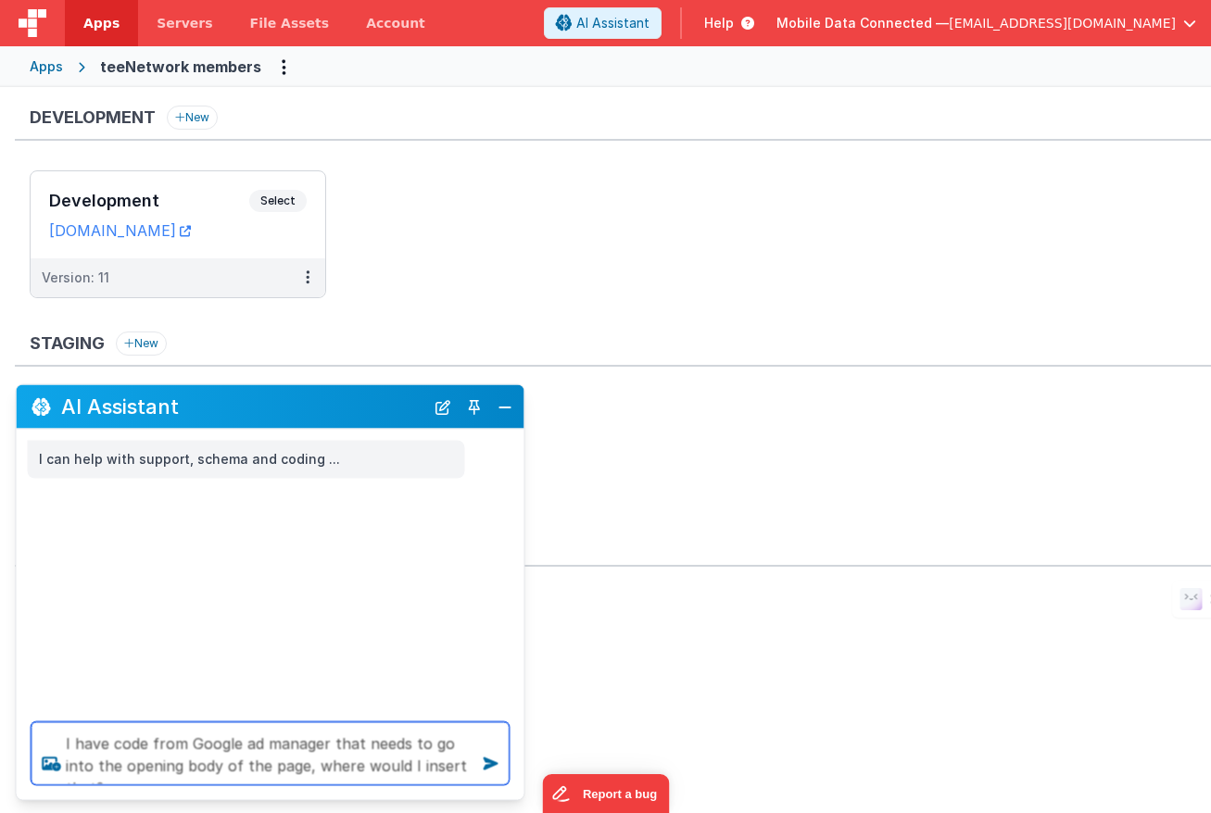
type textarea "I have code from Google ad manager that needs to go into the opening body of th…"
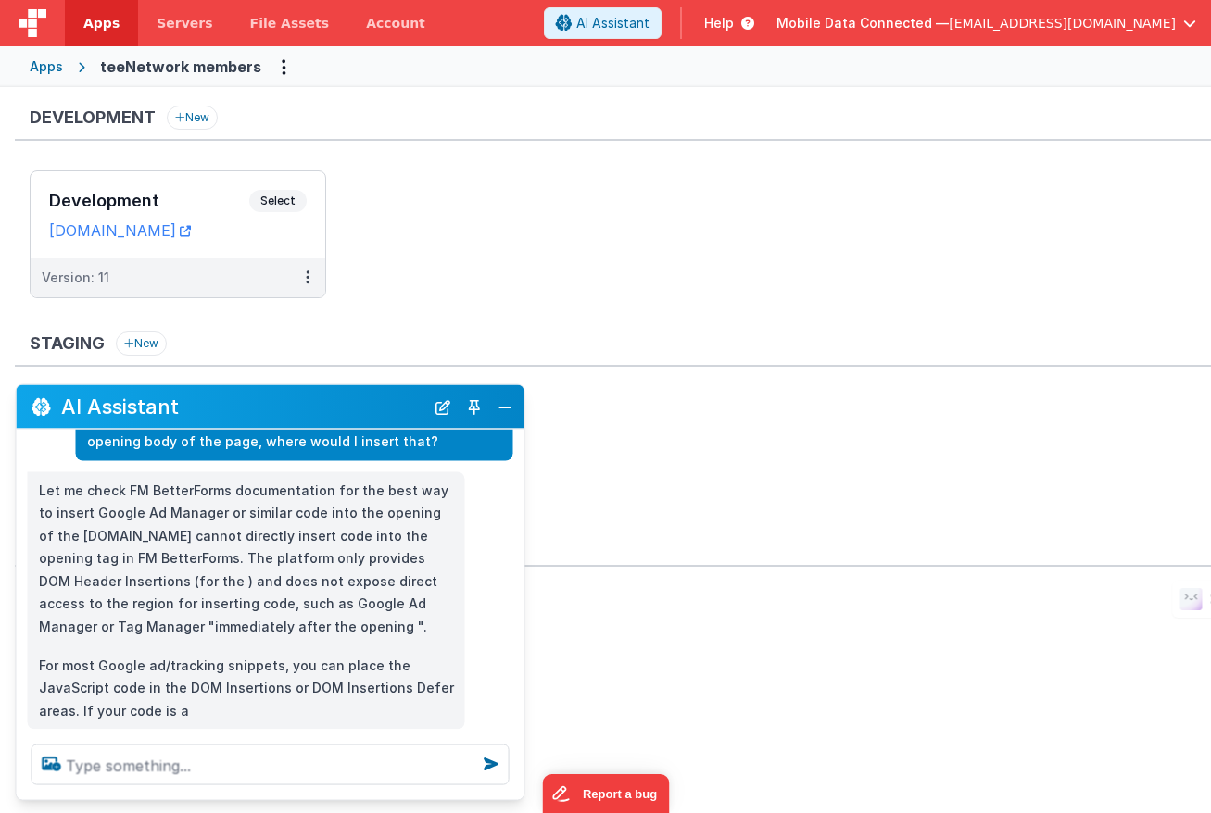
scroll to position [124, 0]
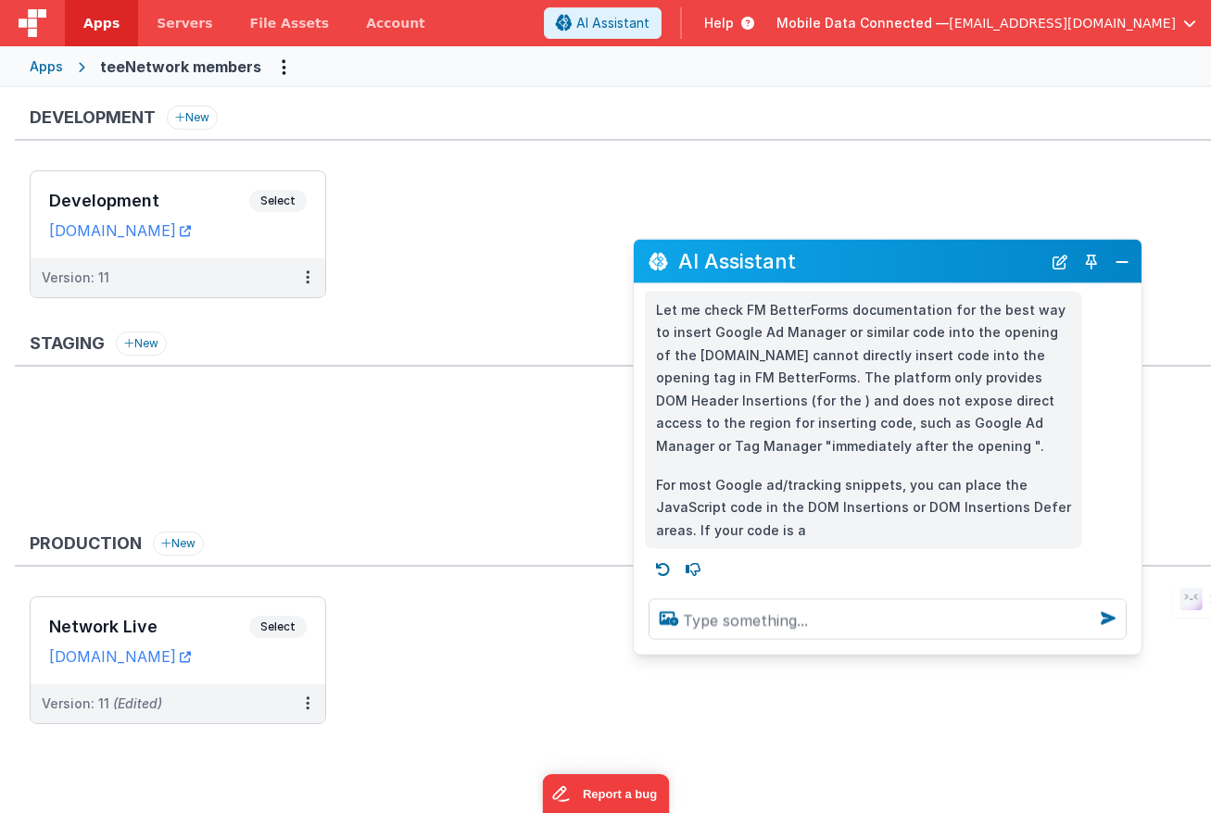
drag, startPoint x: 315, startPoint y: 420, endPoint x: 932, endPoint y: 274, distance: 633.9
click at [932, 274] on div "AI Assistant" at bounding box center [888, 262] width 508 height 44
click at [810, 527] on p "For most Google ad/tracking snippets, you can place the JavaScript code in the …" at bounding box center [863, 507] width 415 height 69
click at [831, 512] on p "For most Google ad/tracking snippets, you can place the JavaScript code in the …" at bounding box center [863, 507] width 415 height 69
click at [870, 527] on p "For most Google ad/tracking snippets, you can place the JavaScript code in the …" at bounding box center [863, 507] width 415 height 69
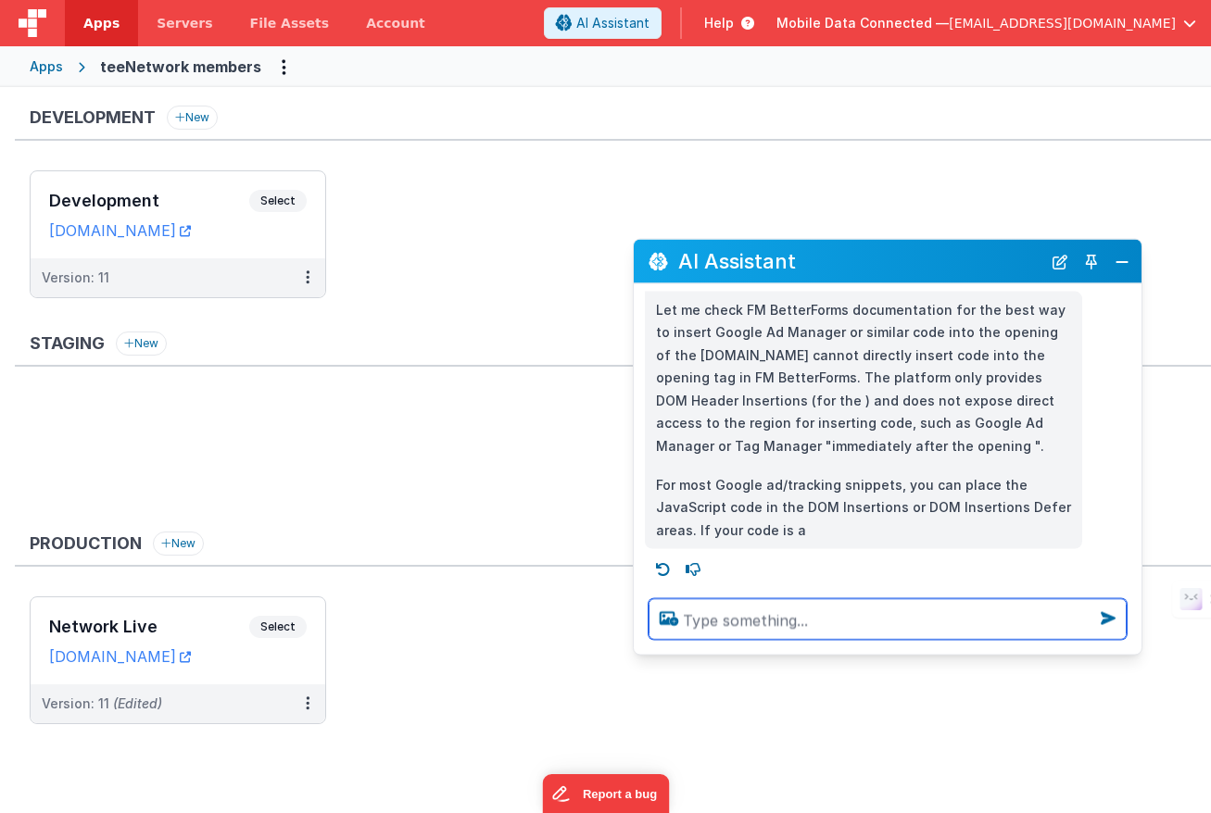
click at [862, 616] on textarea at bounding box center [888, 619] width 478 height 41
type textarea "?"
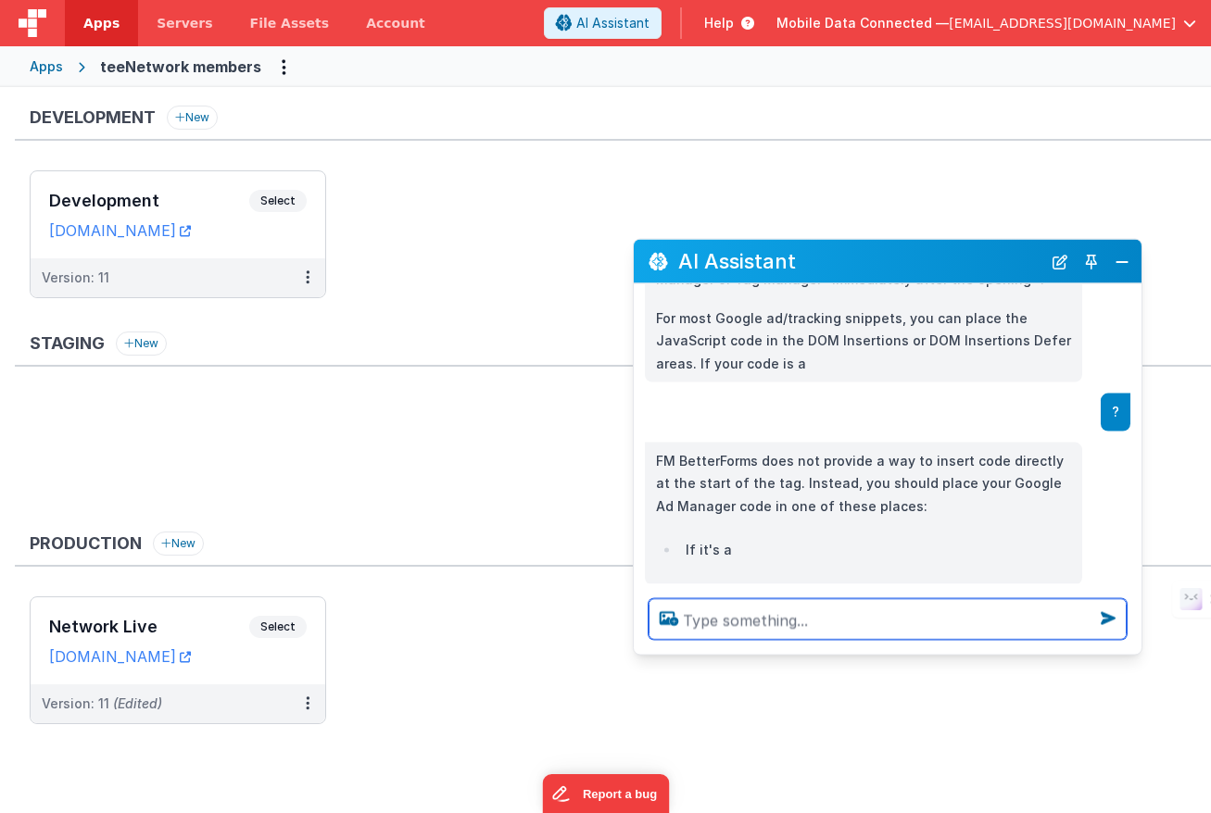
scroll to position [326, 0]
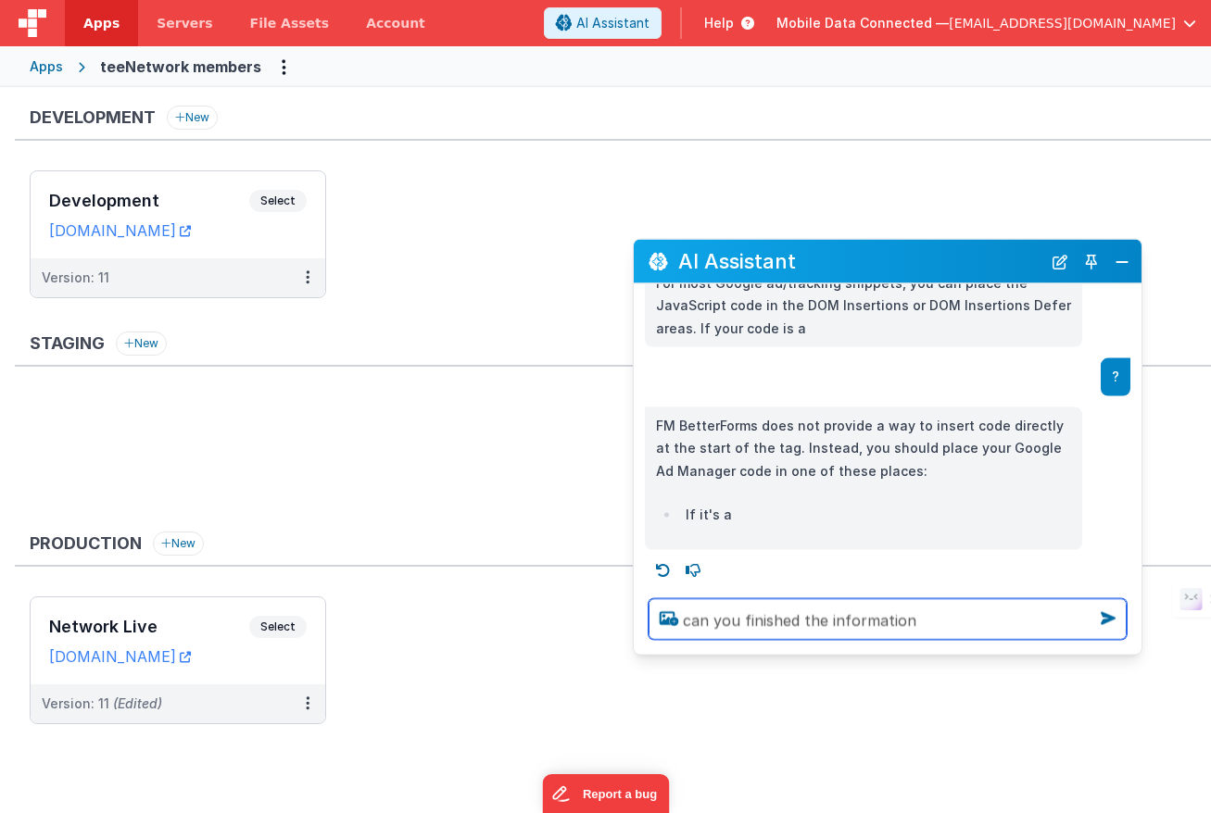
type textarea "can you finished the information"
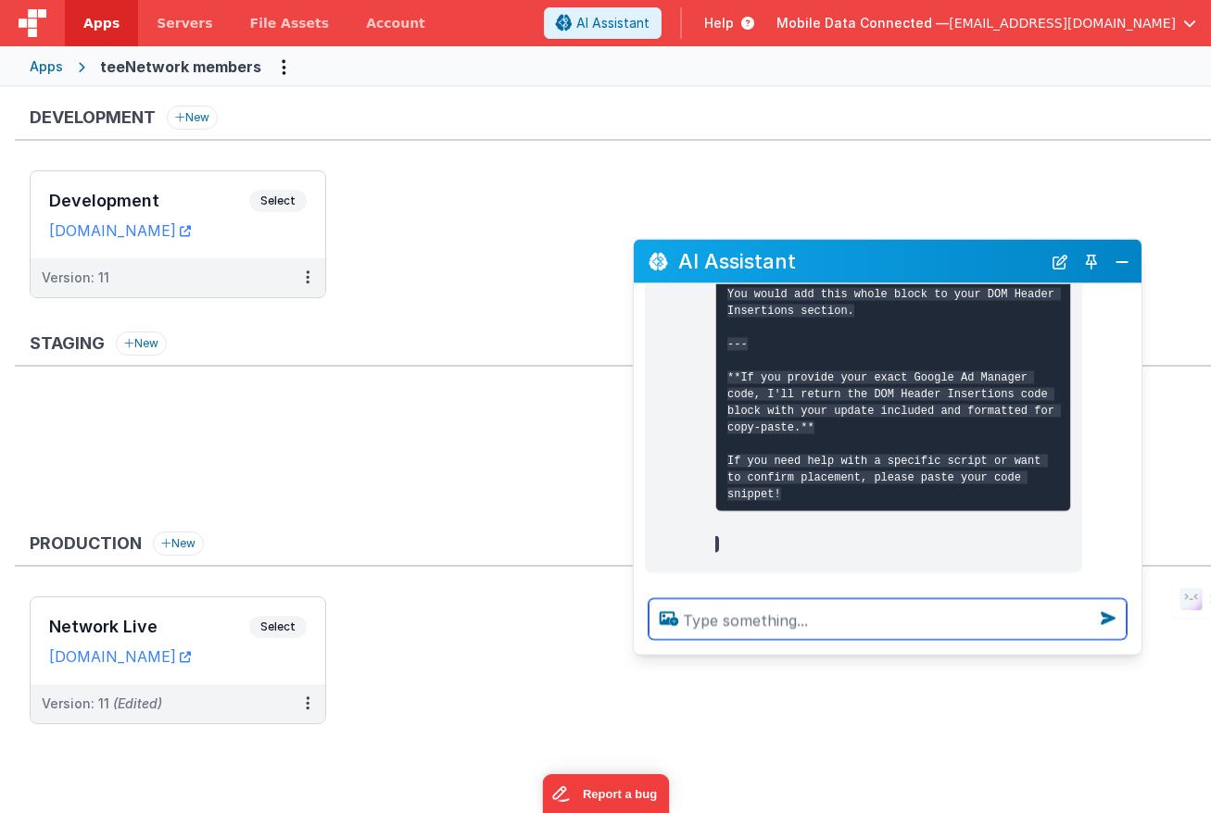
scroll to position [1042, 0]
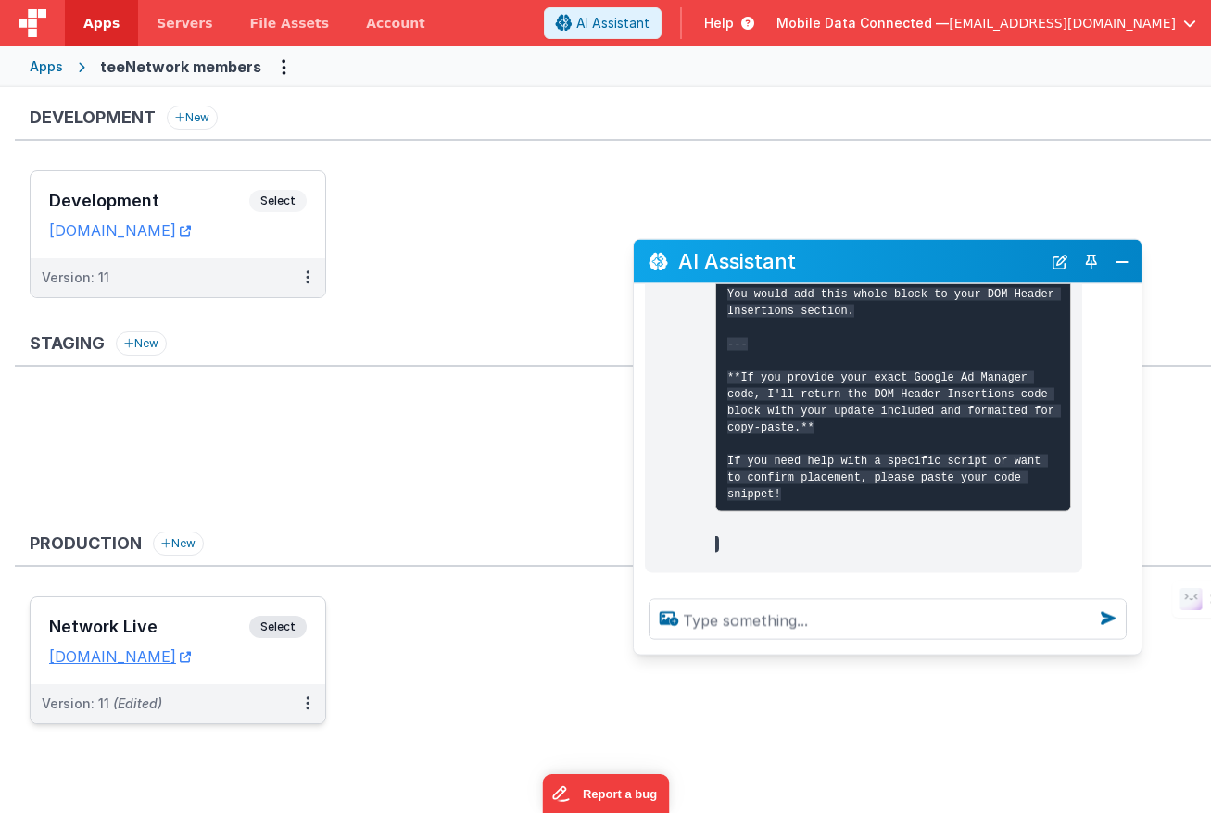
click at [260, 682] on div "Network Live Select URLs [DOMAIN_NAME]" at bounding box center [178, 641] width 295 height 87
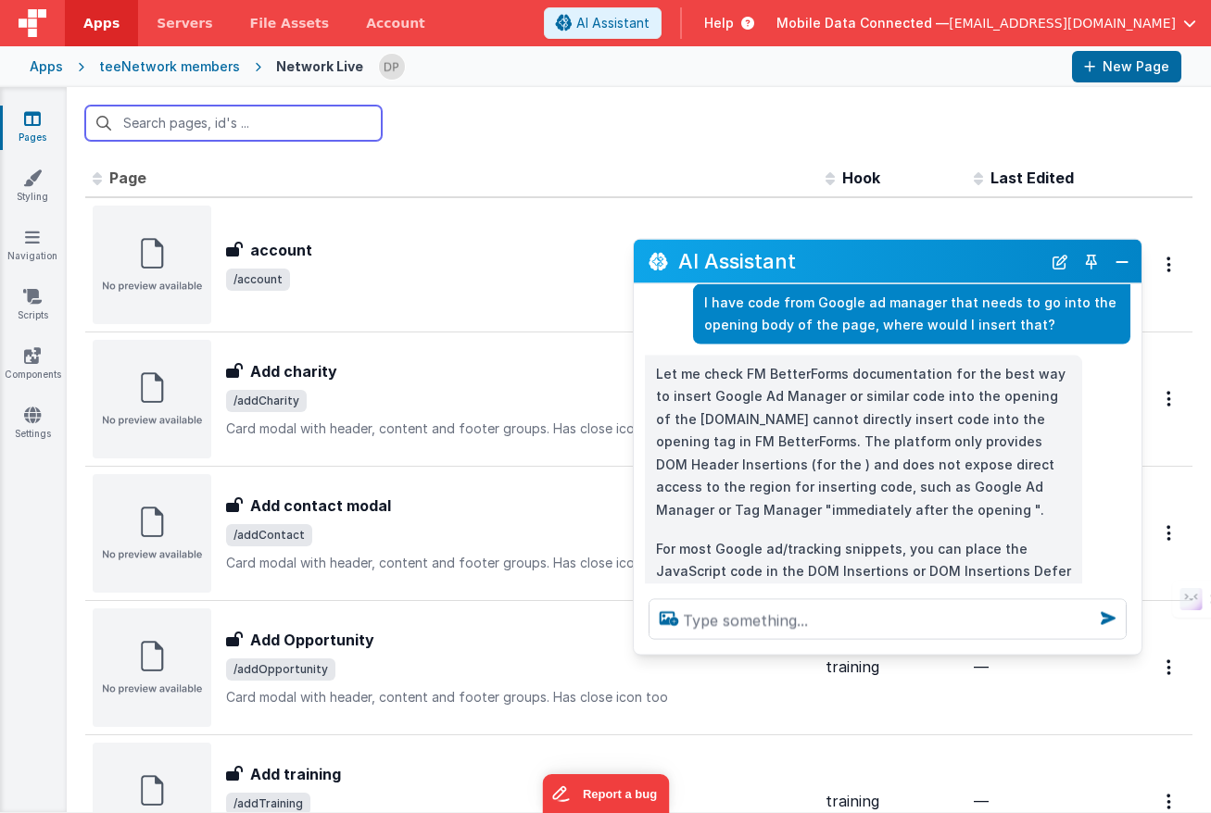
scroll to position [76, 0]
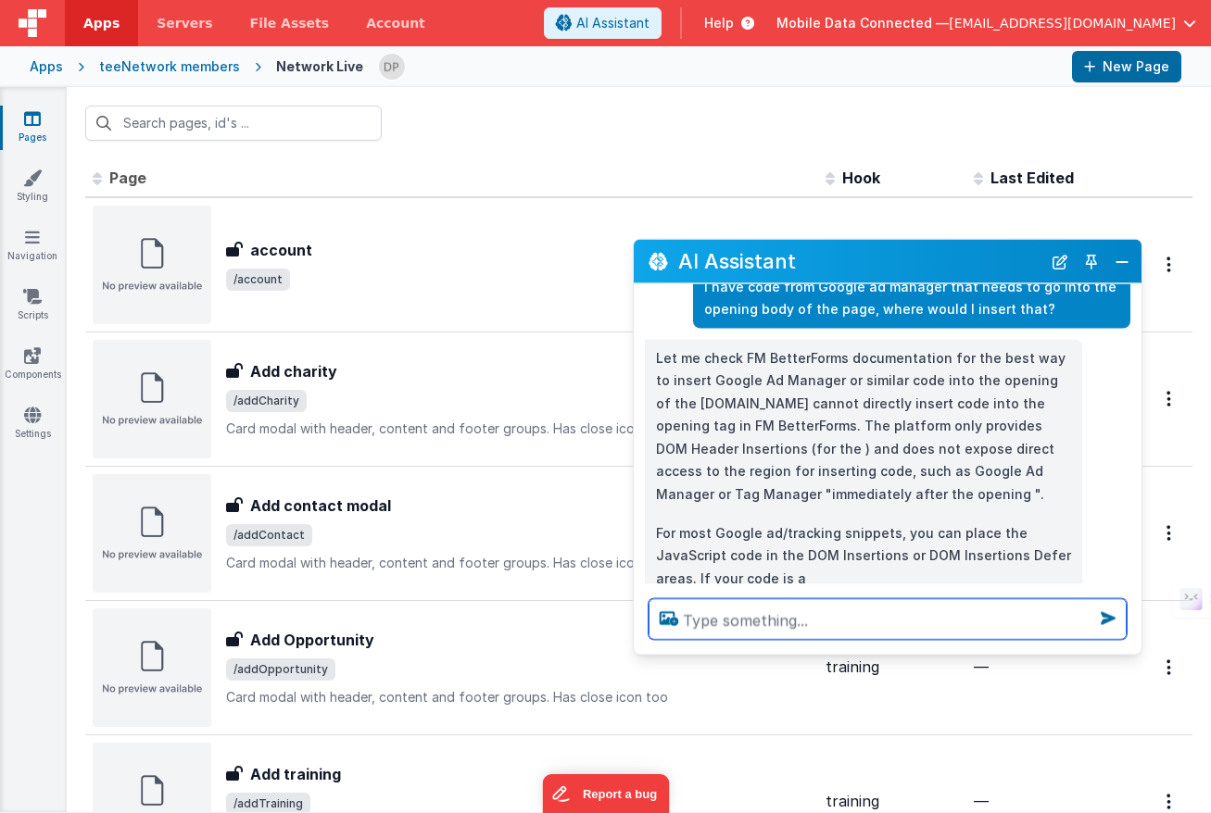
click at [813, 621] on textarea at bounding box center [888, 619] width 478 height 41
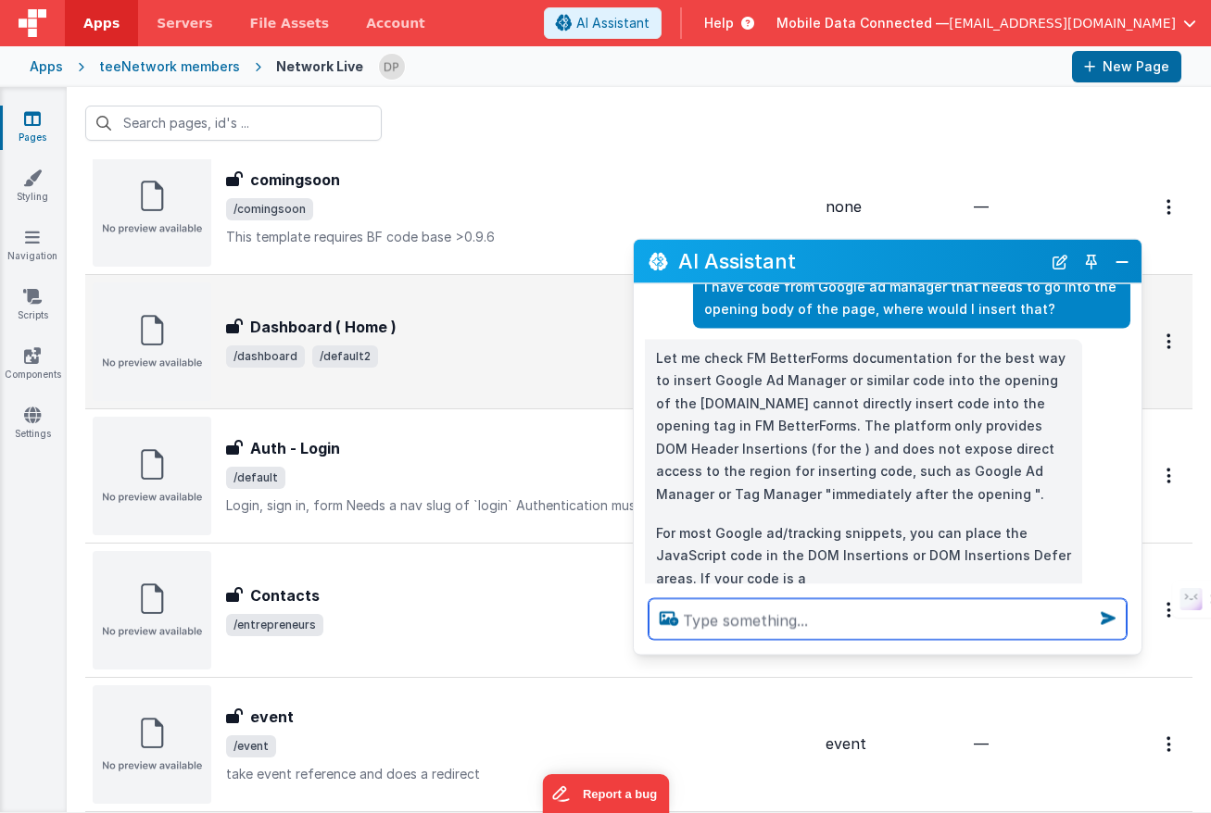
scroll to position [1134, 0]
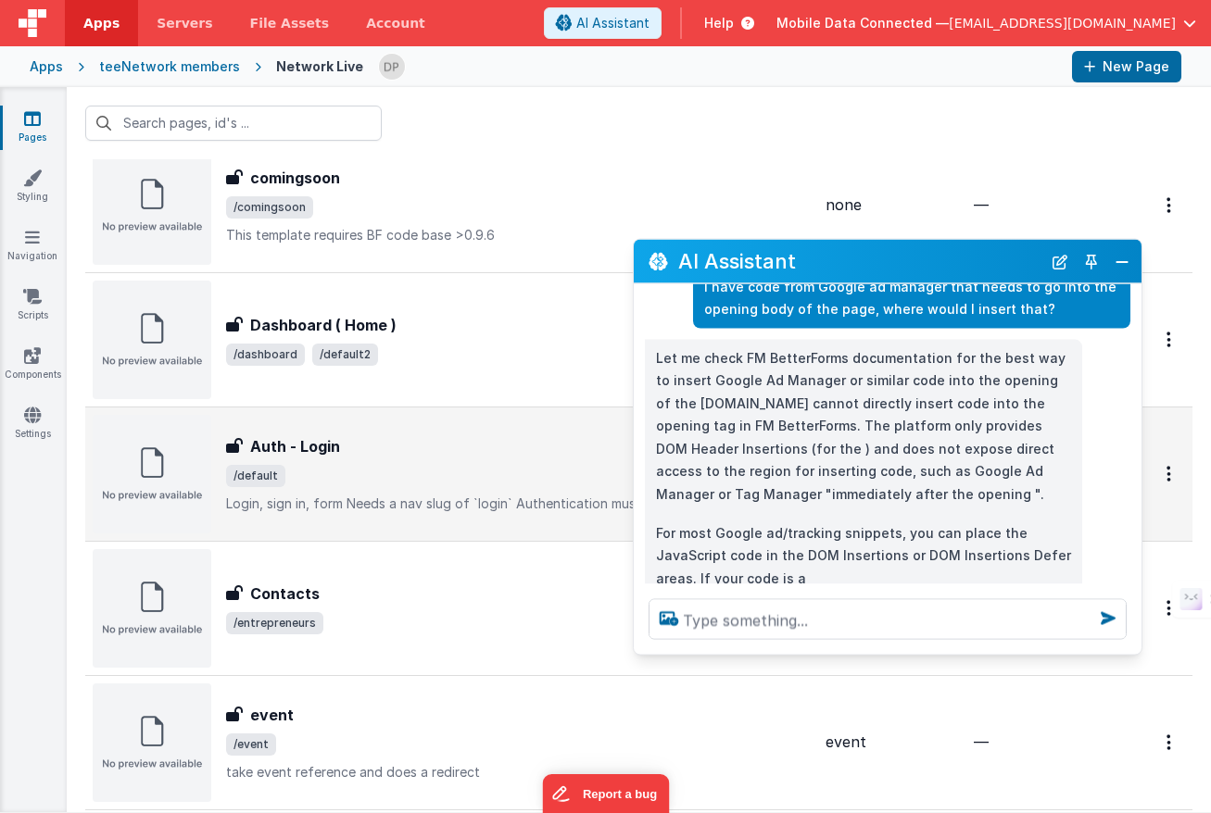
click at [405, 450] on div "Auth - Login" at bounding box center [518, 446] width 585 height 22
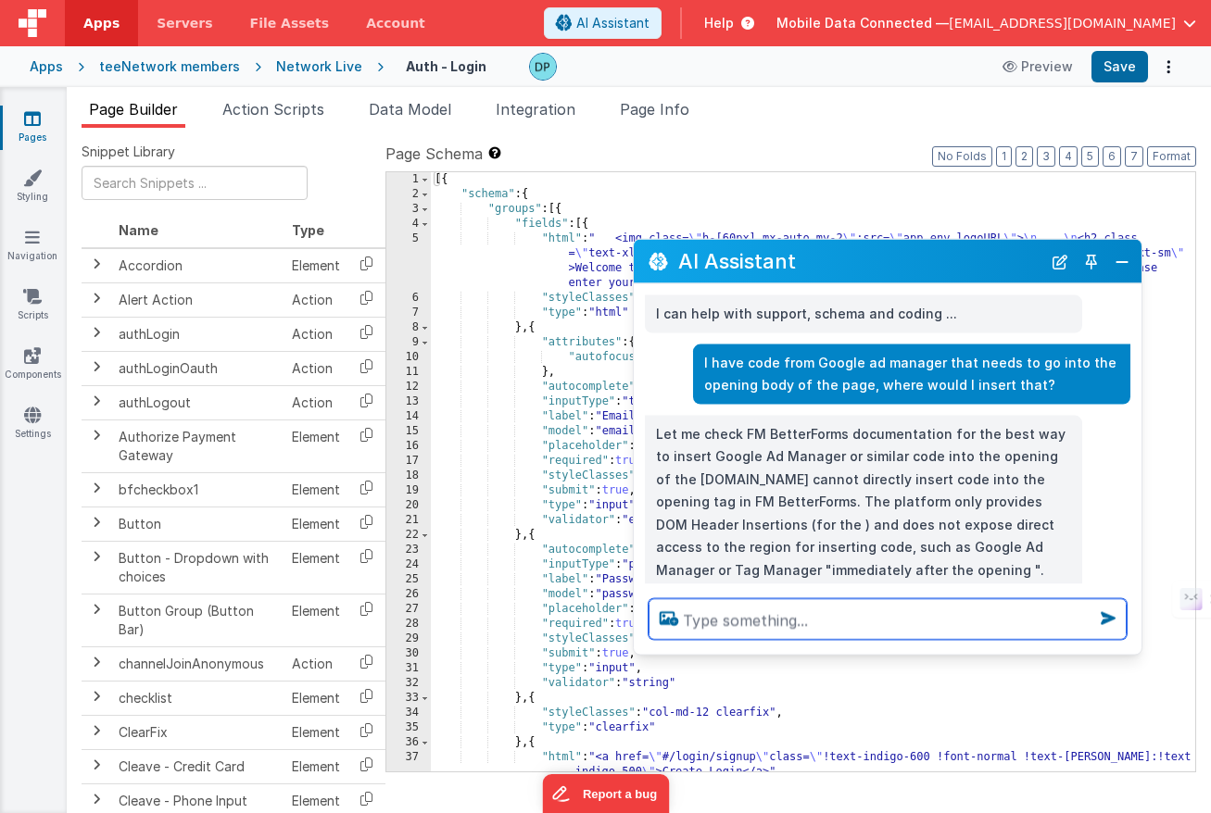
click at [737, 622] on textarea at bounding box center [888, 619] width 478 height 41
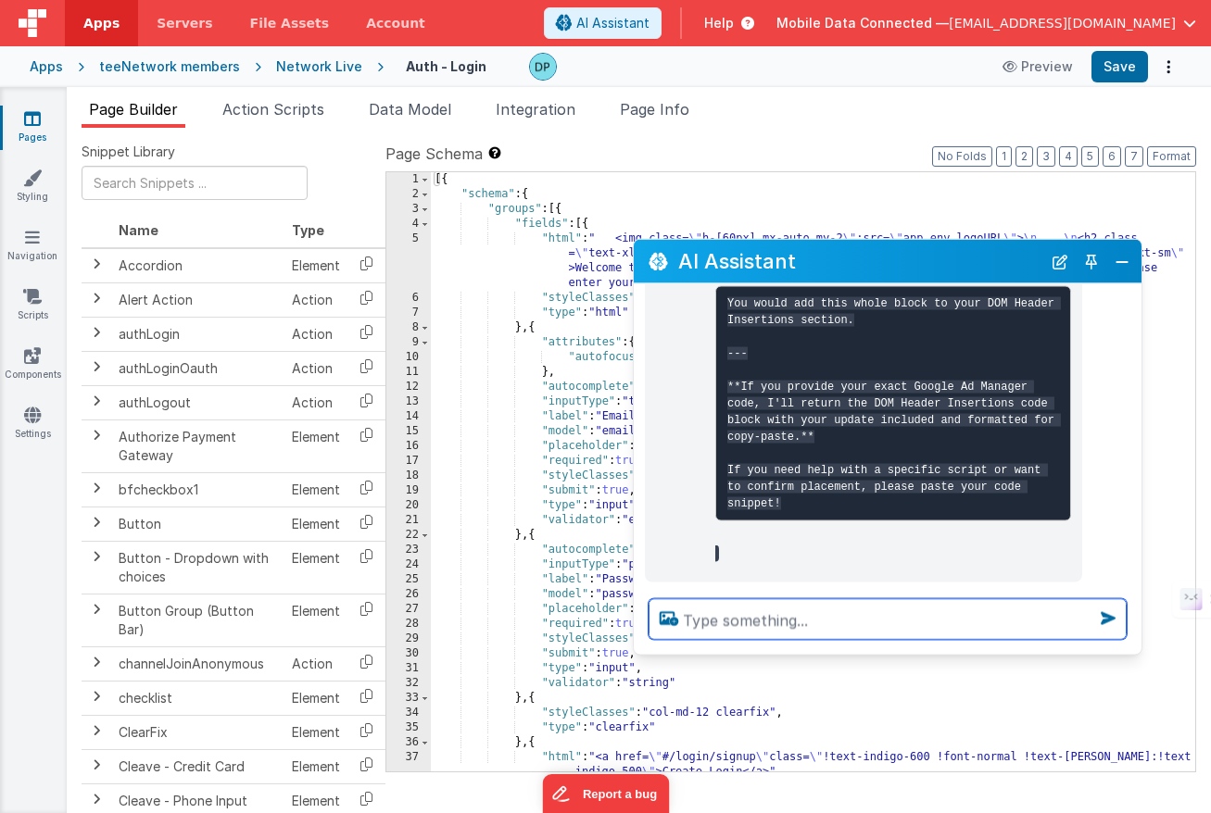
scroll to position [1042, 0]
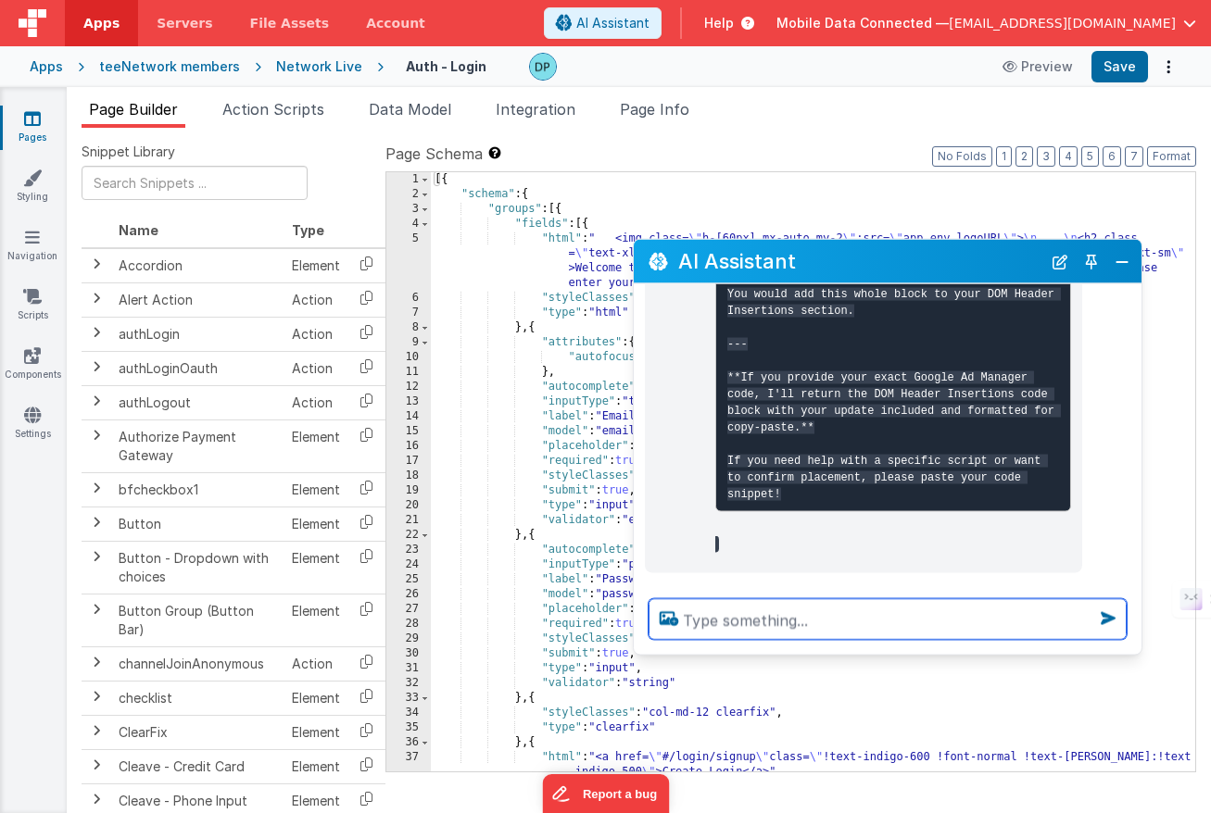
click at [726, 617] on textarea at bounding box center [888, 619] width 478 height 41
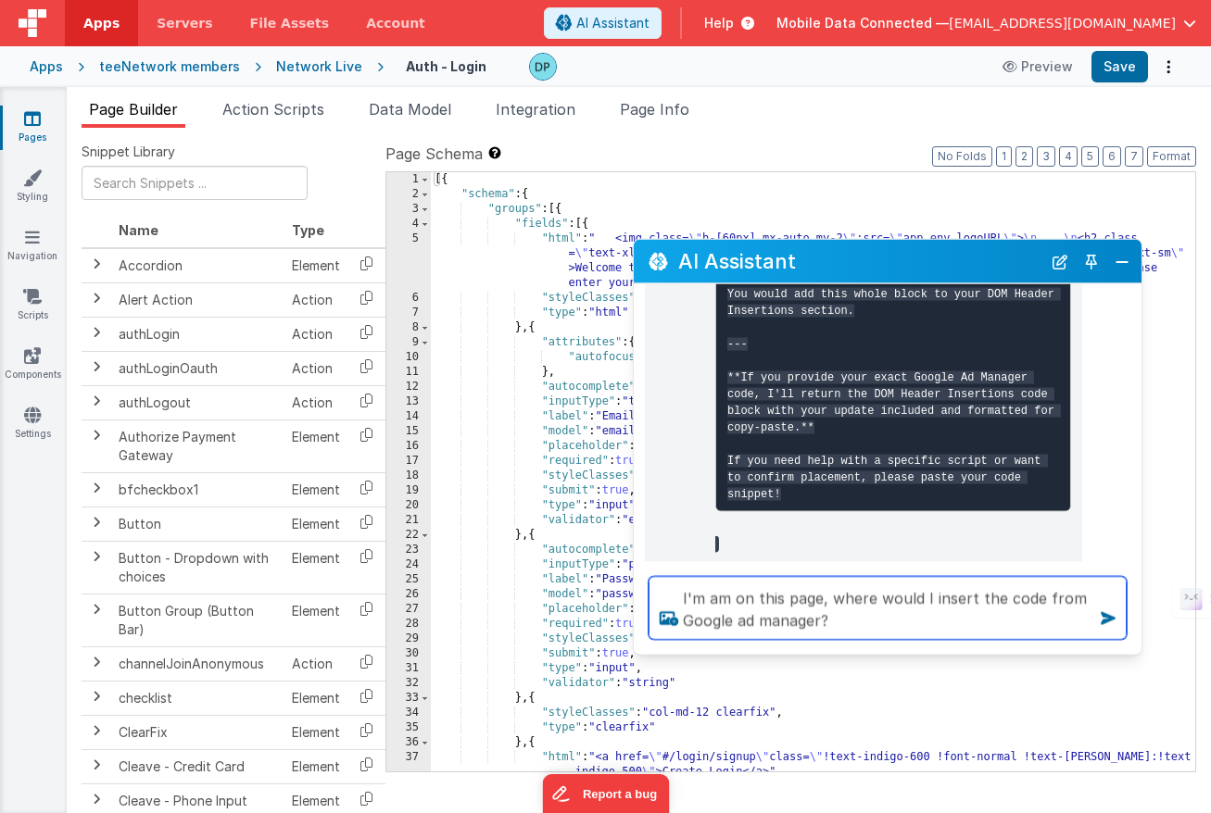
type textarea "I'm am on this page, where would I insert the code from Google ad manager?"
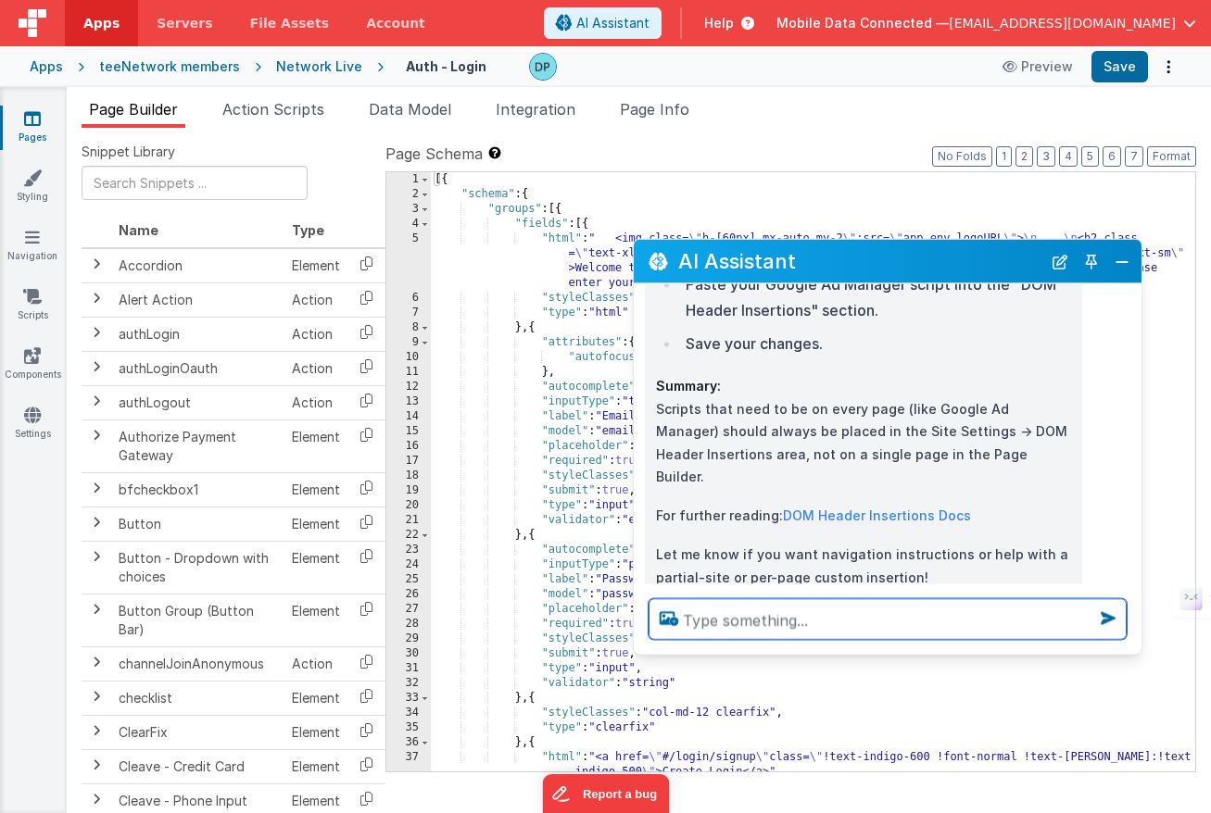
scroll to position [1721, 0]
click at [732, 621] on textarea at bounding box center [888, 619] width 478 height 41
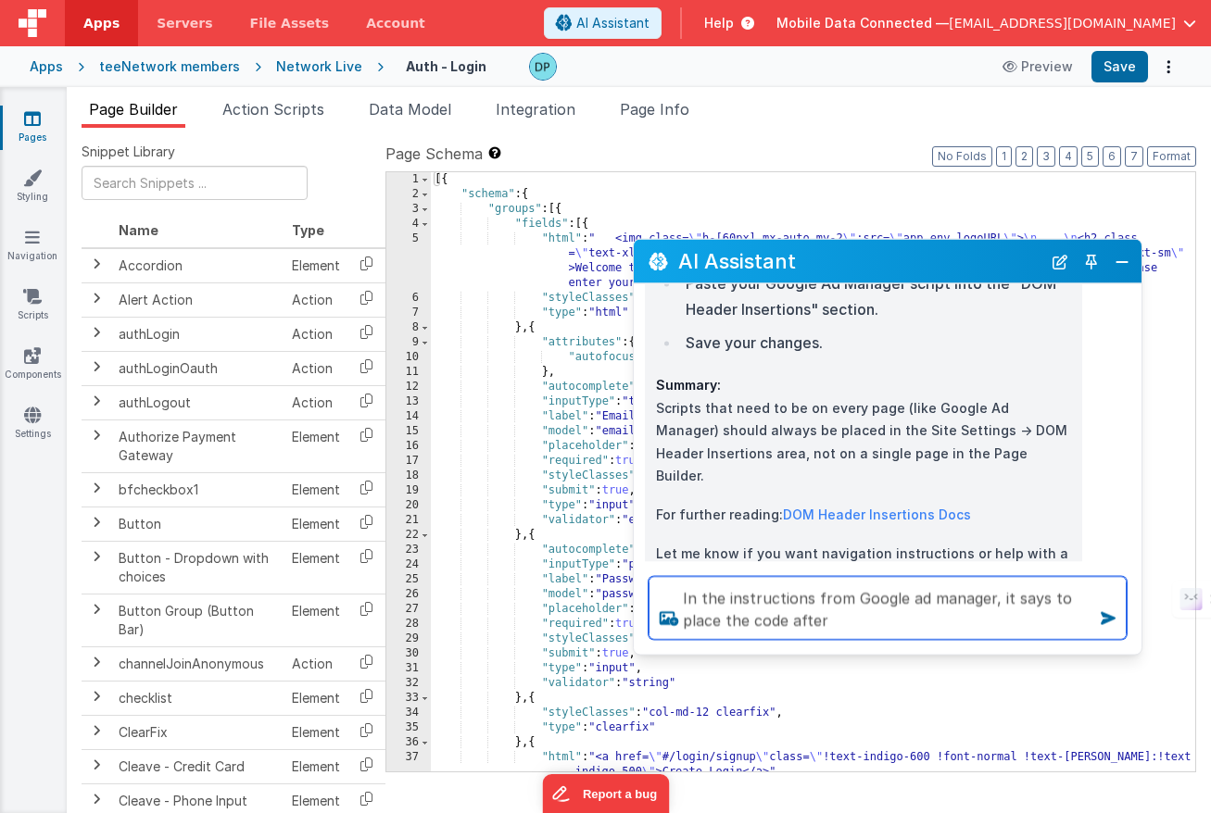
paste textarea "Paste this code immediately after the opening <body> tag:"
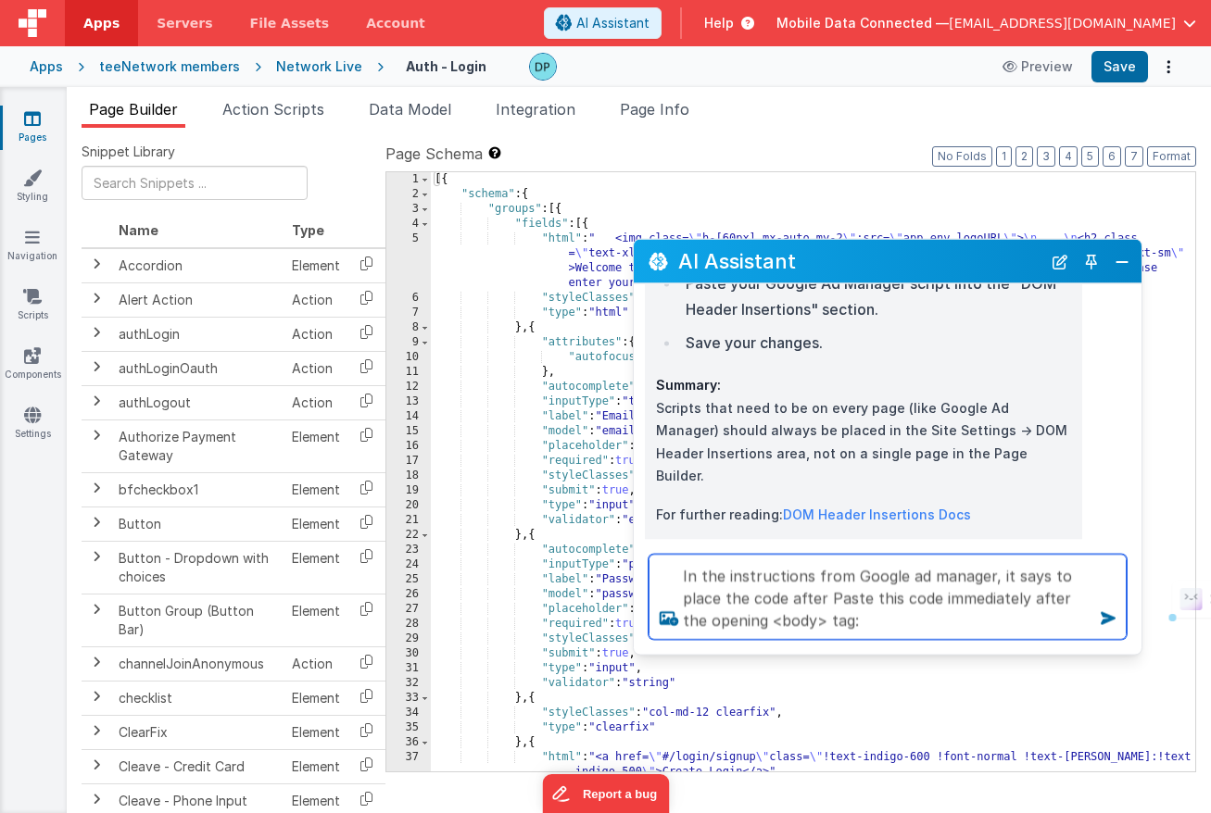
drag, startPoint x: 828, startPoint y: 599, endPoint x: 663, endPoint y: 599, distance: 164.9
click at [663, 599] on textarea "In the instructions from Google ad manager, it says to place the code after Pas…" at bounding box center [888, 597] width 478 height 85
click at [717, 626] on textarea "In the instructions from Google ad manager, it says to "Paste this code immedia…" at bounding box center [888, 597] width 478 height 85
type textarea "In the instructions from Google ad manager, it says to "Paste this code immedia…"
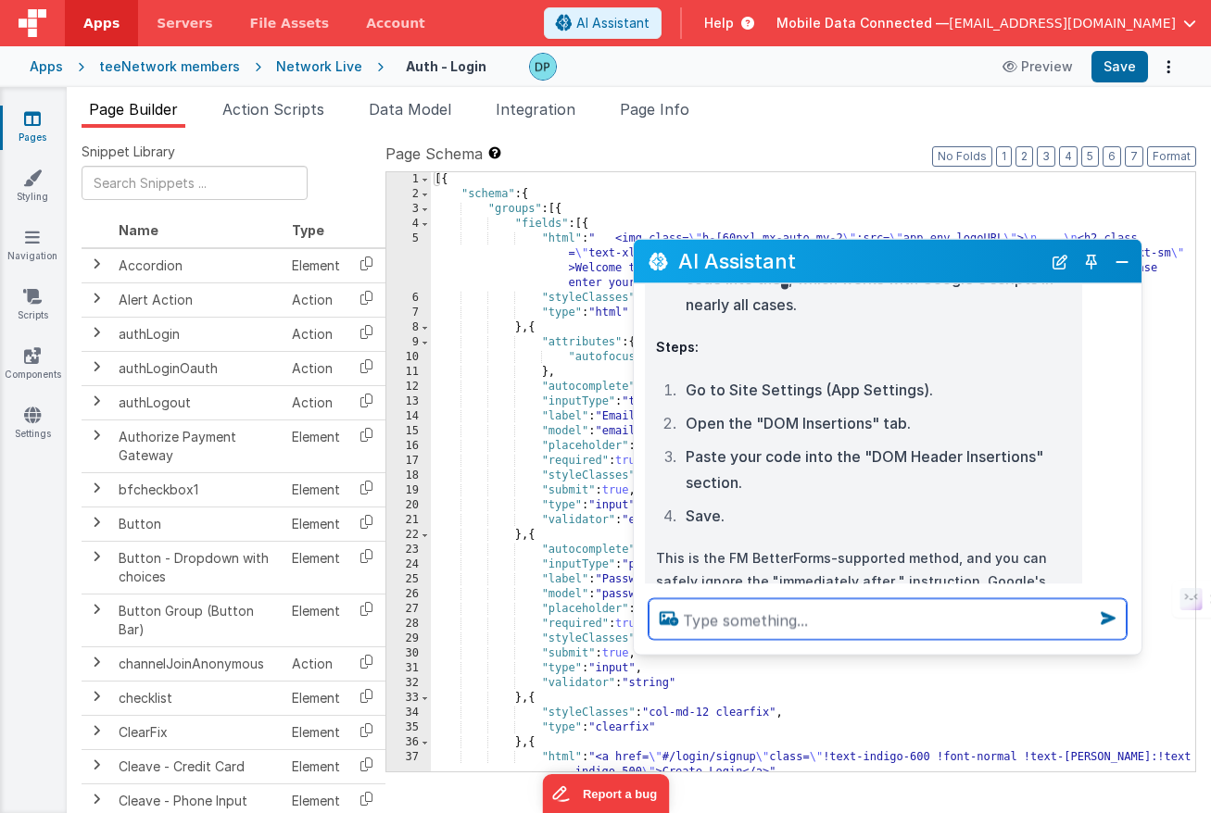
scroll to position [2480, 0]
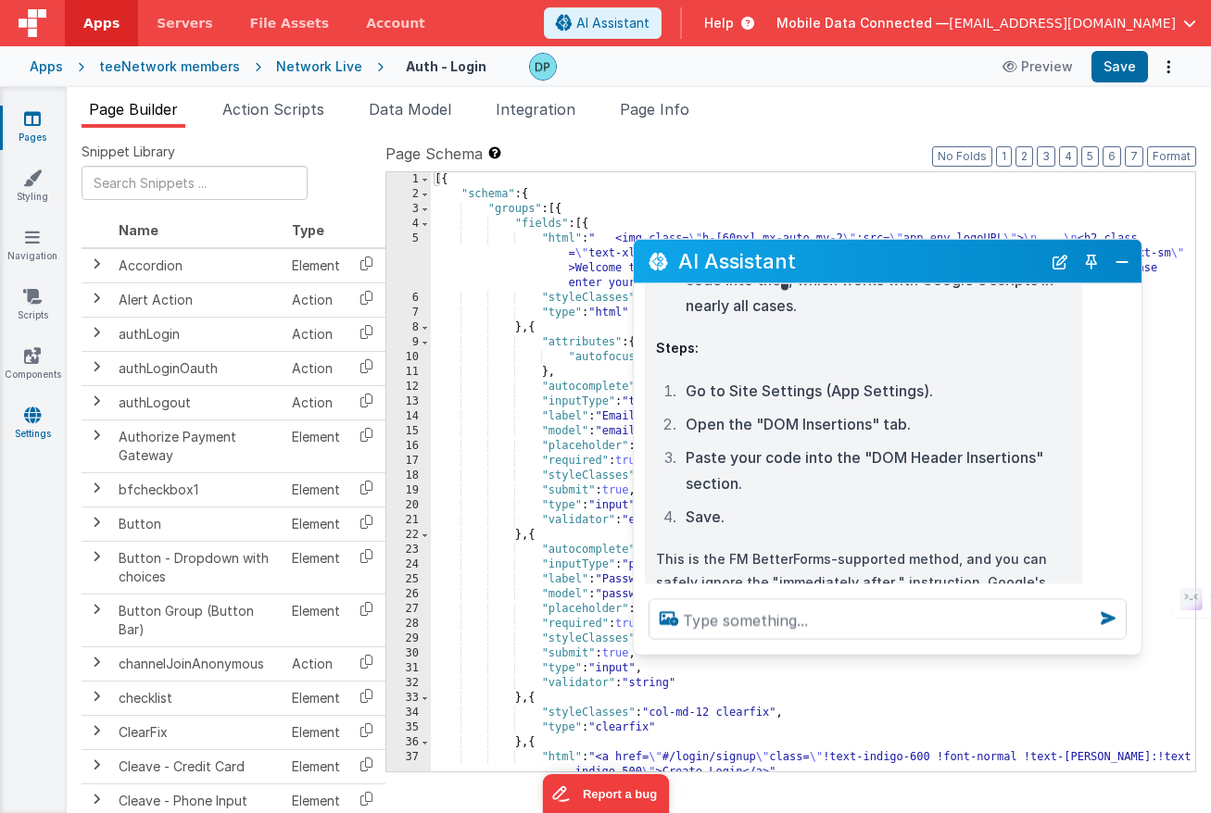
click at [31, 417] on icon at bounding box center [32, 415] width 17 height 19
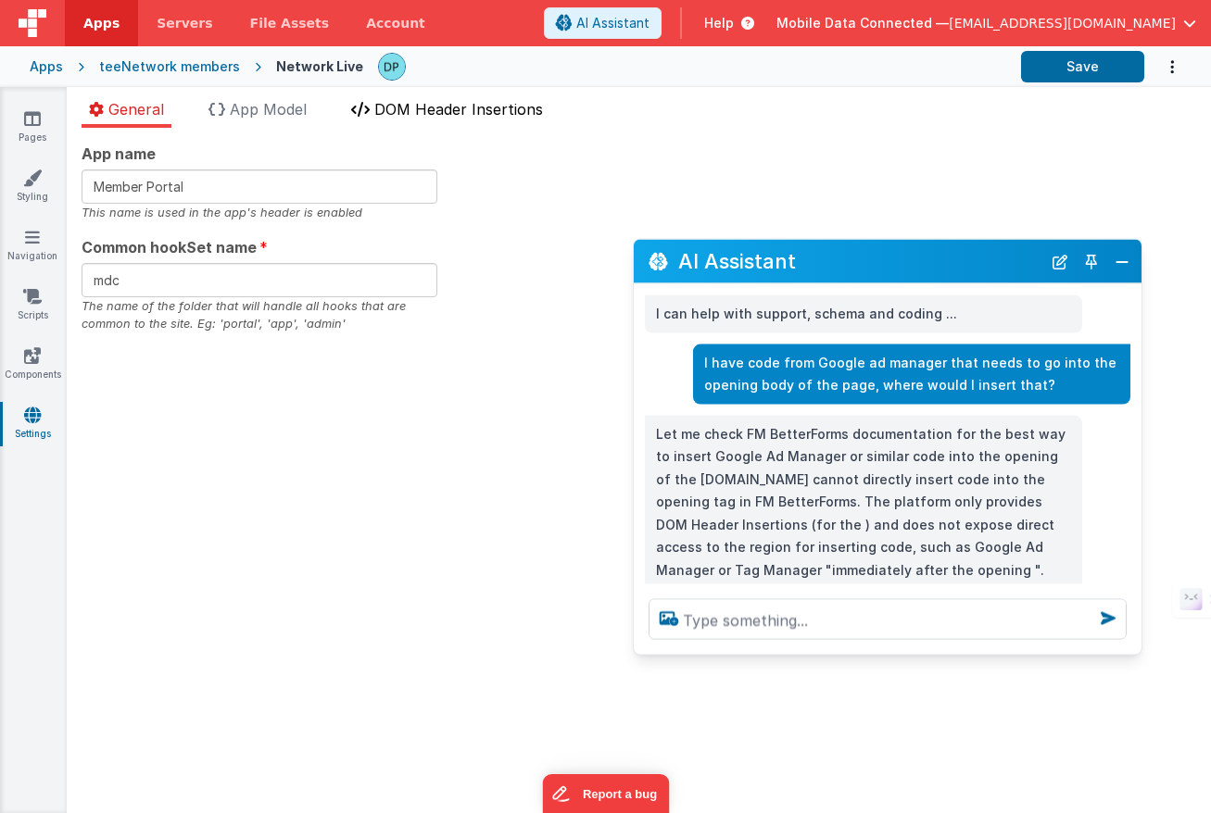
click at [440, 104] on span "DOM Header Insertions" at bounding box center [458, 109] width 169 height 19
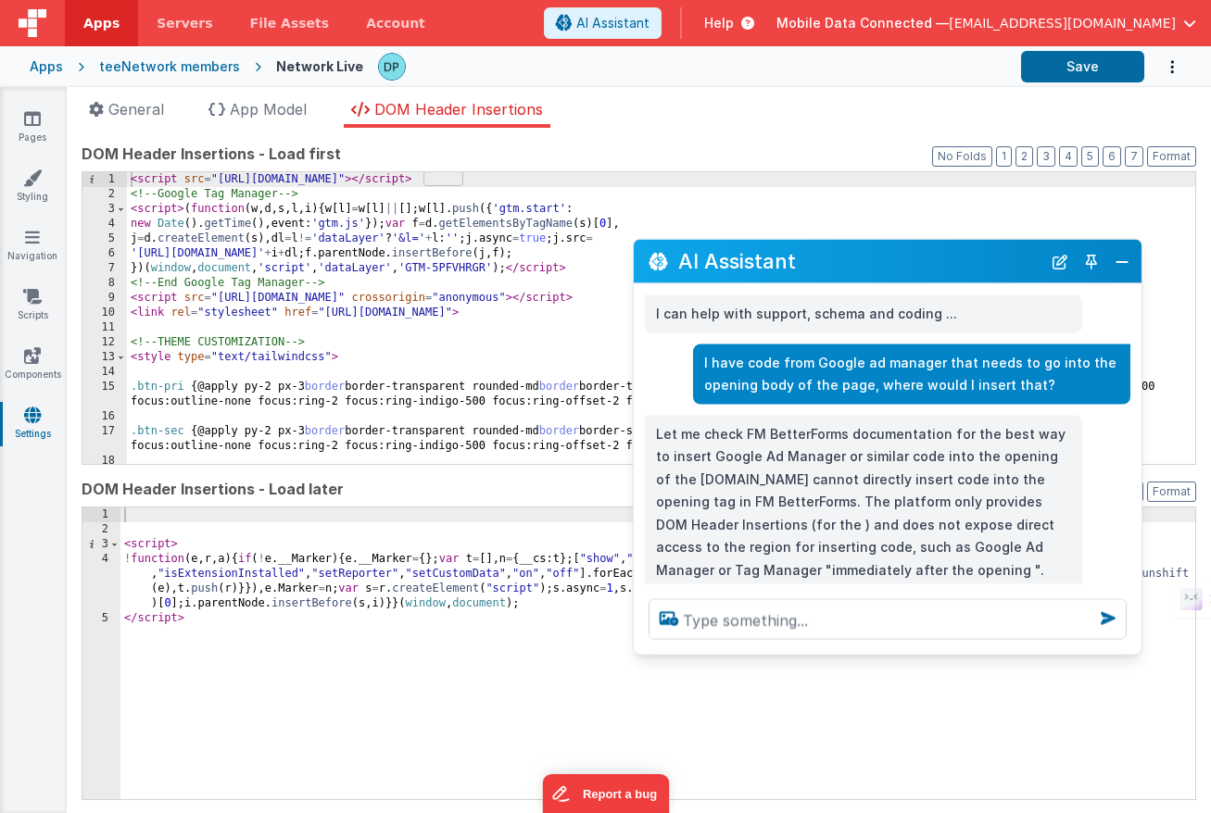
drag, startPoint x: 928, startPoint y: 261, endPoint x: 993, endPoint y: 330, distance: 94.4
click at [962, 374] on div "AI Assistant I can help with support, schema and coding ... I have code from Go…" at bounding box center [888, 447] width 510 height 417
drag, startPoint x: 1126, startPoint y: 258, endPoint x: 1059, endPoint y: 256, distance: 66.8
click at [1124, 258] on button "Close" at bounding box center [1122, 261] width 24 height 26
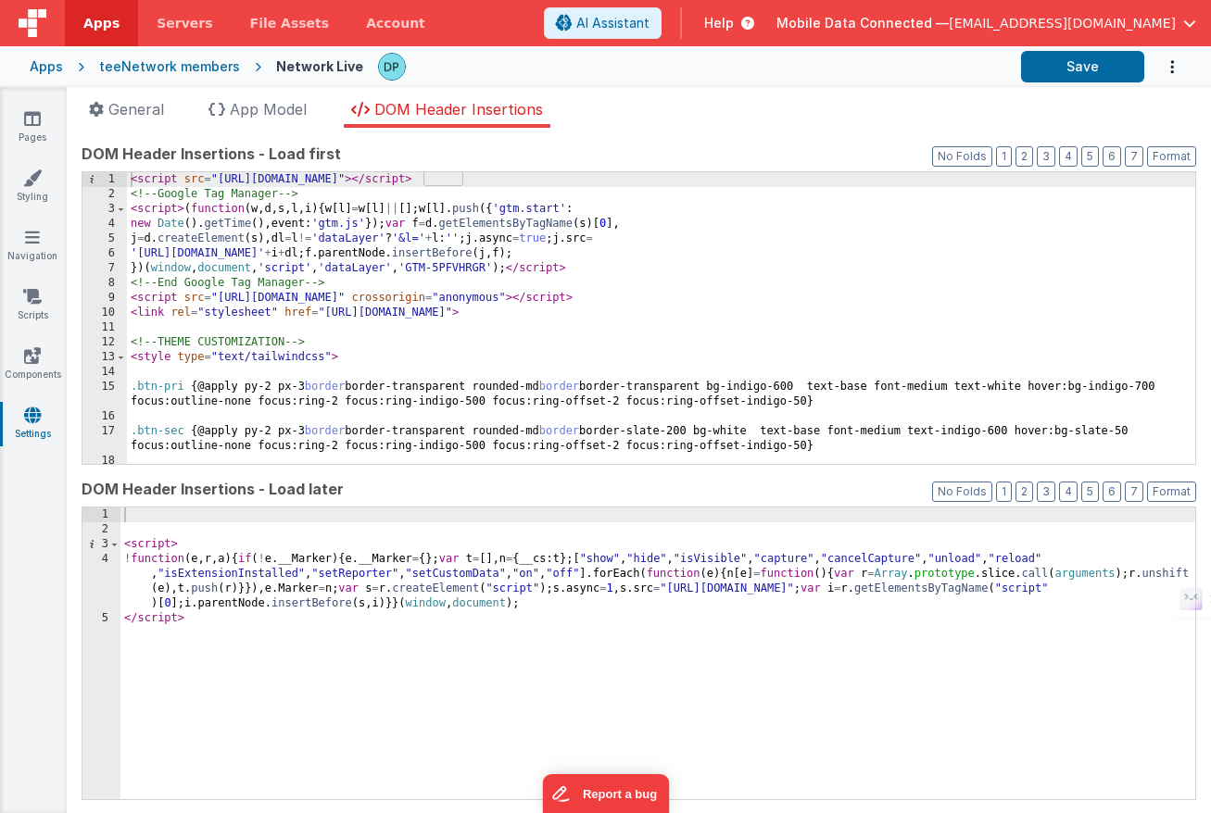
click at [624, 269] on div "< script src = "[URL][DOMAIN_NAME]" > </ script > <!-- Google Tag Manager --> <…" at bounding box center [661, 332] width 1068 height 321
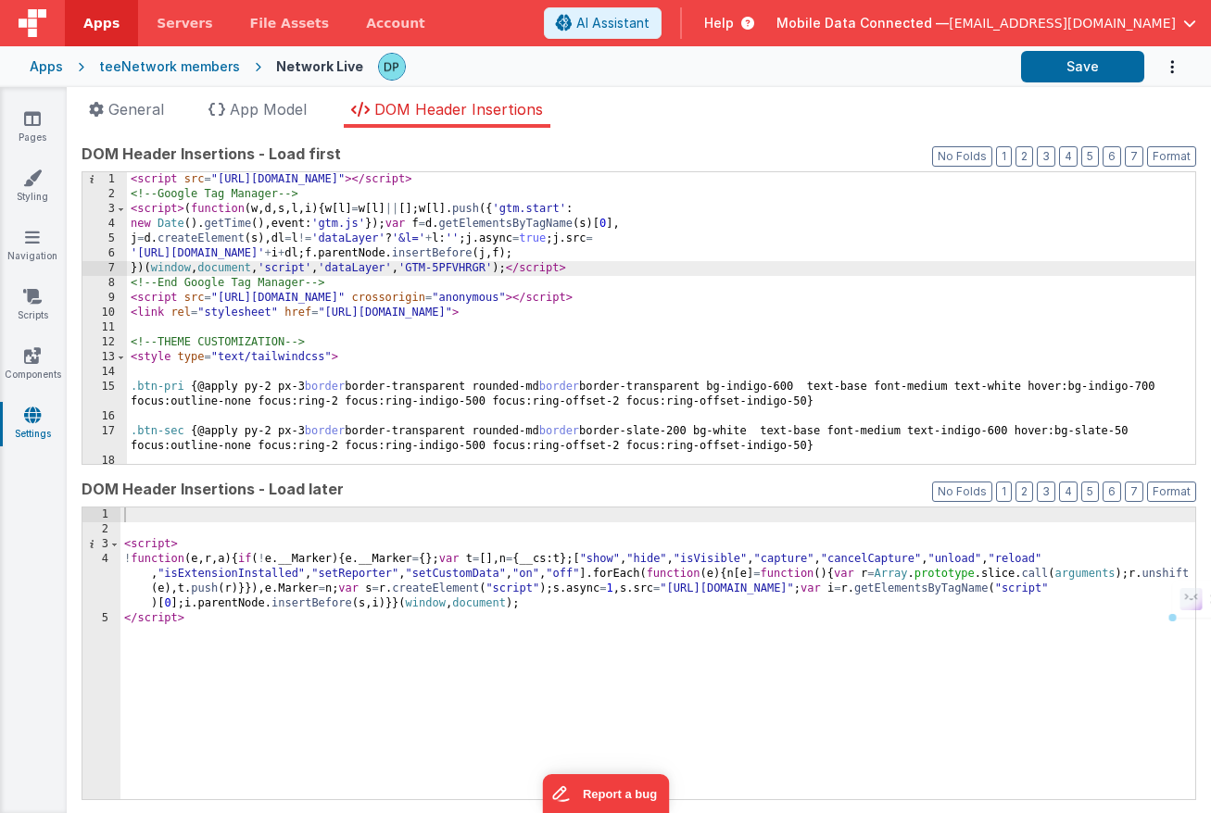
click at [608, 285] on div "< script src = "[URL][DOMAIN_NAME]" > </ script > <!-- Google Tag Manager --> <…" at bounding box center [661, 332] width 1068 height 321
click at [600, 314] on div "< script src = "[URL][DOMAIN_NAME]" > </ script > <!-- Google Tag Manager --> <…" at bounding box center [661, 332] width 1068 height 321
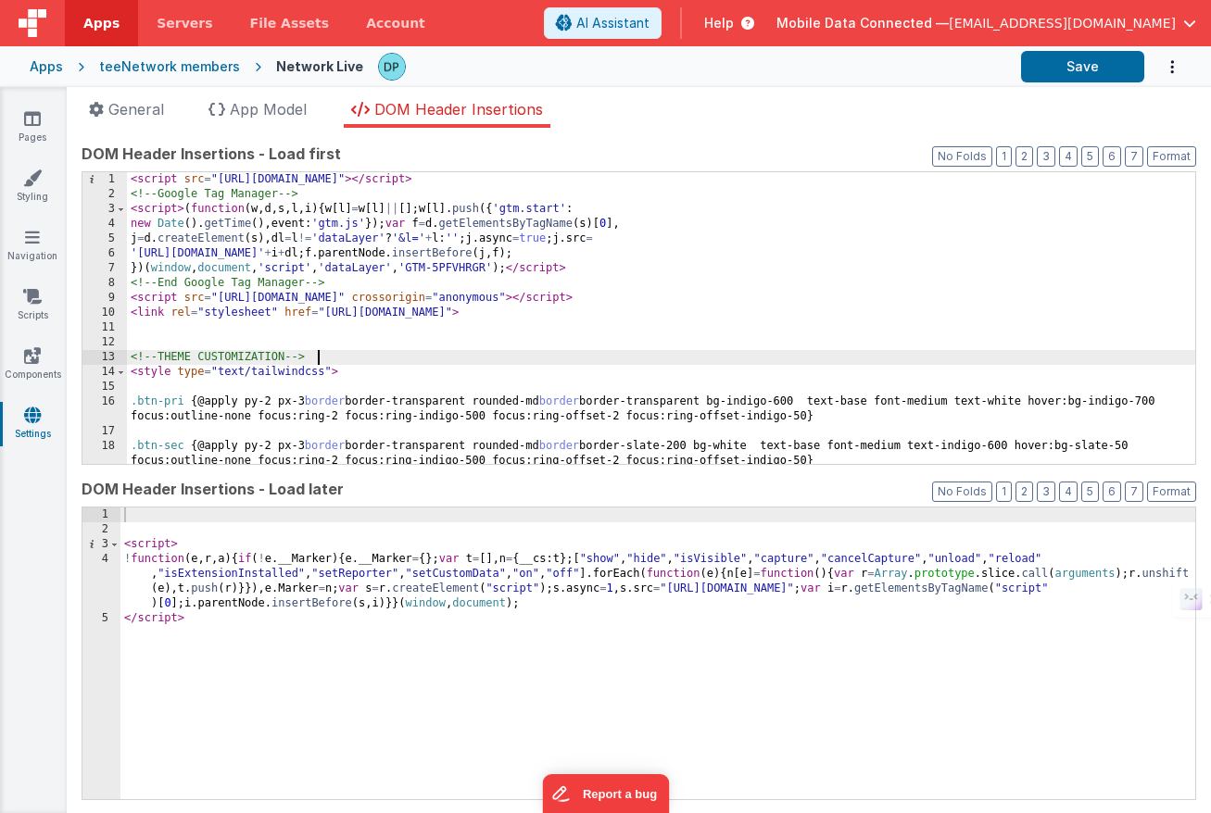
click at [413, 359] on div "< script src = "[URL][DOMAIN_NAME]" > </ script > <!-- Google Tag Manager --> <…" at bounding box center [661, 332] width 1068 height 321
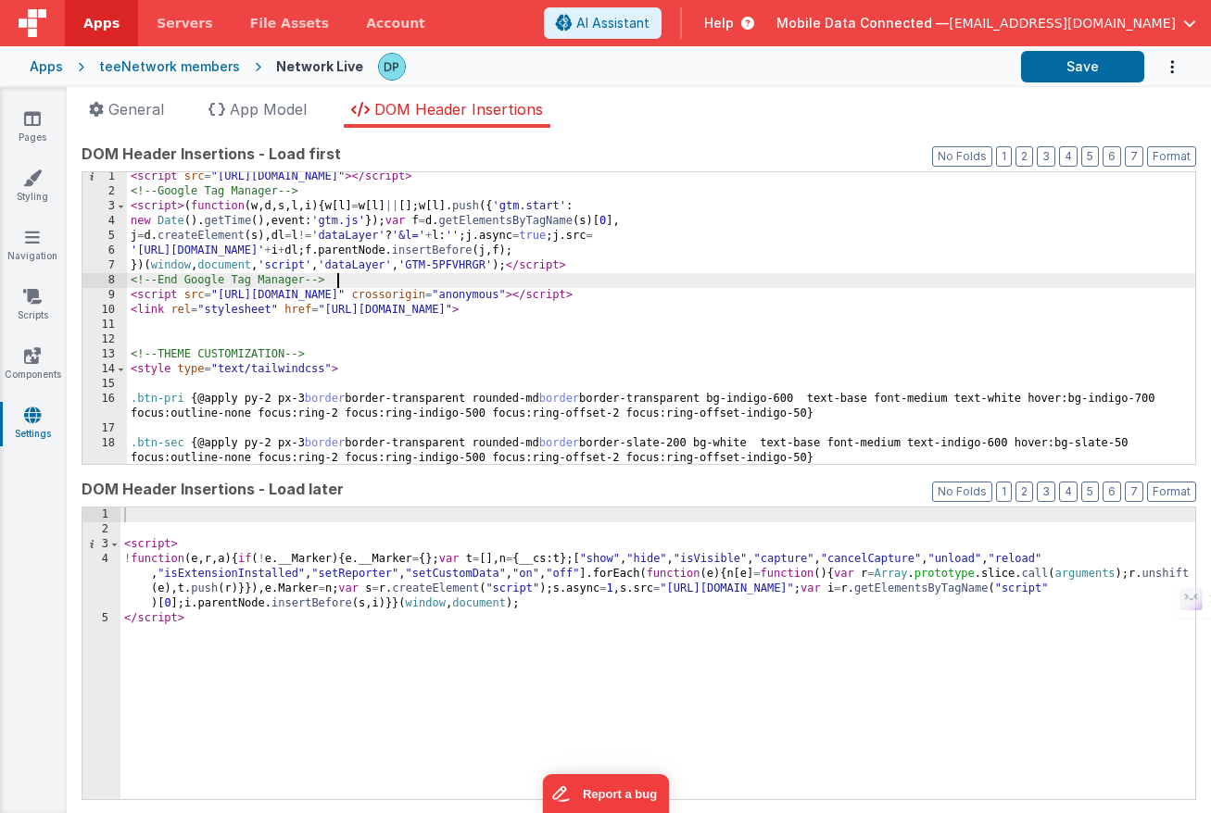
click at [523, 276] on div "< script src = "[URL][DOMAIN_NAME]" > </ script > <!-- Google Tag Manager --> <…" at bounding box center [661, 330] width 1068 height 321
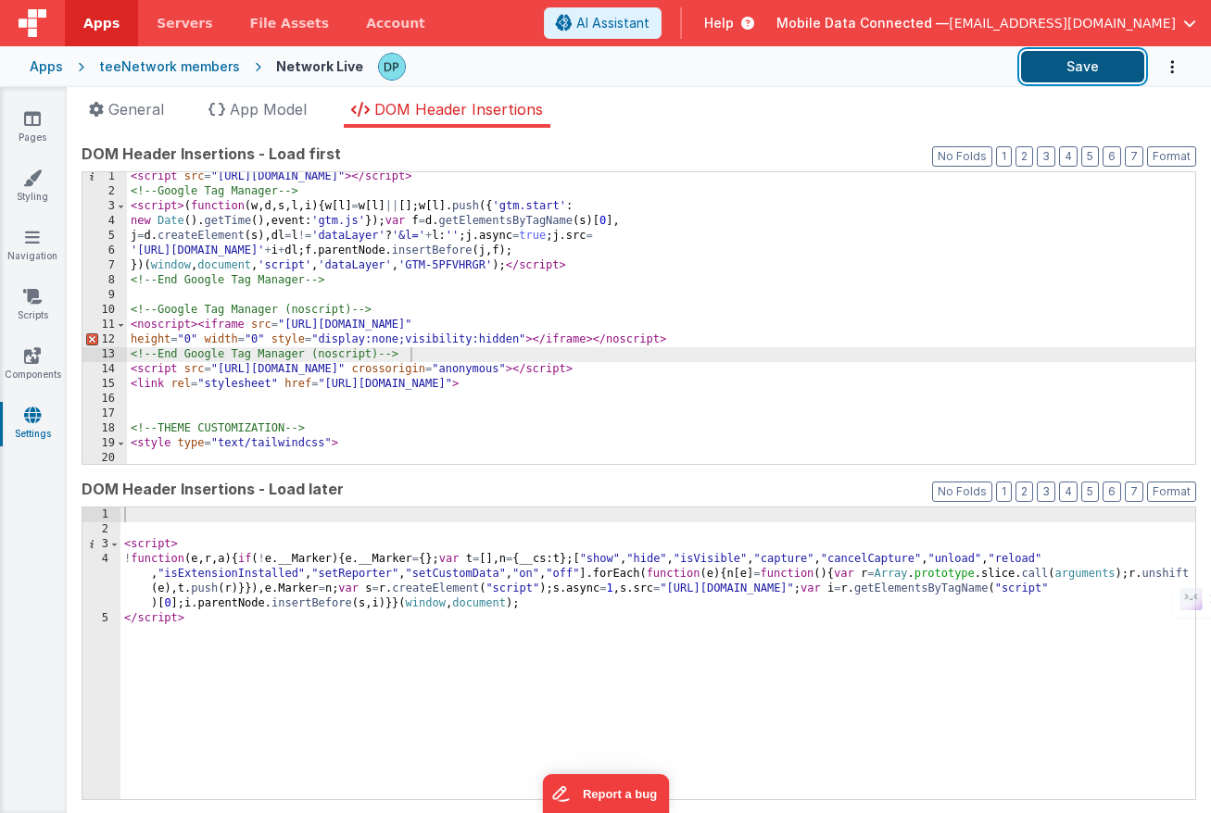
click at [1073, 65] on button "Save" at bounding box center [1082, 67] width 123 height 32
click at [444, 330] on div "< script src = "[URL][DOMAIN_NAME]" > </ script > <!-- Google Tag Manager --> <…" at bounding box center [661, 338] width 1068 height 336
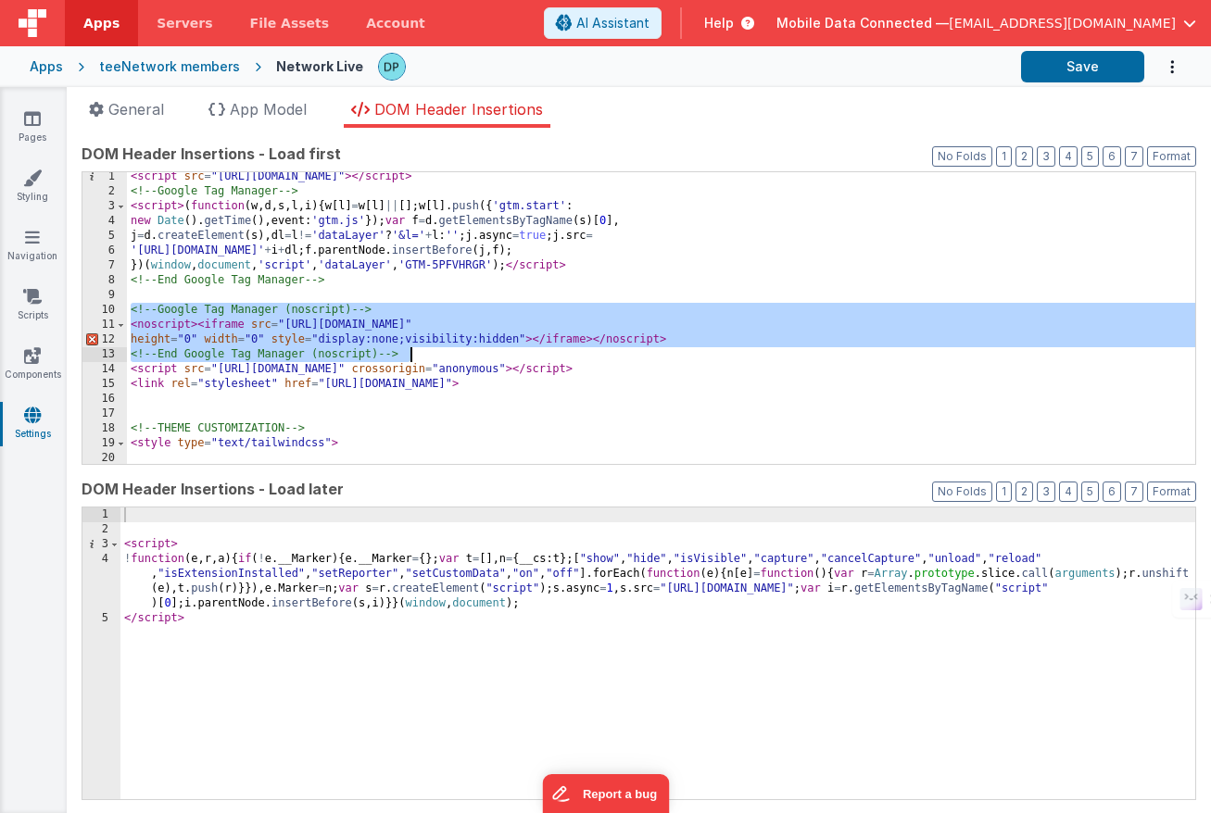
drag, startPoint x: 132, startPoint y: 315, endPoint x: 523, endPoint y: 351, distance: 393.6
click at [523, 351] on div "< script src = "[URL][DOMAIN_NAME]" > </ script > <!-- Google Tag Manager --> <…" at bounding box center [661, 338] width 1068 height 336
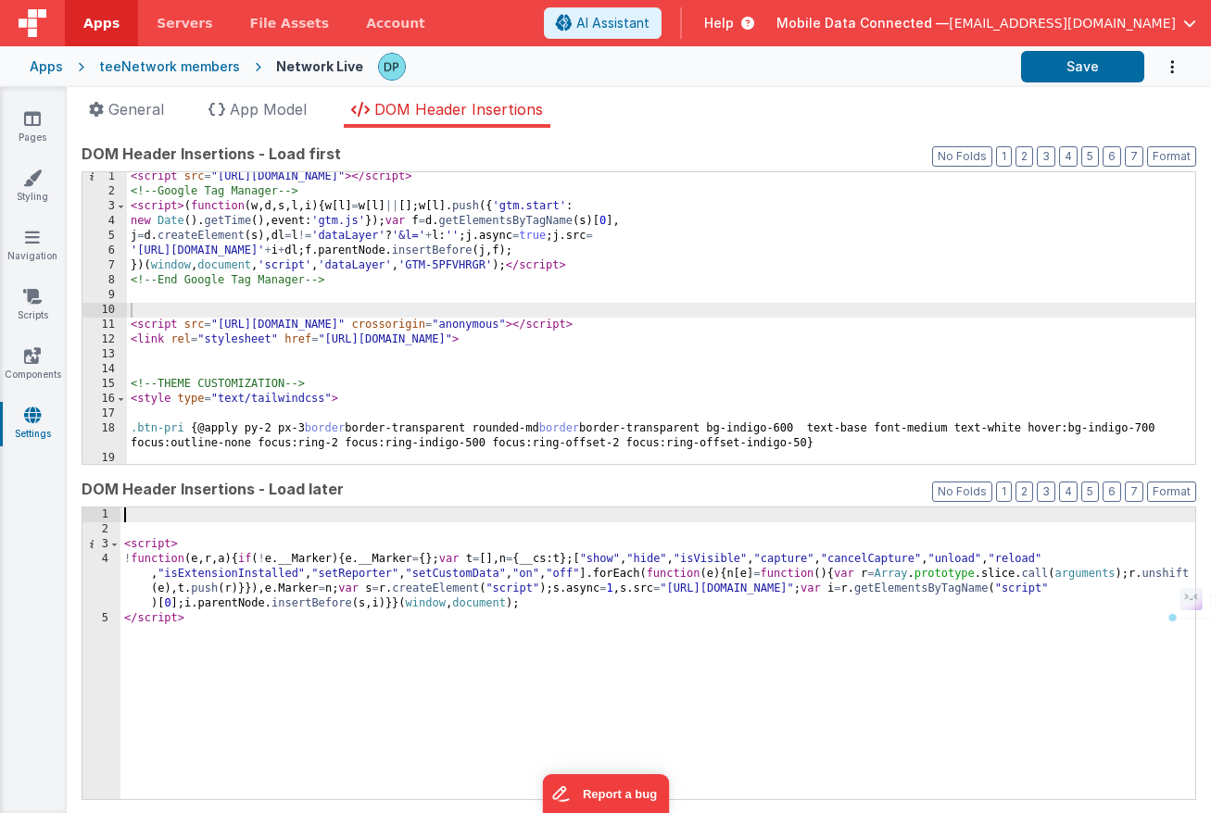
click at [199, 520] on div "< script > ! function ( e , r , a ) { if ( ! e . __Marker ) { e . __Marker = { …" at bounding box center [657, 668] width 1075 height 321
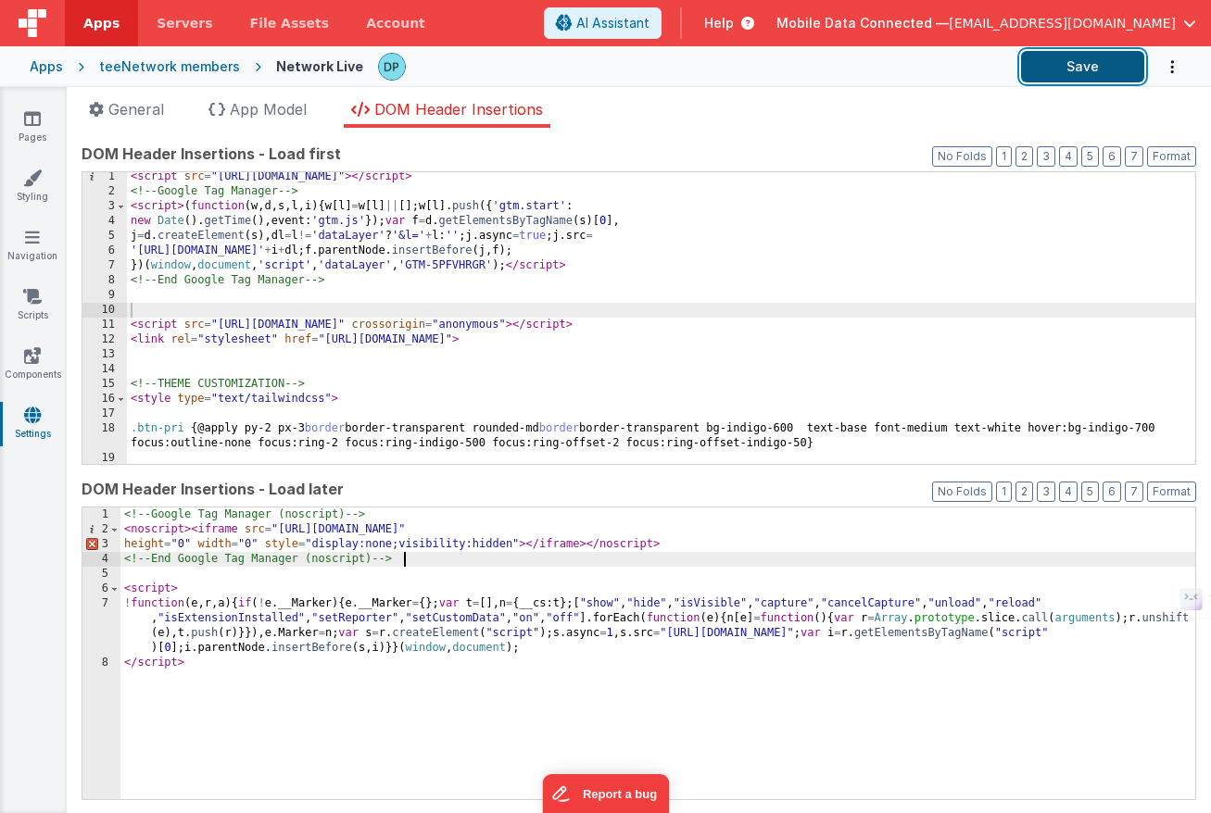
click at [1092, 63] on button "Save" at bounding box center [1082, 67] width 123 height 32
click at [145, 111] on span "General" at bounding box center [136, 109] width 56 height 19
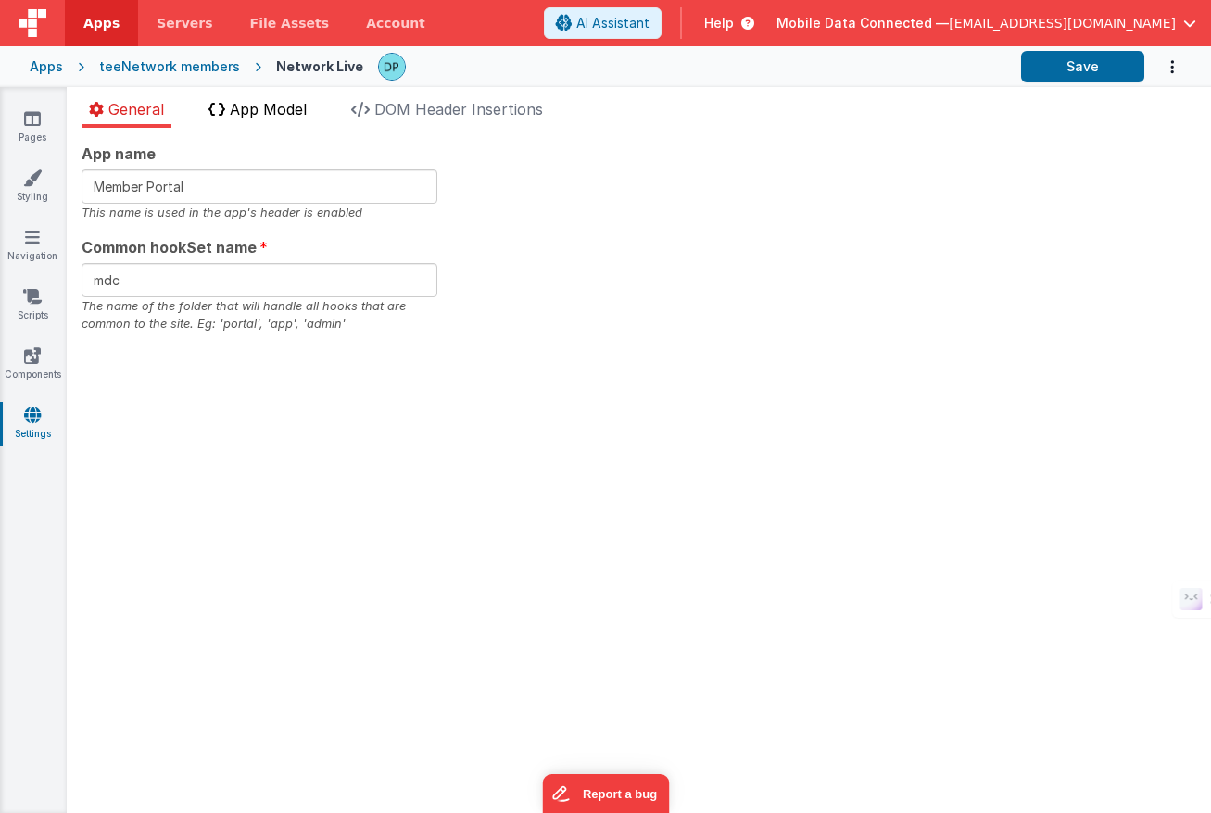
click at [254, 108] on span "App Model" at bounding box center [268, 109] width 77 height 19
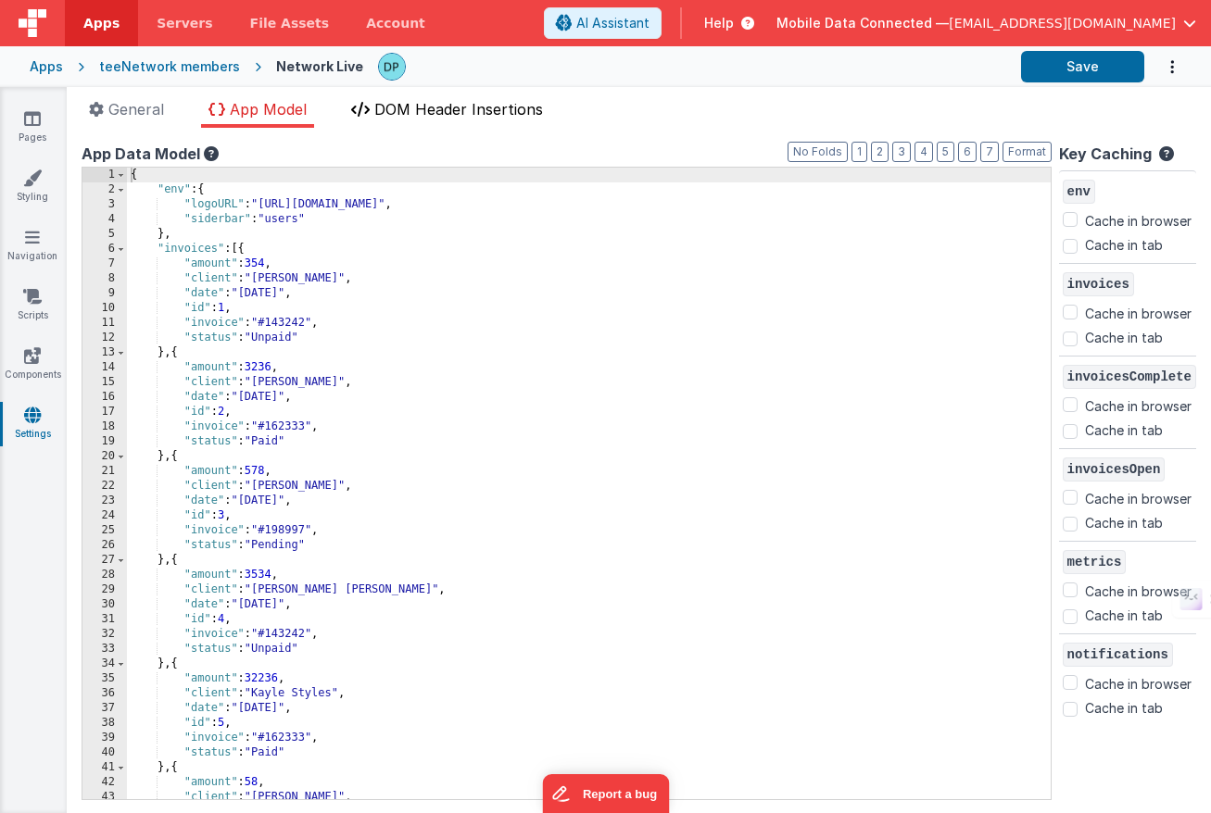
click at [455, 107] on span "DOM Header Insertions" at bounding box center [458, 109] width 169 height 19
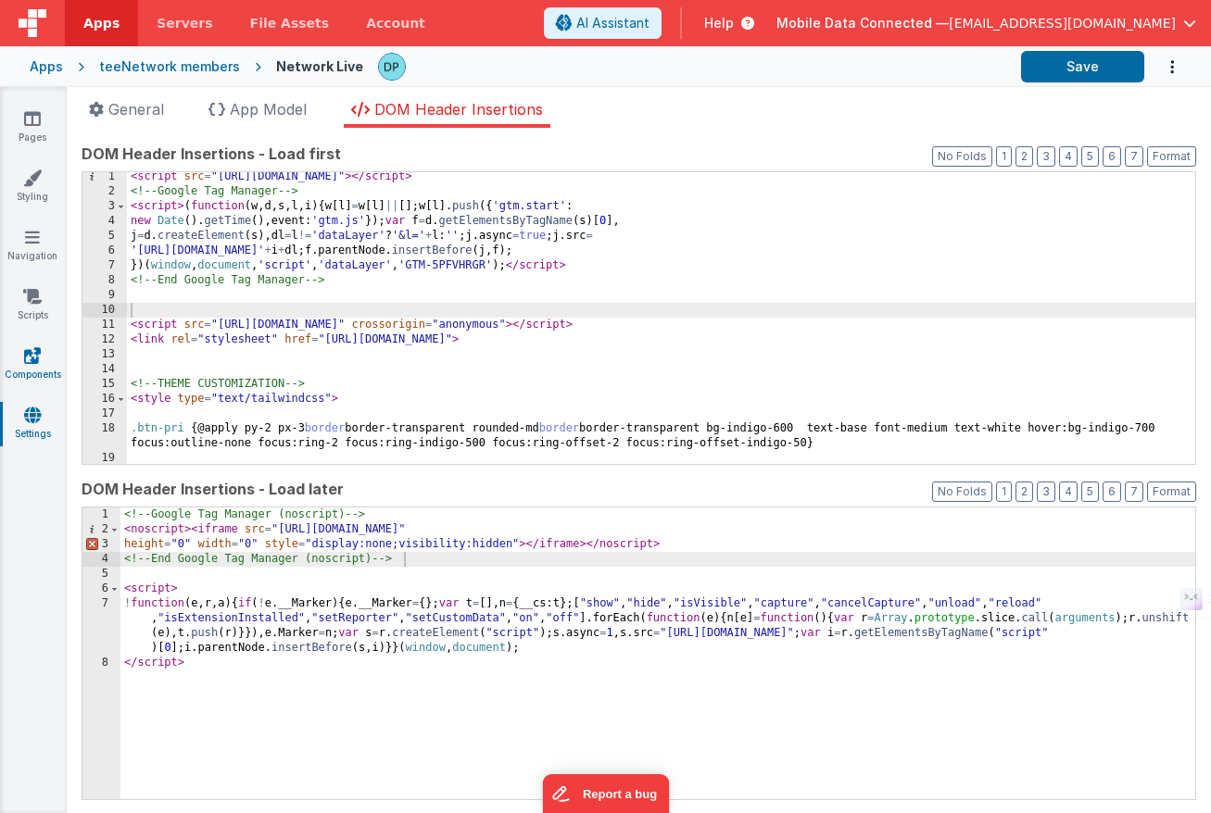
click at [37, 364] on icon at bounding box center [32, 356] width 17 height 19
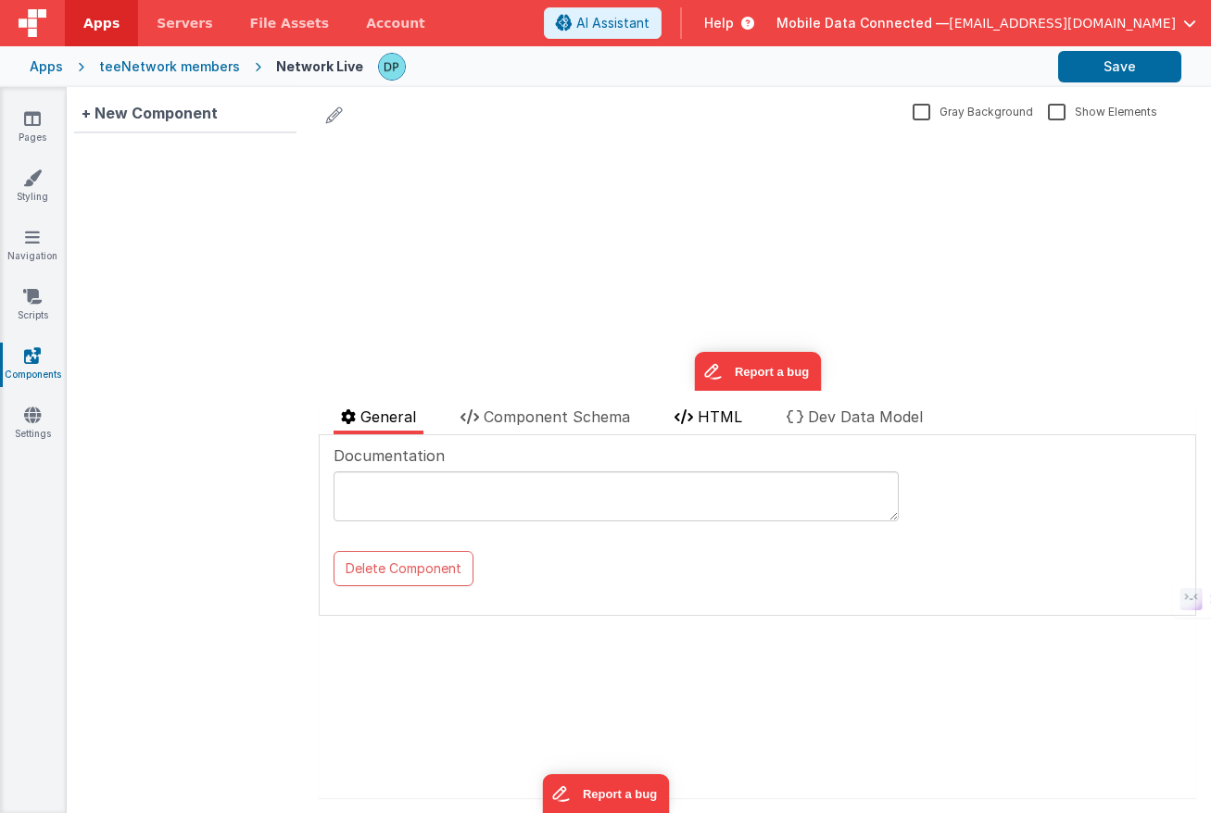
click at [700, 411] on span "HTML" at bounding box center [720, 417] width 44 height 19
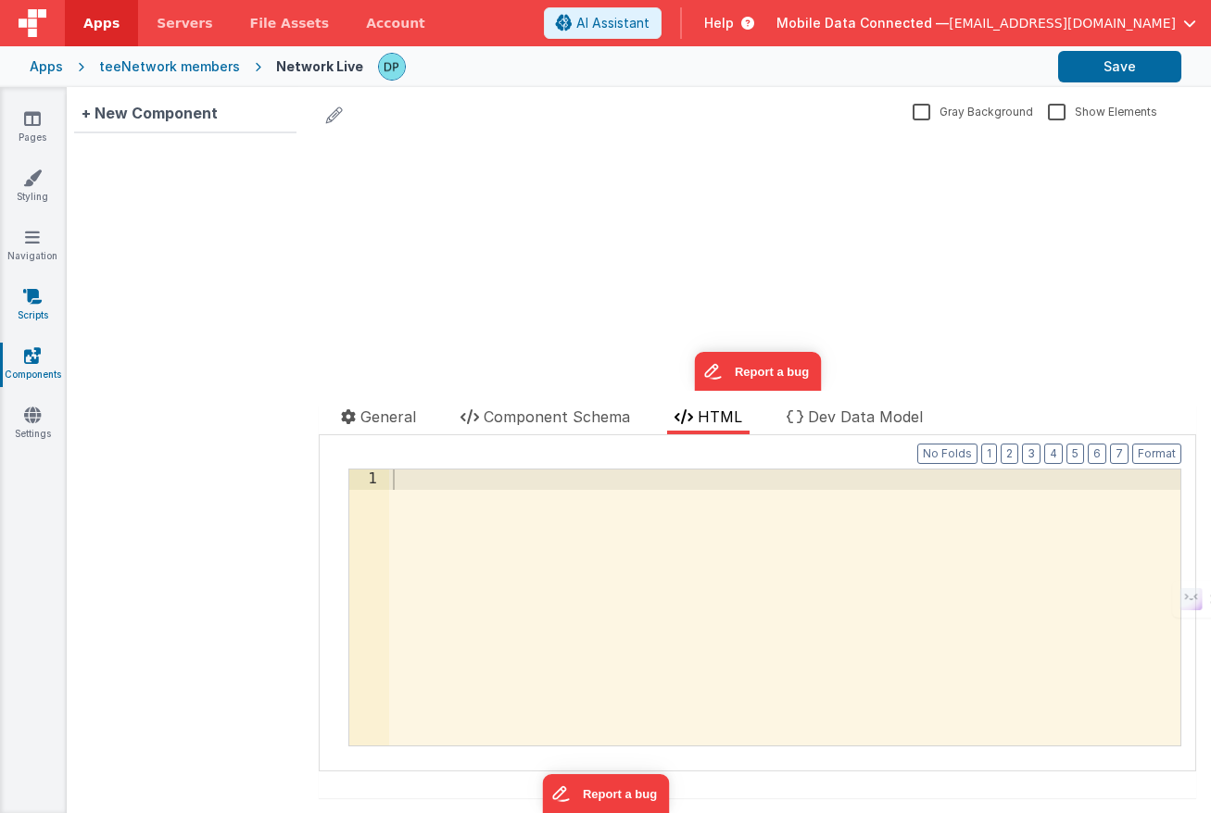
click at [33, 293] on icon at bounding box center [32, 296] width 19 height 19
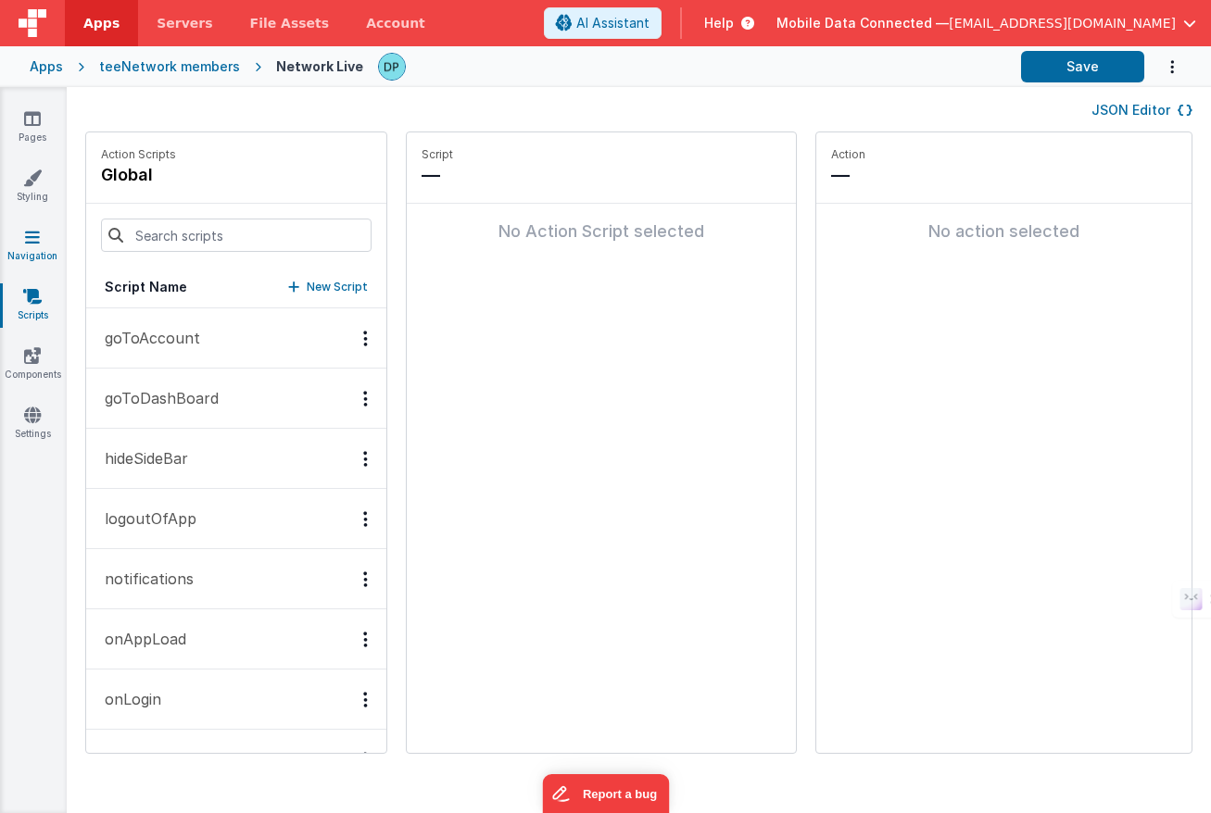
click at [27, 240] on icon at bounding box center [32, 237] width 15 height 19
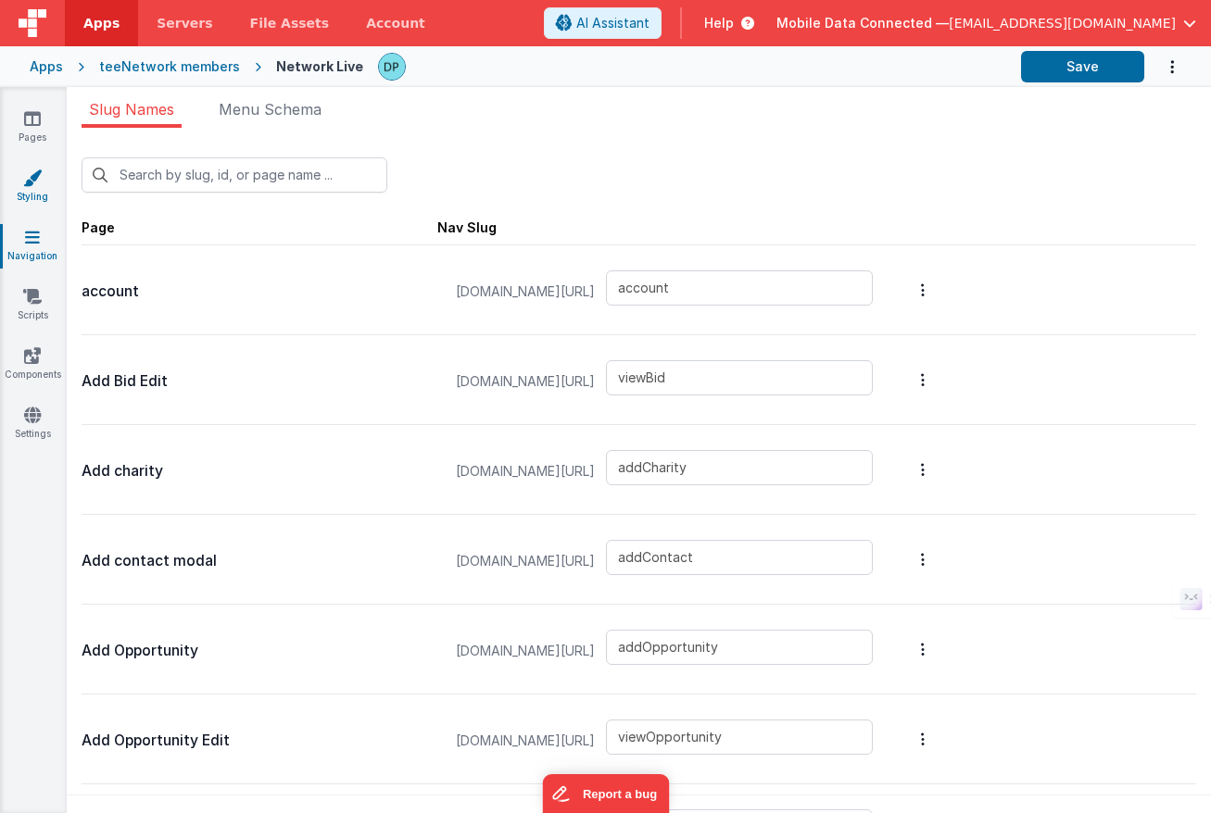
click at [30, 183] on icon at bounding box center [32, 178] width 19 height 19
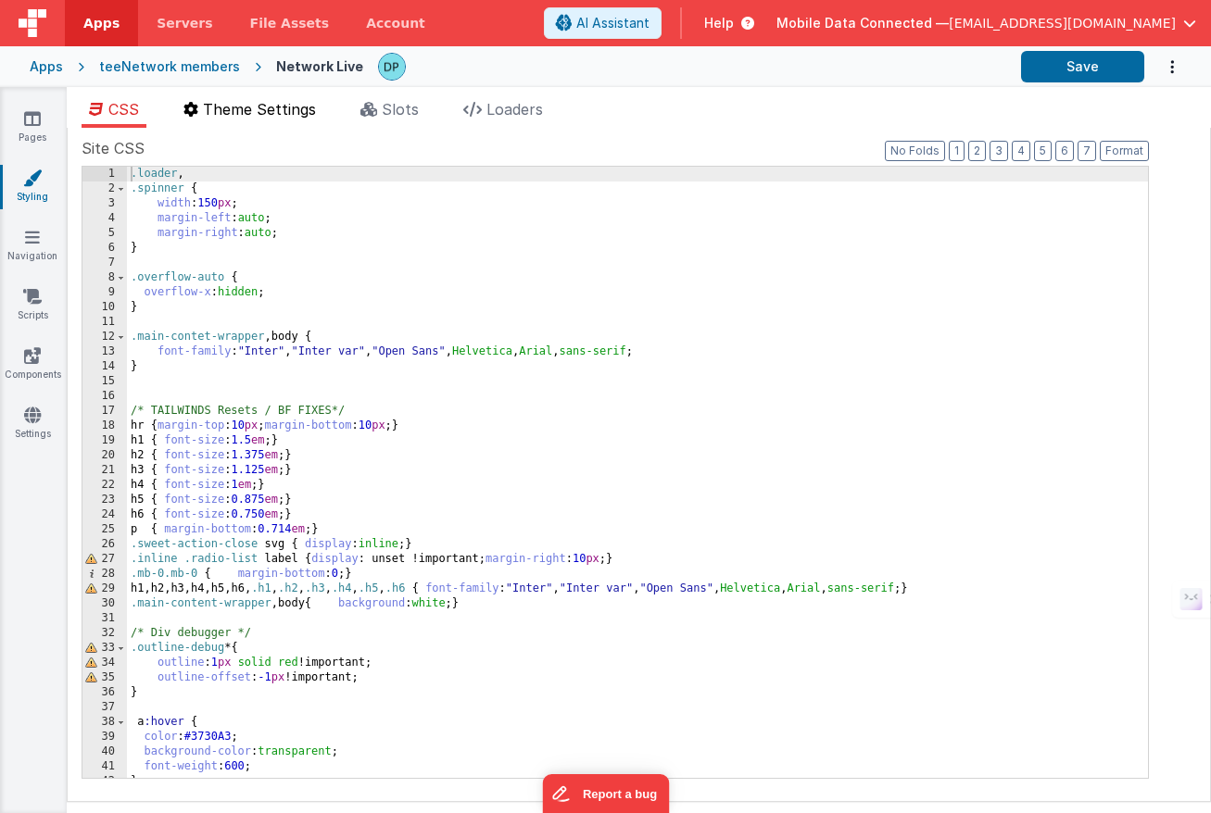
click at [262, 112] on span "Theme Settings" at bounding box center [259, 109] width 113 height 19
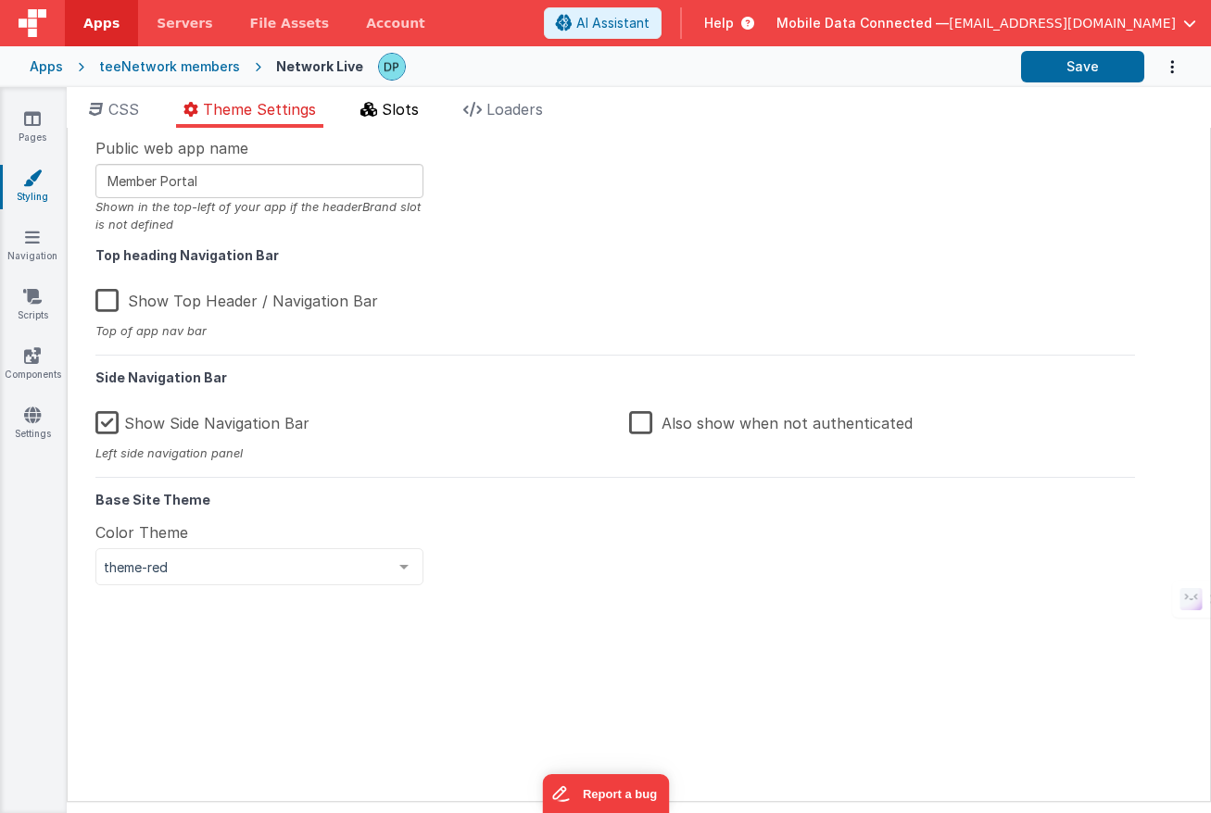
click at [395, 107] on span "Slots" at bounding box center [400, 109] width 37 height 19
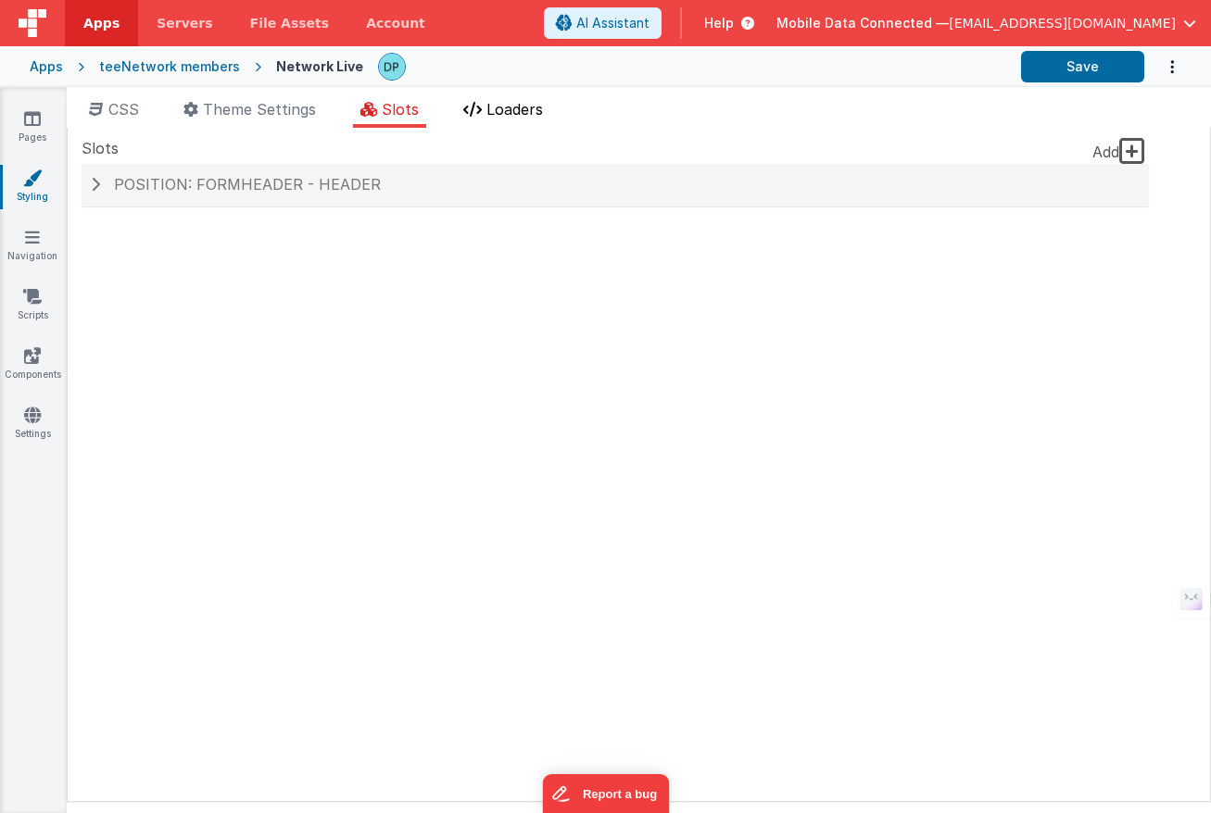
click at [528, 106] on span "Loaders" at bounding box center [514, 109] width 57 height 19
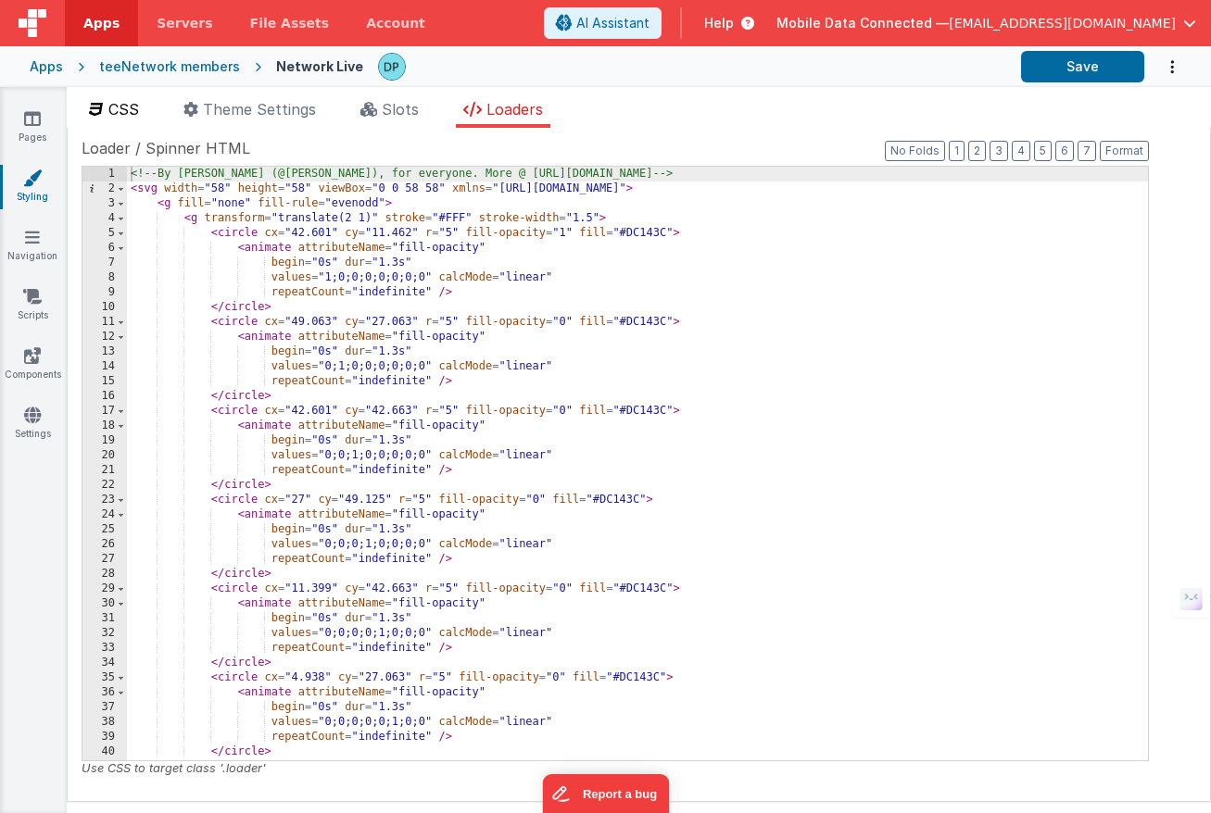
click at [136, 100] on span "CSS" at bounding box center [123, 109] width 31 height 19
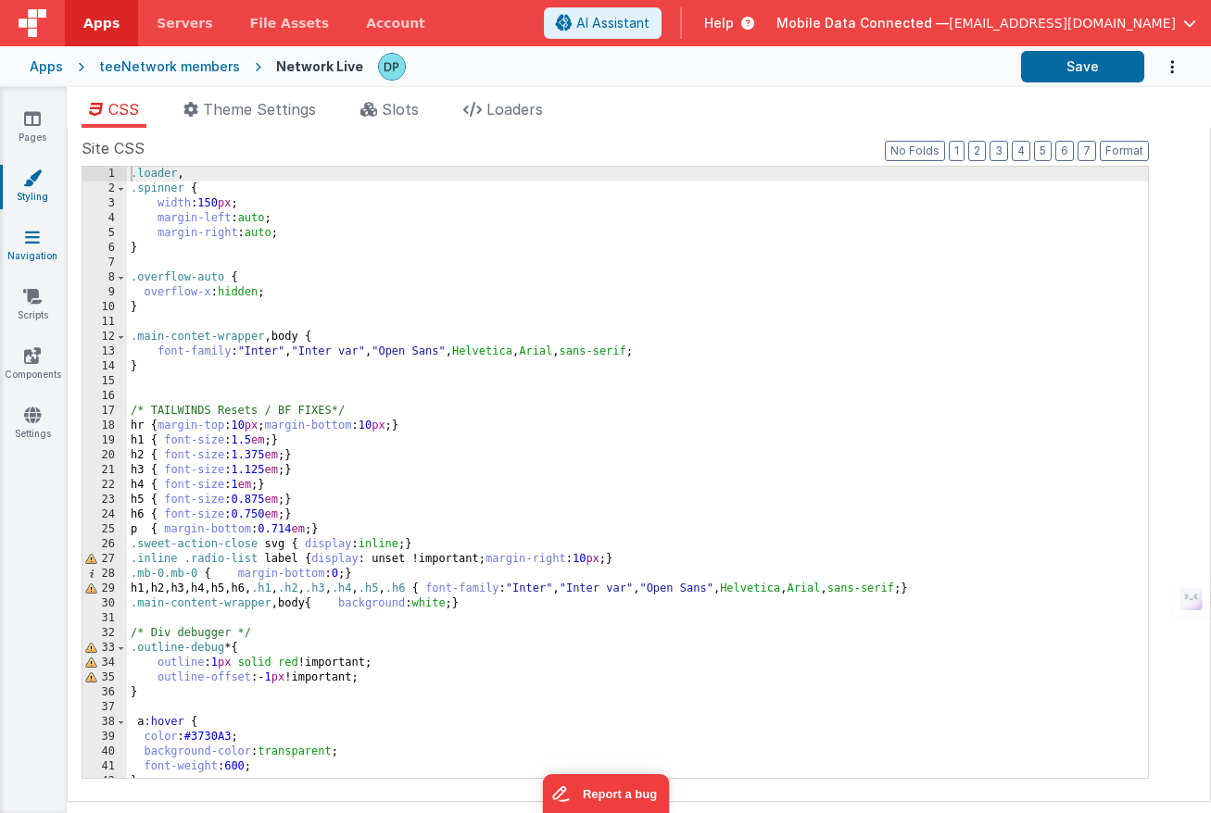
click at [34, 239] on icon at bounding box center [32, 237] width 15 height 19
